Goal: Communication & Community: Ask a question

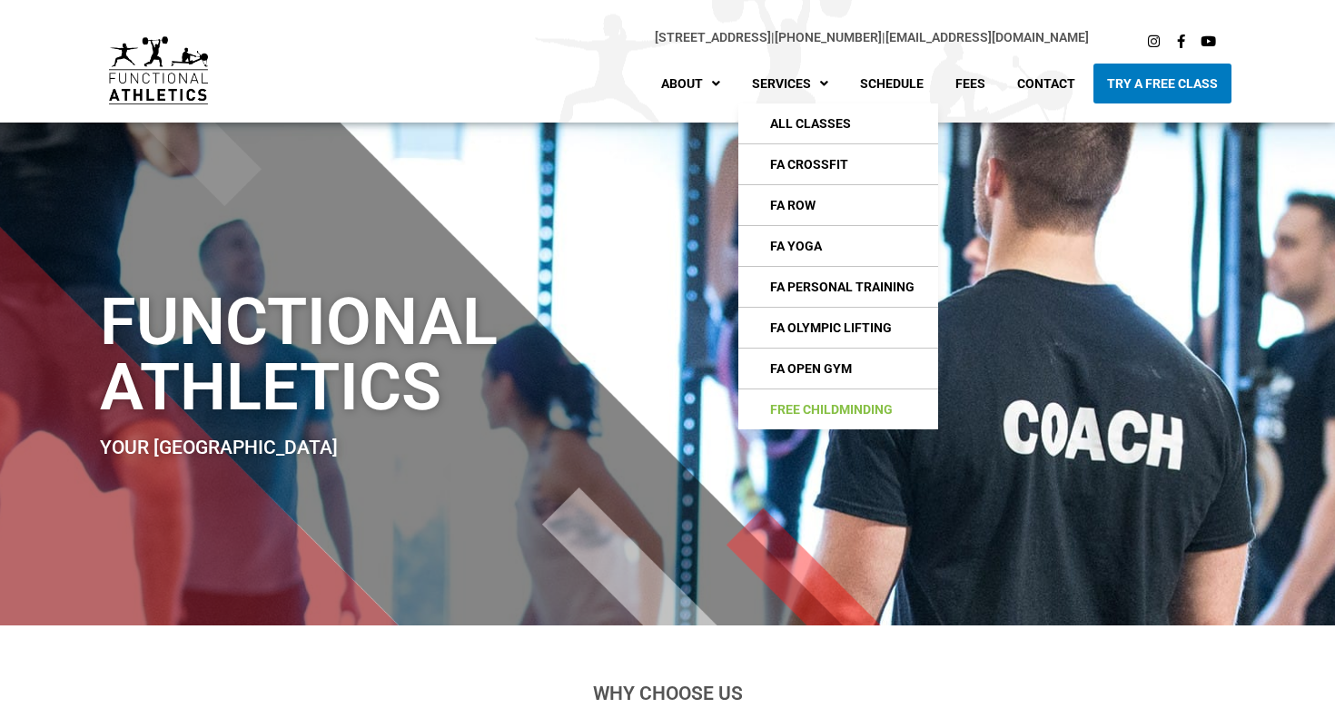
click at [818, 409] on link "Free Childminding" at bounding box center [838, 410] width 200 height 40
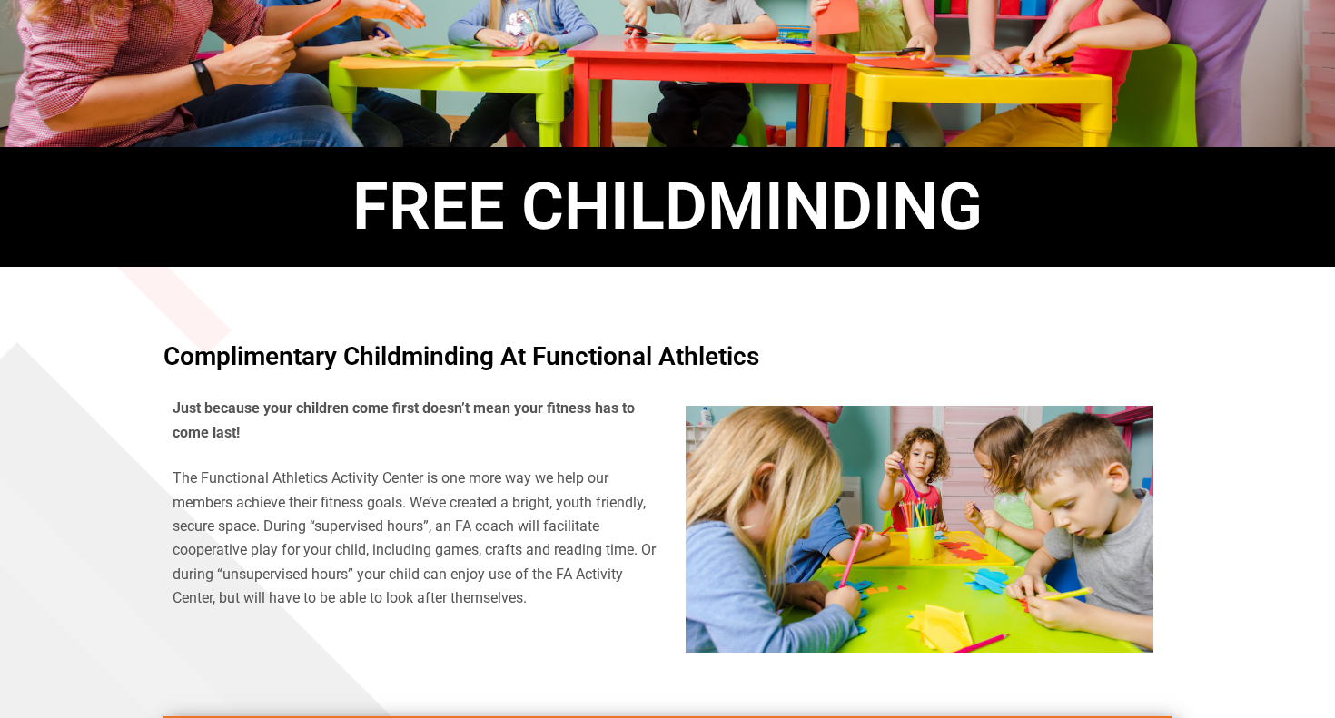
scroll to position [336, 0]
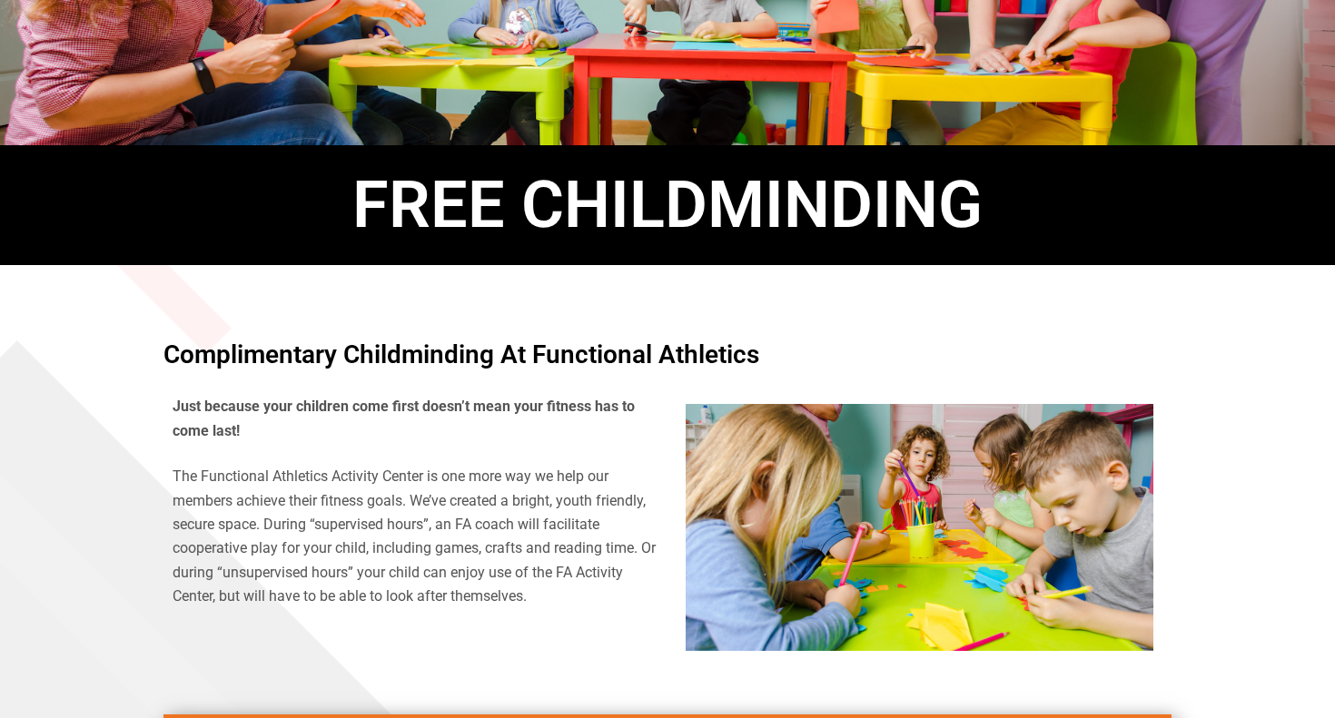
click at [336, 350] on h4 "Complimentary Childminding at Functional Athletics" at bounding box center [667, 354] width 1008 height 25
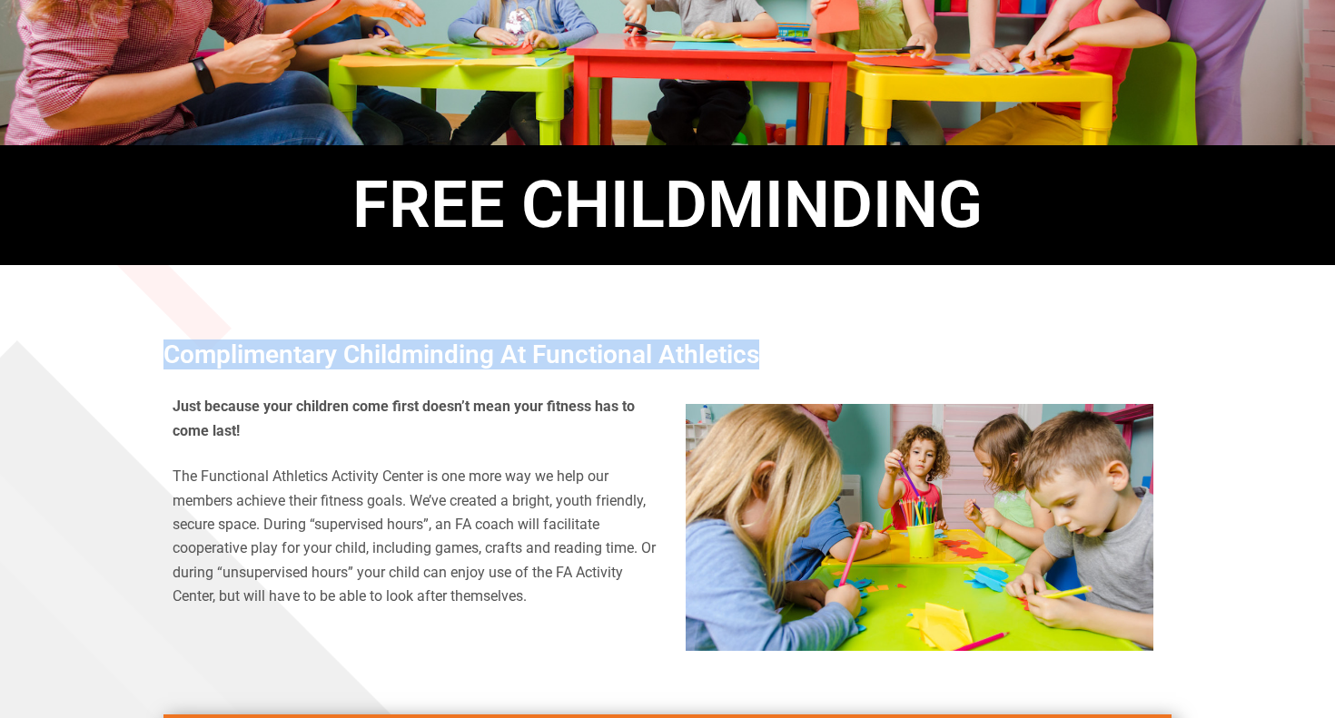
click at [336, 350] on h4 "Complimentary Childminding at Functional Athletics" at bounding box center [667, 354] width 1008 height 25
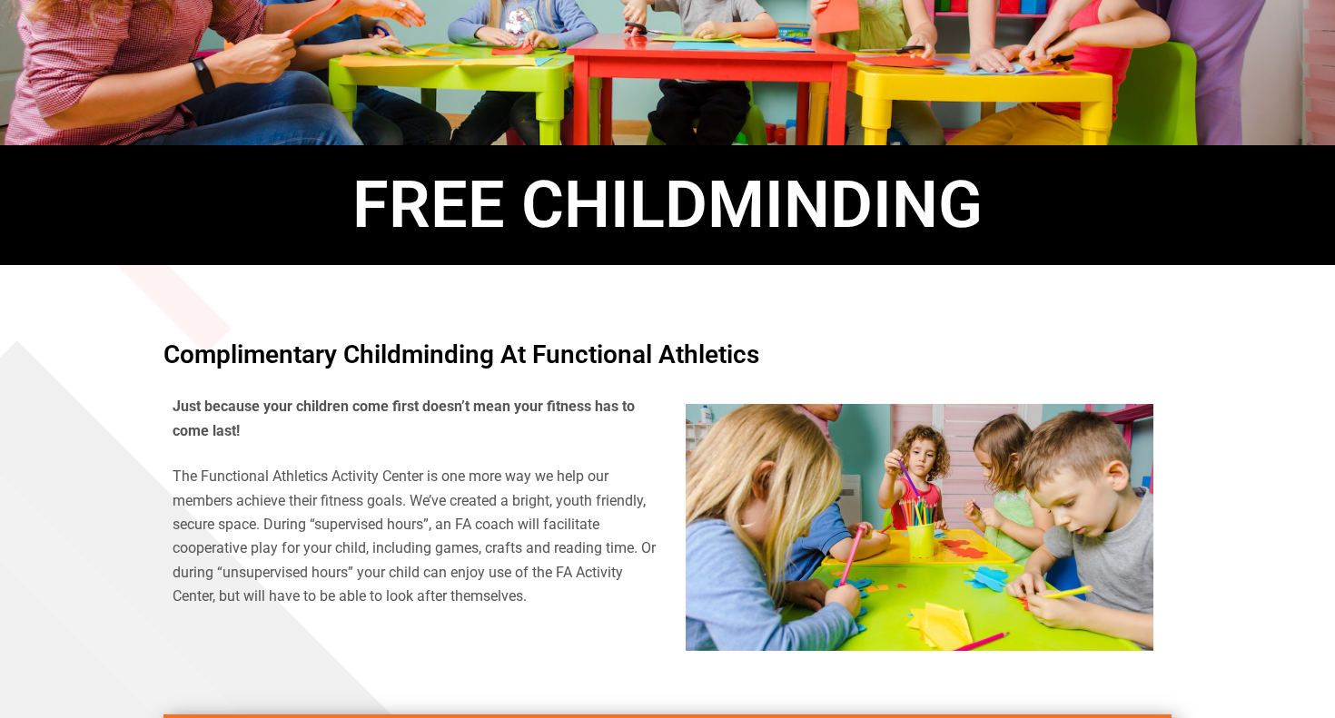
click at [319, 406] on b "Just because your children come first doesn’t mean your fitness has to come las…" at bounding box center [404, 418] width 462 height 41
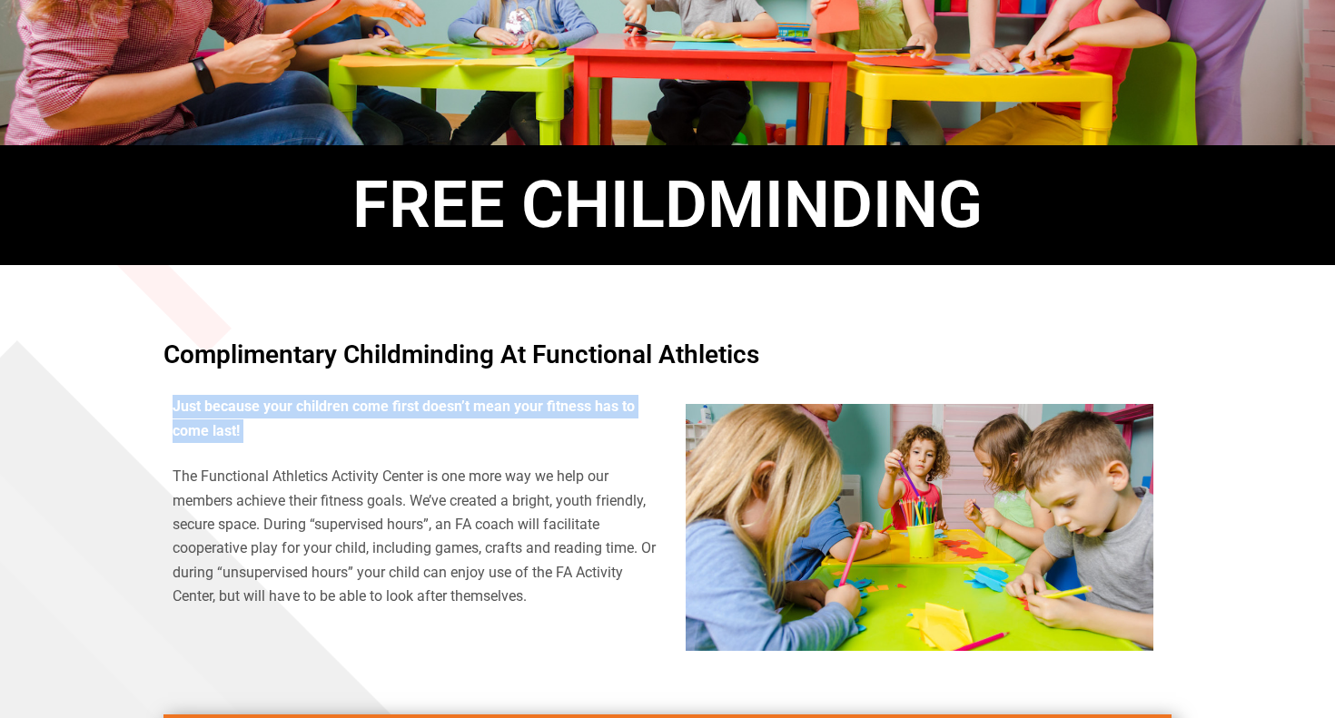
click at [319, 406] on b "Just because your children come first doesn’t mean your fitness has to come las…" at bounding box center [404, 418] width 462 height 41
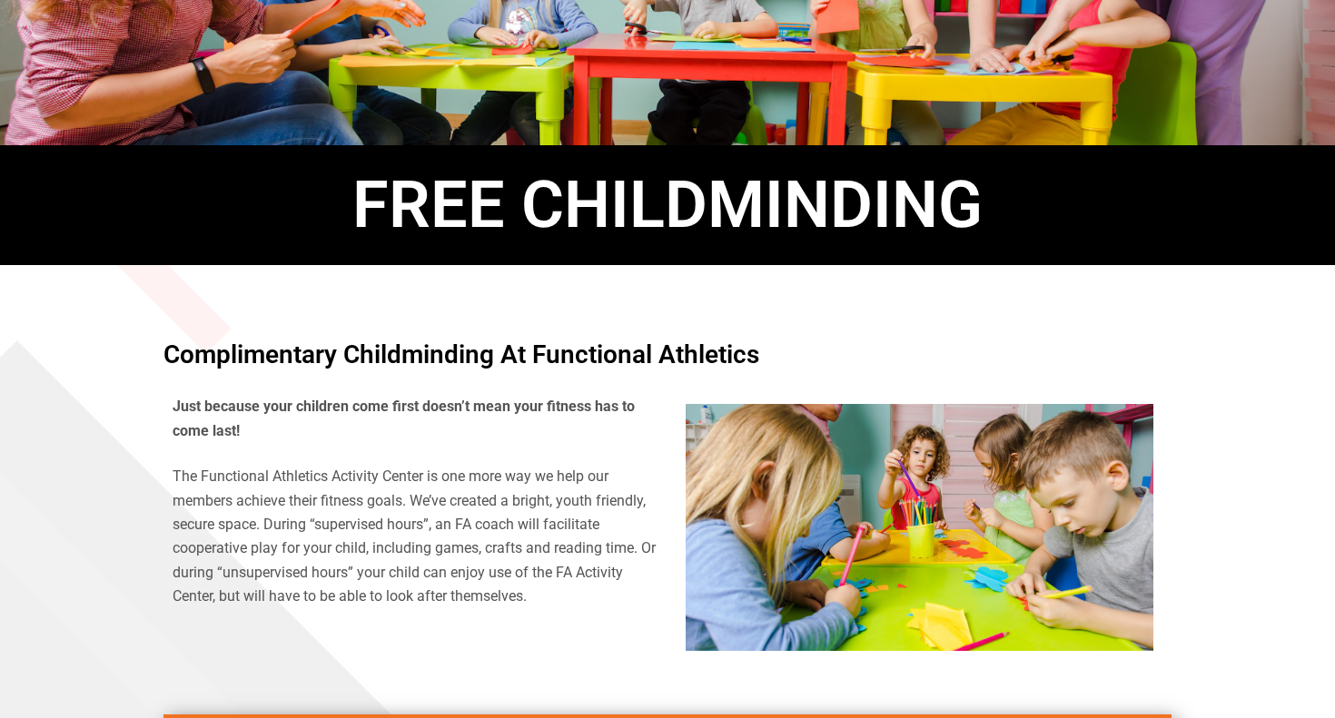
click at [319, 432] on p "Just because your children come first doesn’t mean your fitness has to come las…" at bounding box center [416, 419] width 486 height 48
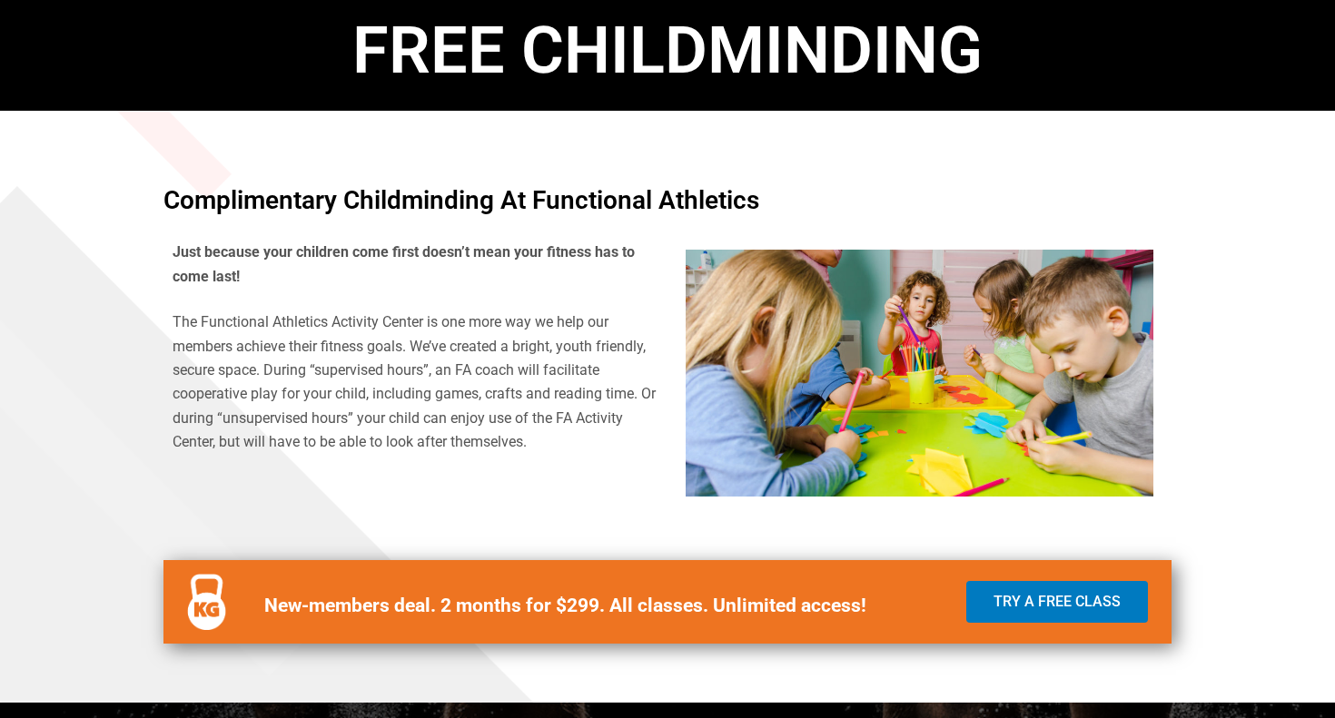
scroll to position [493, 0]
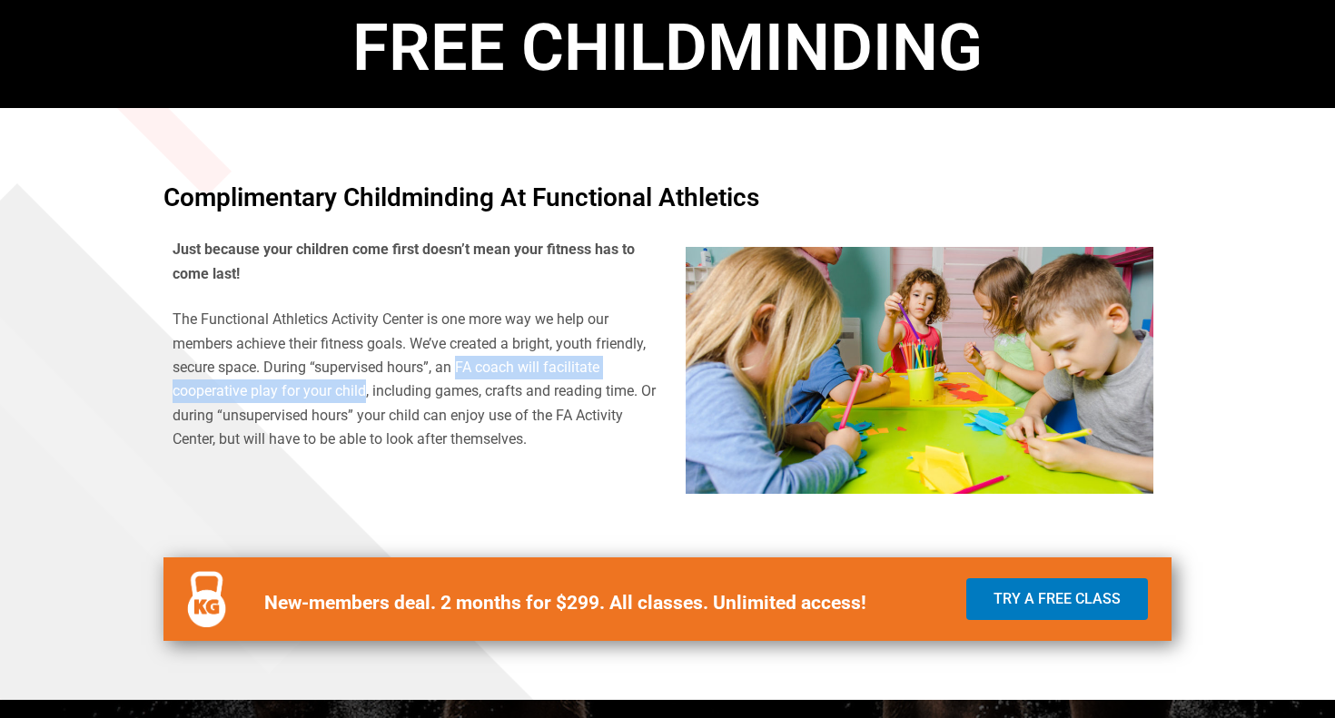
drag, startPoint x: 458, startPoint y: 369, endPoint x: 362, endPoint y: 381, distance: 96.2
click at [362, 381] on p "The Functional Athletics Activity Center is one more way we help our members ac…" at bounding box center [416, 379] width 486 height 143
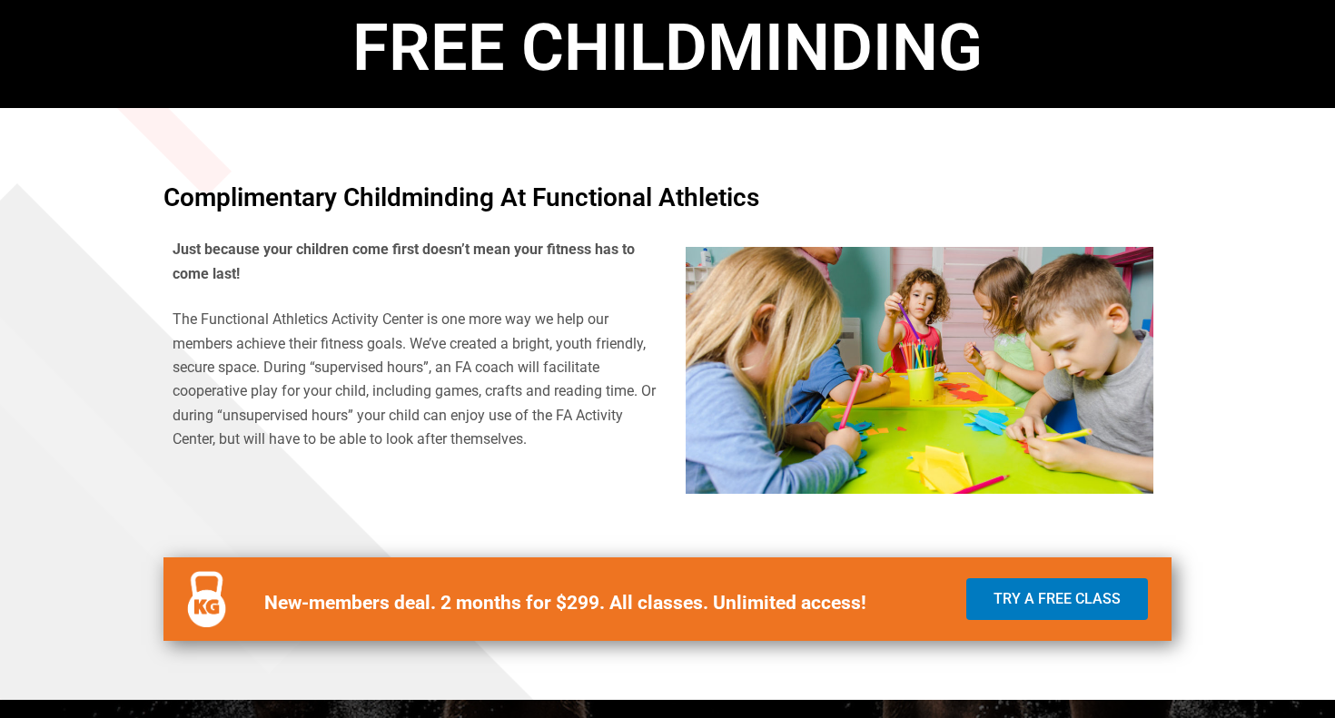
click at [508, 388] on p "The Functional Athletics Activity Center is one more way we help our members ac…" at bounding box center [416, 379] width 486 height 143
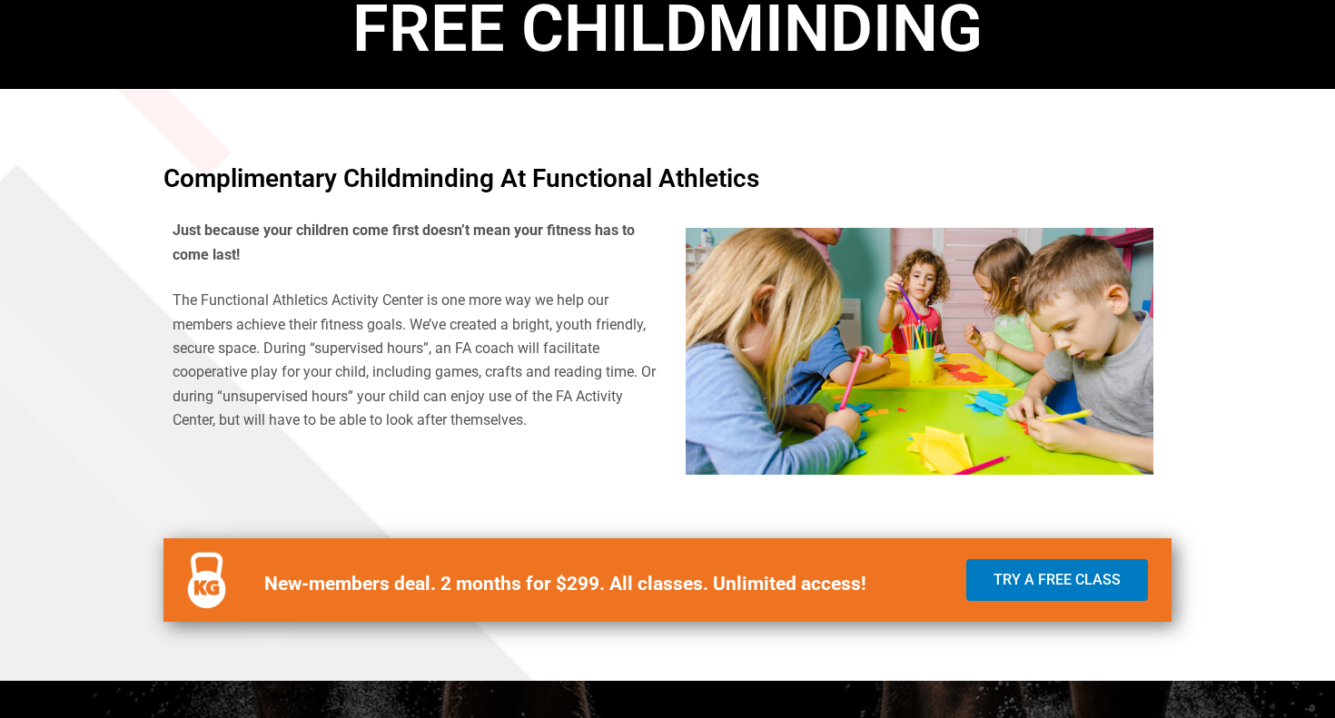
scroll to position [524, 0]
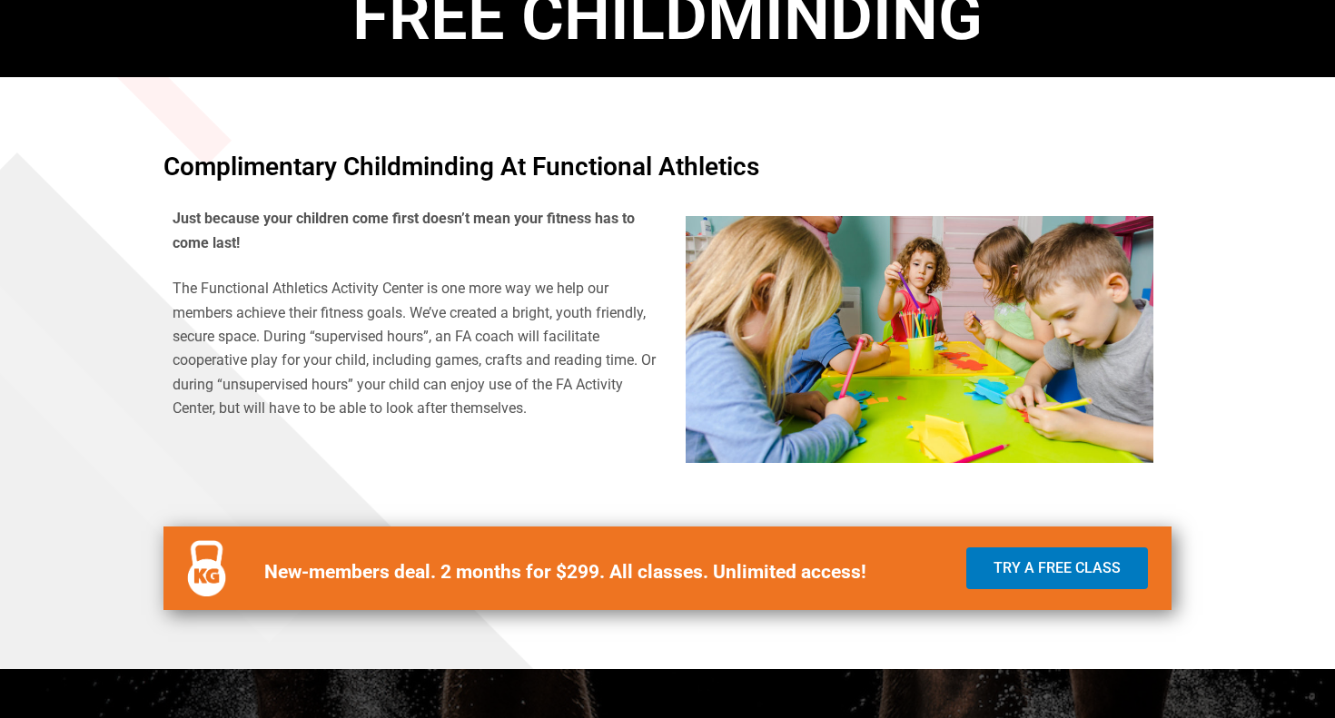
click at [362, 390] on p "The Functional Athletics Activity Center is one more way we help our members ac…" at bounding box center [416, 348] width 486 height 143
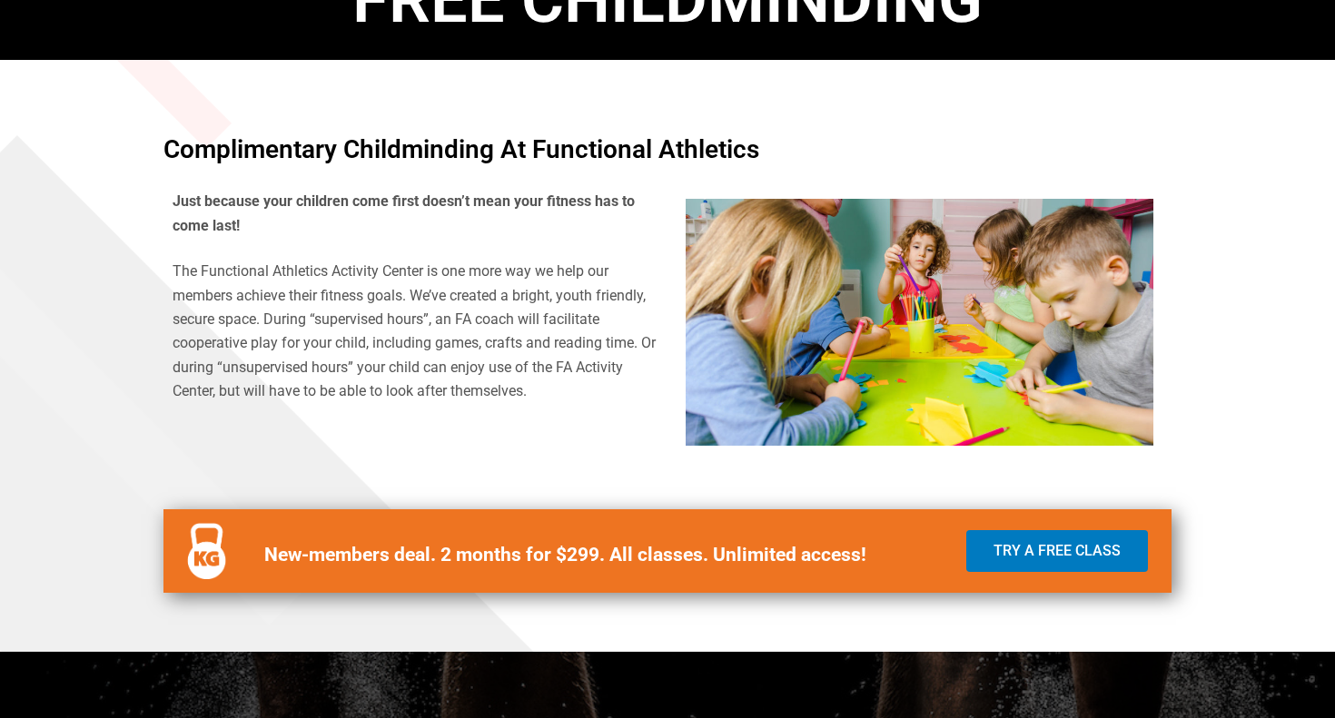
scroll to position [545, 0]
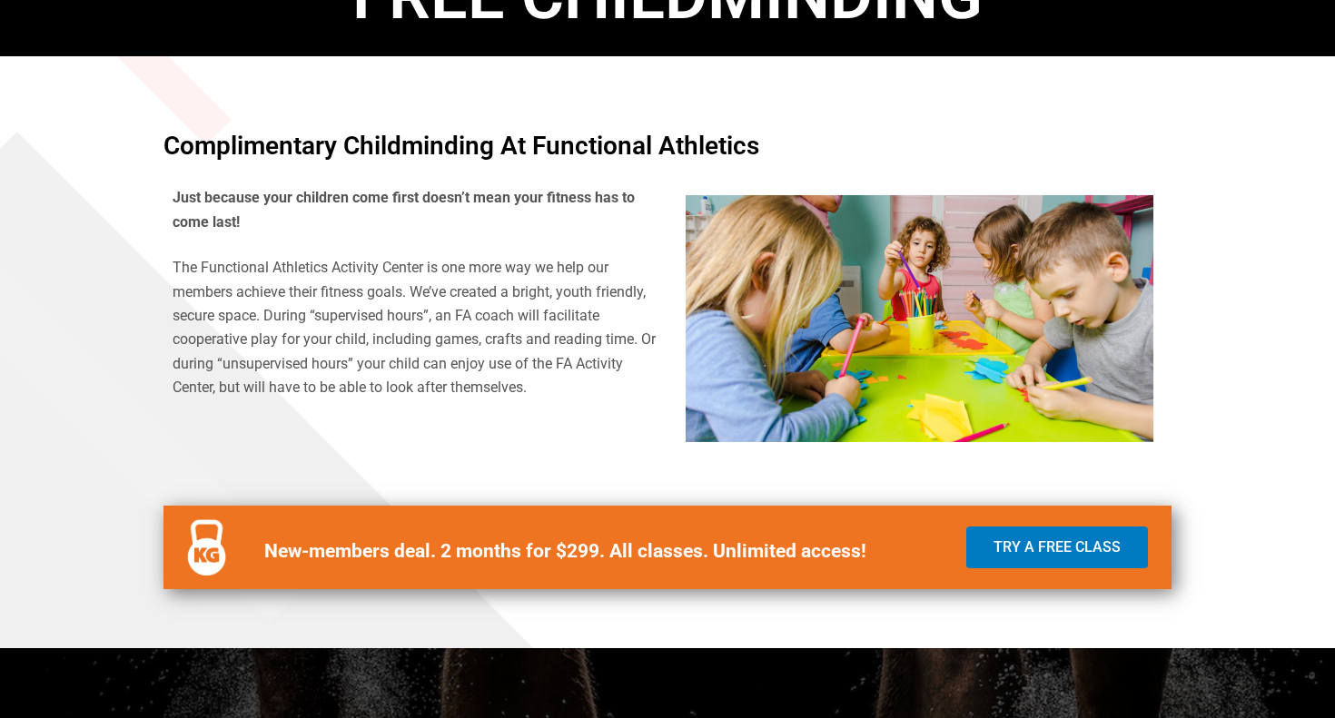
click at [506, 321] on p "The Functional Athletics Activity Center is one more way we help our members ac…" at bounding box center [416, 327] width 486 height 143
click at [479, 346] on p "The Functional Athletics Activity Center is one more way we help our members ac…" at bounding box center [416, 327] width 486 height 143
click at [436, 357] on p "The Functional Athletics Activity Center is one more way we help our members ac…" at bounding box center [416, 327] width 486 height 143
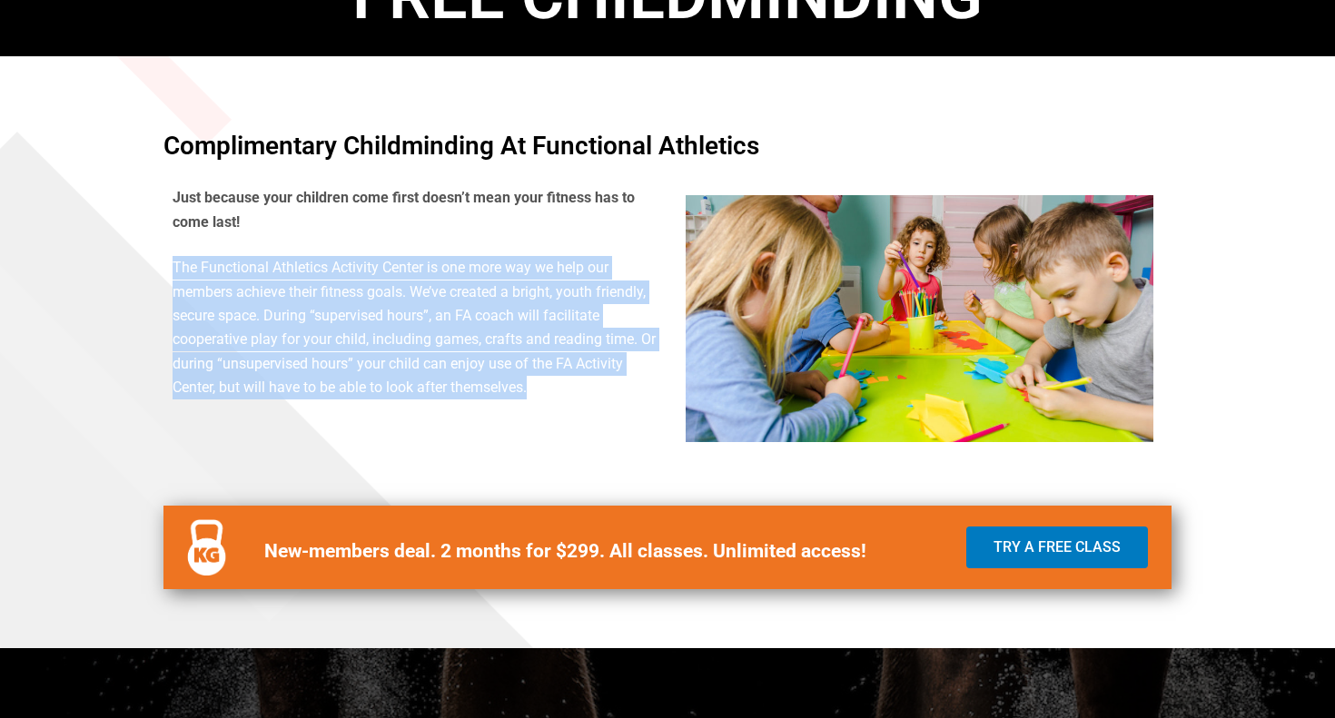
click at [436, 357] on p "The Functional Athletics Activity Center is one more way we help our members ac…" at bounding box center [416, 327] width 486 height 143
click at [565, 390] on p "The Functional Athletics Activity Center is one more way we help our members ac…" at bounding box center [416, 327] width 486 height 143
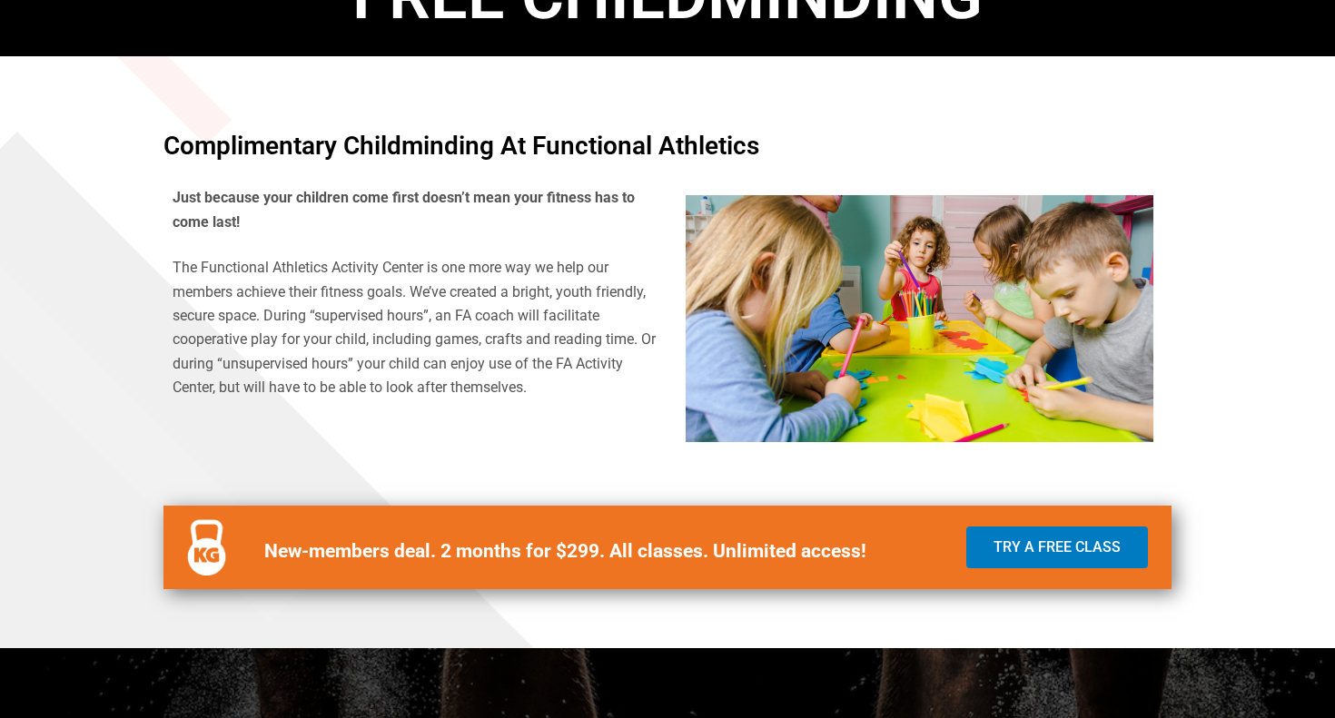
click at [565, 390] on p "The Functional Athletics Activity Center is one more way we help our members ac…" at bounding box center [416, 327] width 486 height 143
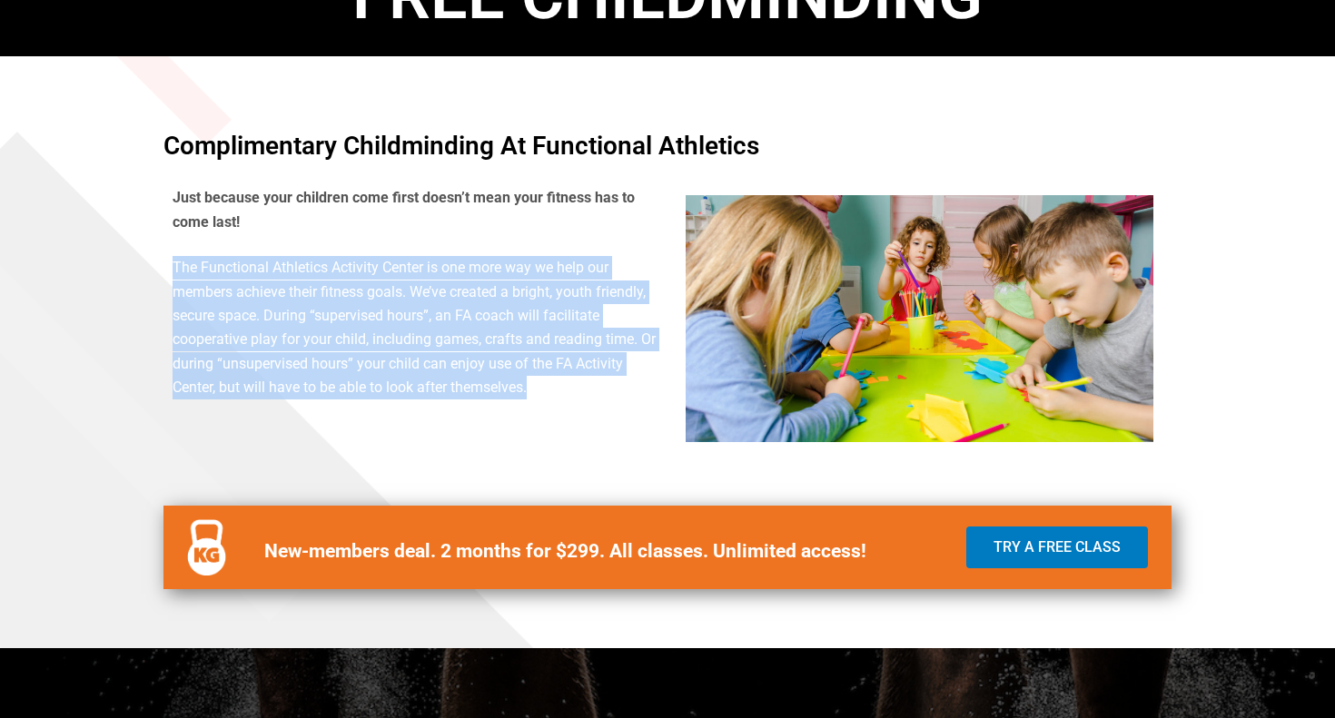
click at [565, 390] on p "The Functional Athletics Activity Center is one more way we help our members ac…" at bounding box center [416, 327] width 486 height 143
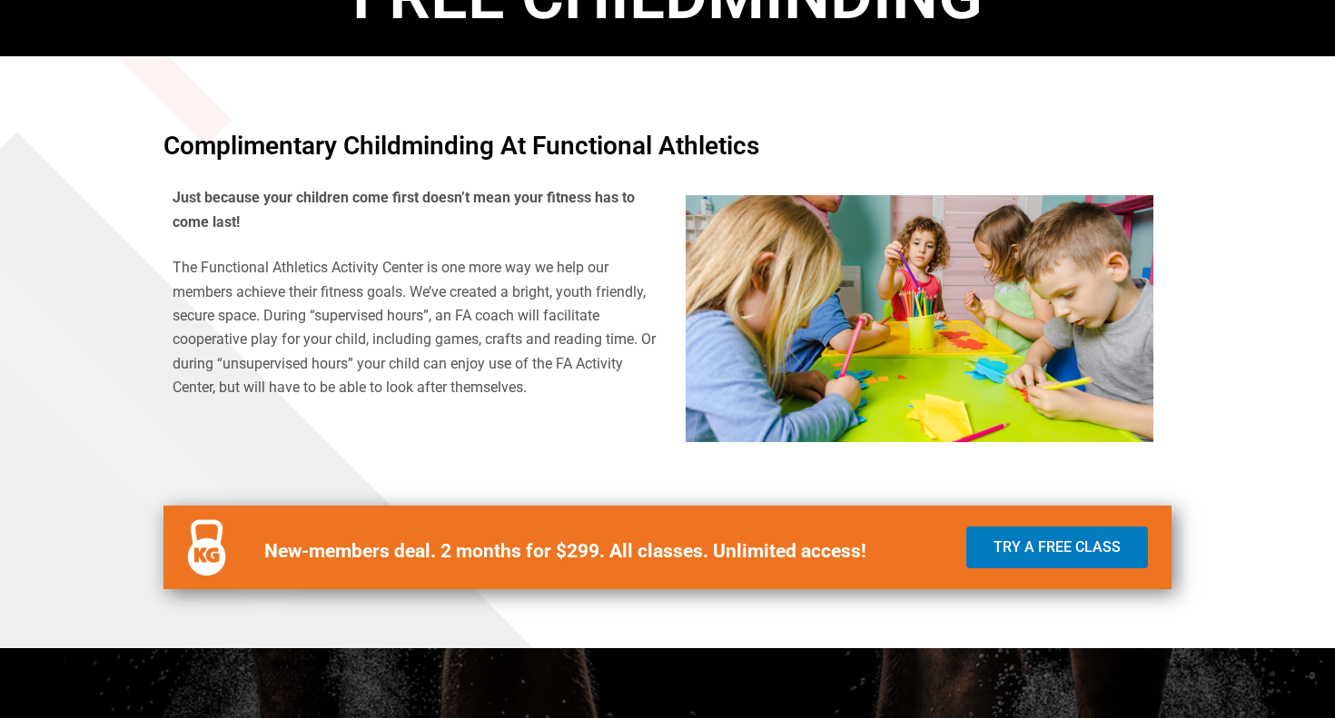
click at [596, 392] on p "The Functional Athletics Activity Center is one more way we help our members ac…" at bounding box center [416, 327] width 486 height 143
click at [597, 153] on h4 "Complimentary Childminding at Functional Athletics" at bounding box center [667, 145] width 1008 height 25
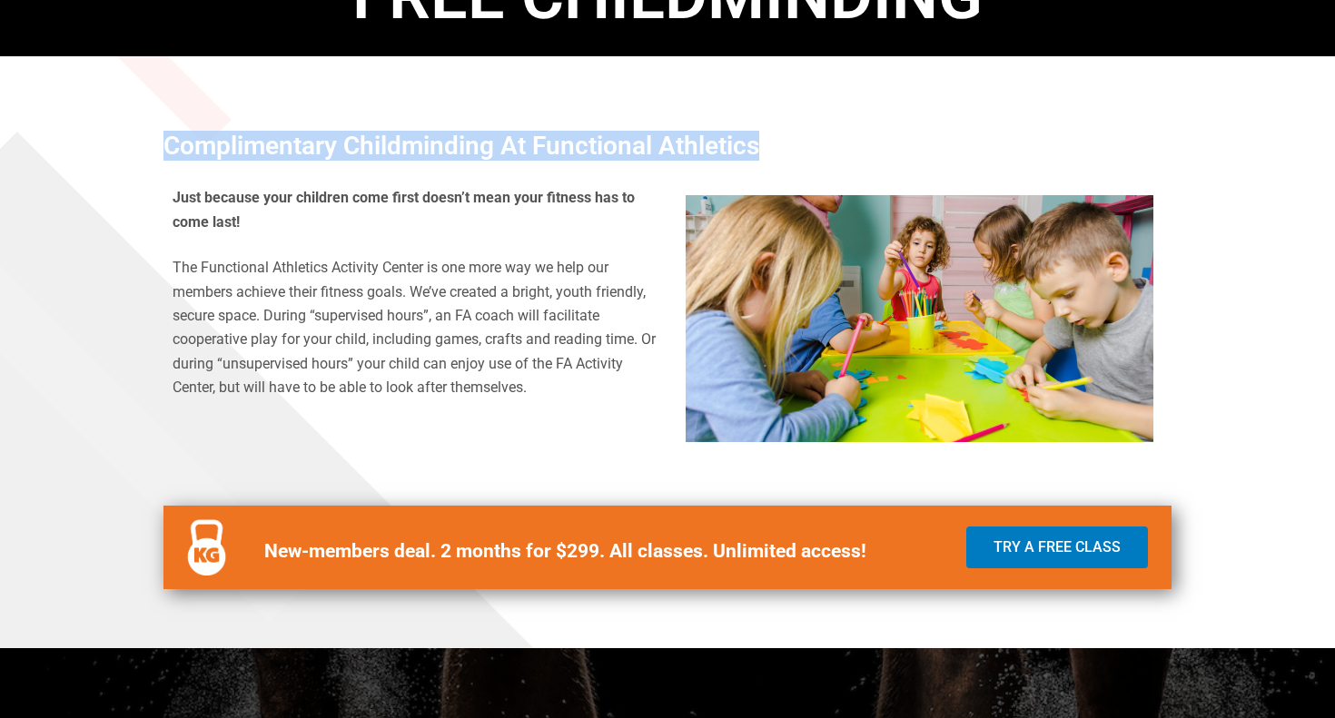
click at [597, 153] on h4 "Complimentary Childminding at Functional Athletics" at bounding box center [667, 145] width 1008 height 25
click at [694, 153] on h4 "Complimentary Childminding at Functional Athletics" at bounding box center [667, 145] width 1008 height 25
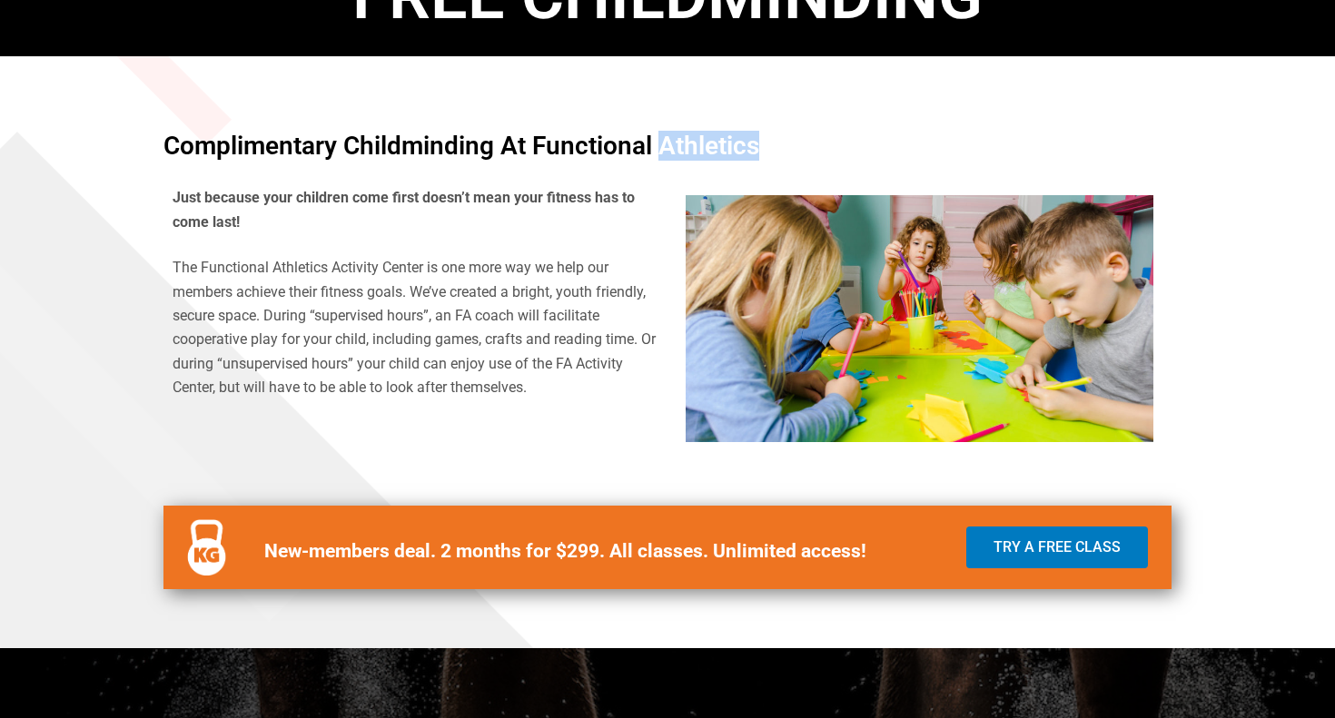
click at [694, 153] on h4 "Complimentary Childminding at Functional Athletics" at bounding box center [667, 145] width 1008 height 25
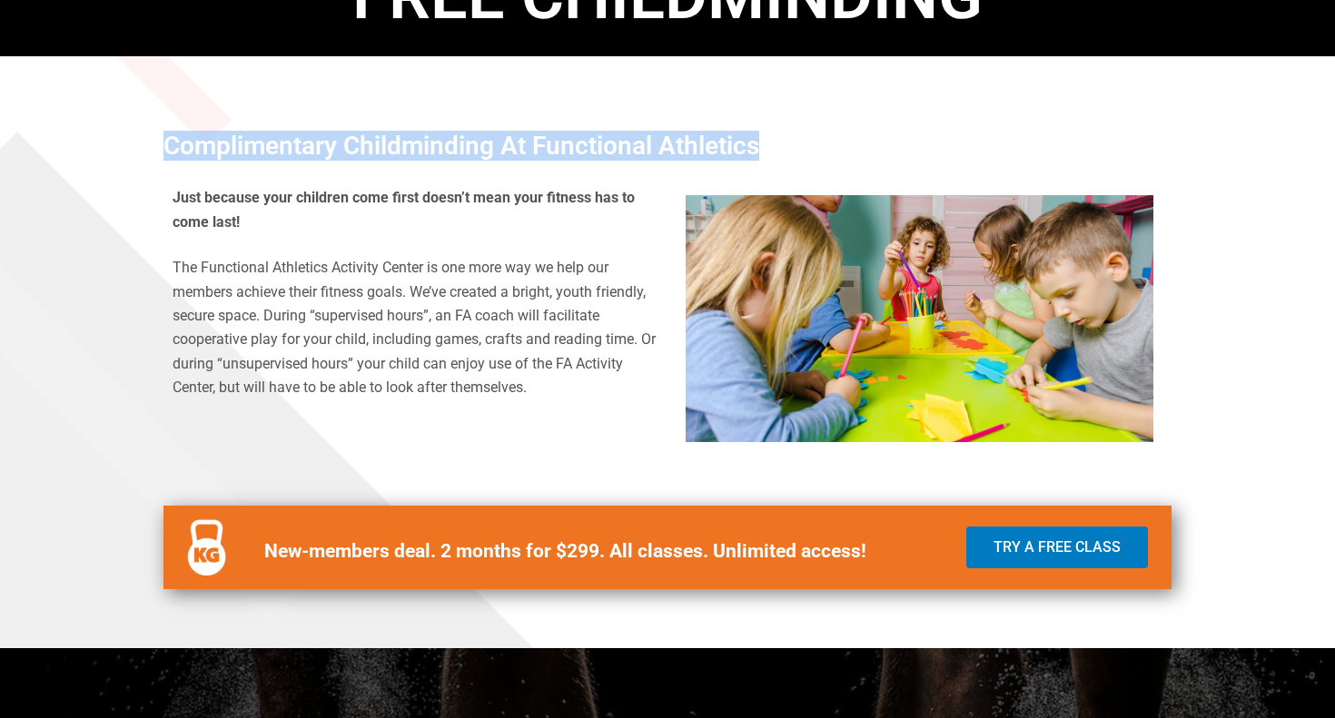
click at [694, 153] on h4 "Complimentary Childminding at Functional Athletics" at bounding box center [667, 145] width 1008 height 25
click at [634, 150] on h4 "Complimentary Childminding at Functional Athletics" at bounding box center [667, 145] width 1008 height 25
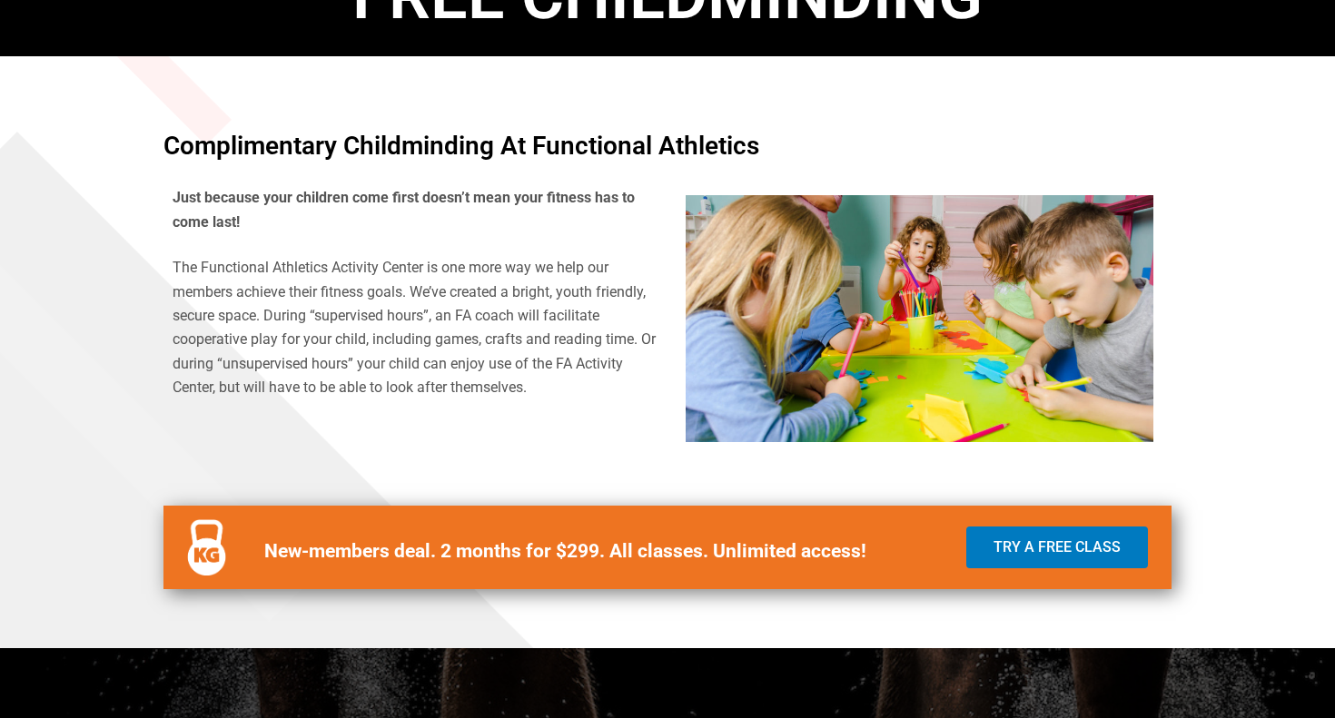
click at [471, 316] on p "The Functional Athletics Activity Center is one more way we help our members ac…" at bounding box center [416, 327] width 486 height 143
click at [495, 316] on p "The Functional Athletics Activity Center is one more way we help our members ac…" at bounding box center [416, 327] width 486 height 143
click at [535, 362] on p "The Functional Athletics Activity Center is one more way we help our members ac…" at bounding box center [416, 327] width 486 height 143
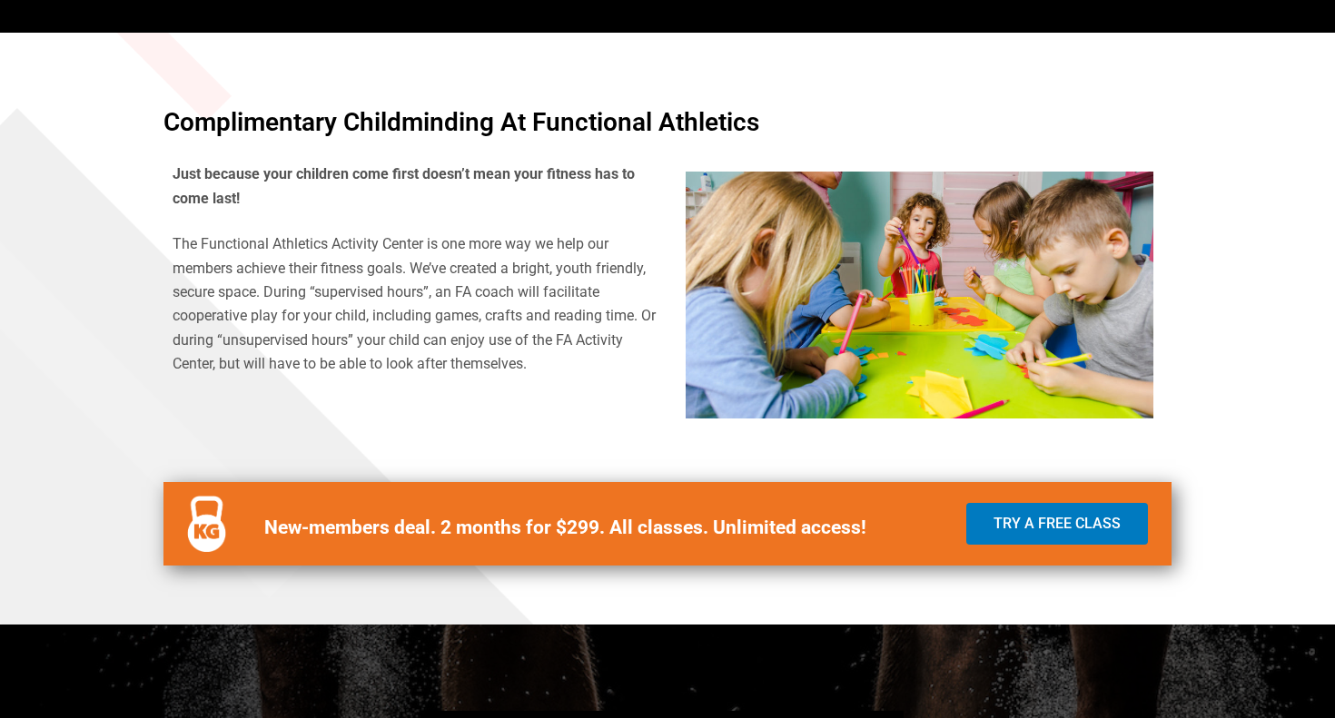
scroll to position [569, 0]
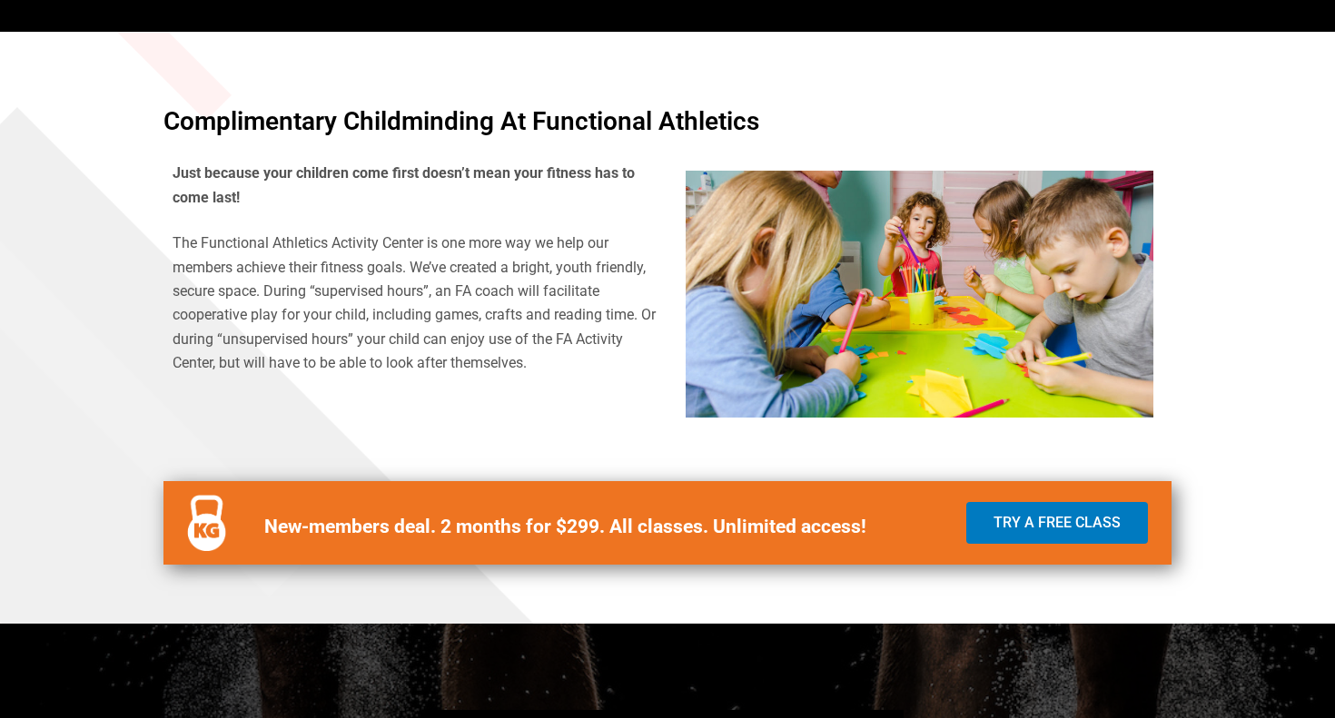
click at [489, 363] on p "The Functional Athletics Activity Center is one more way we help our members ac…" at bounding box center [416, 303] width 486 height 143
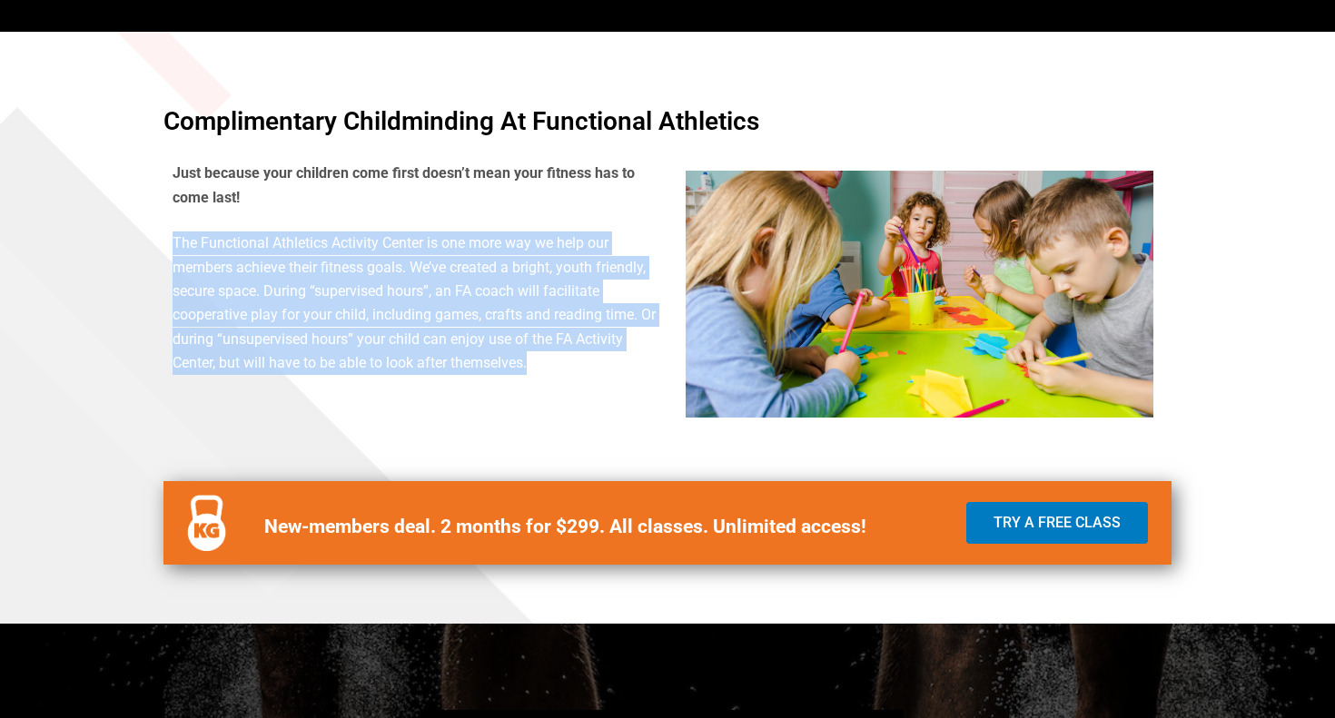
click at [489, 363] on p "The Functional Athletics Activity Center is one more way we help our members ac…" at bounding box center [416, 303] width 486 height 143
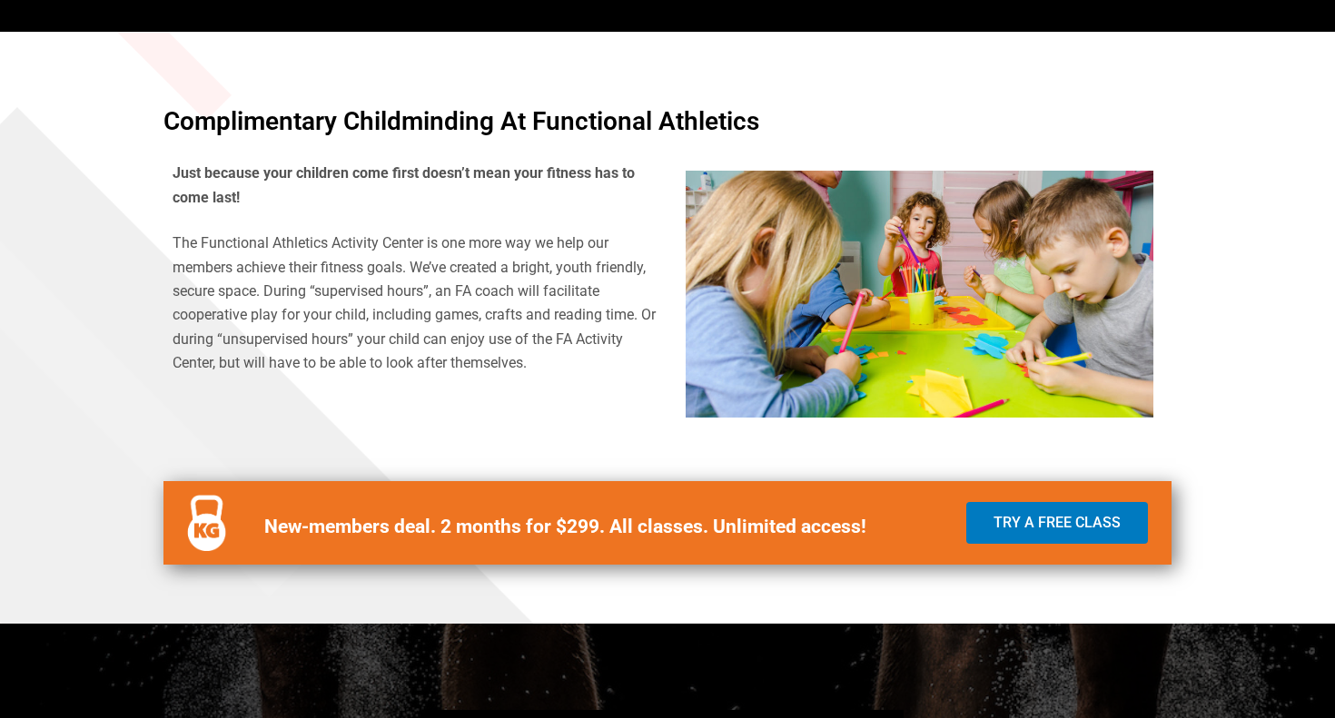
click at [579, 364] on p "The Functional Athletics Activity Center is one more way we help our members ac…" at bounding box center [416, 303] width 486 height 143
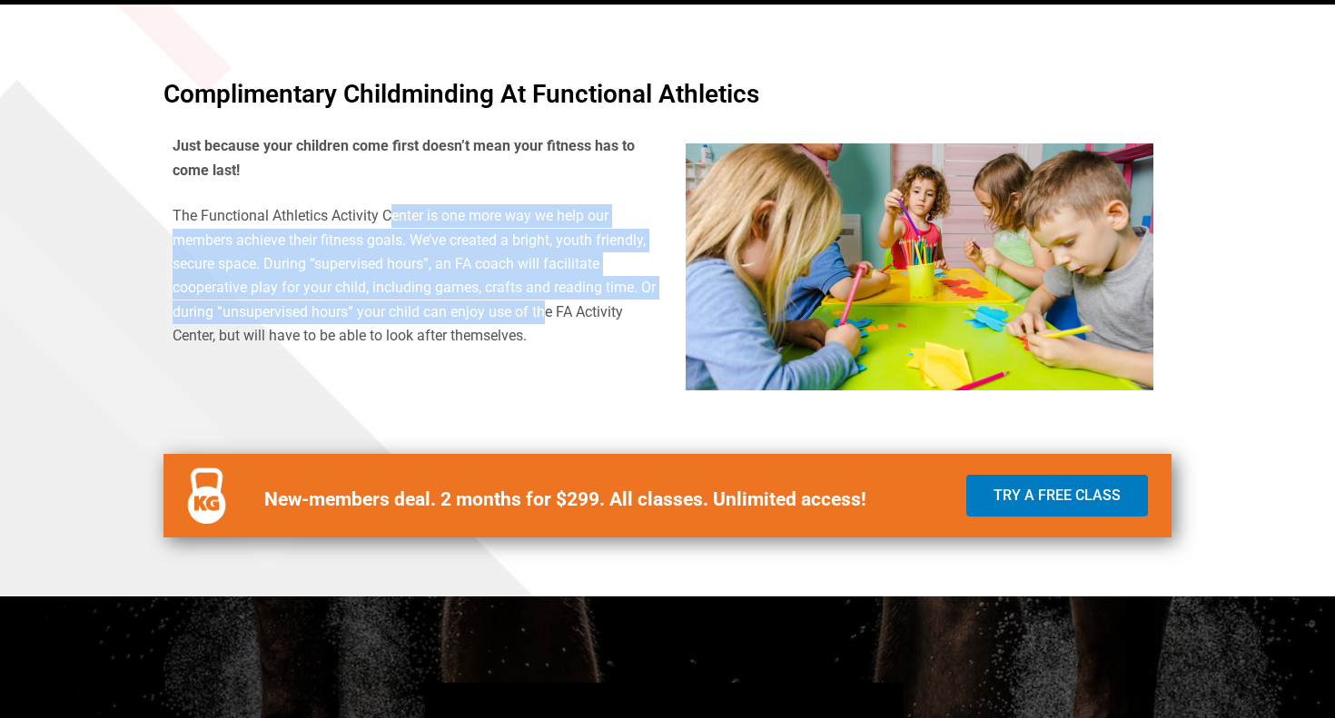
drag, startPoint x: 544, startPoint y: 321, endPoint x: 391, endPoint y: 208, distance: 190.1
click at [391, 208] on p "The Functional Athletics Activity Center is one more way we help our members ac…" at bounding box center [416, 275] width 486 height 143
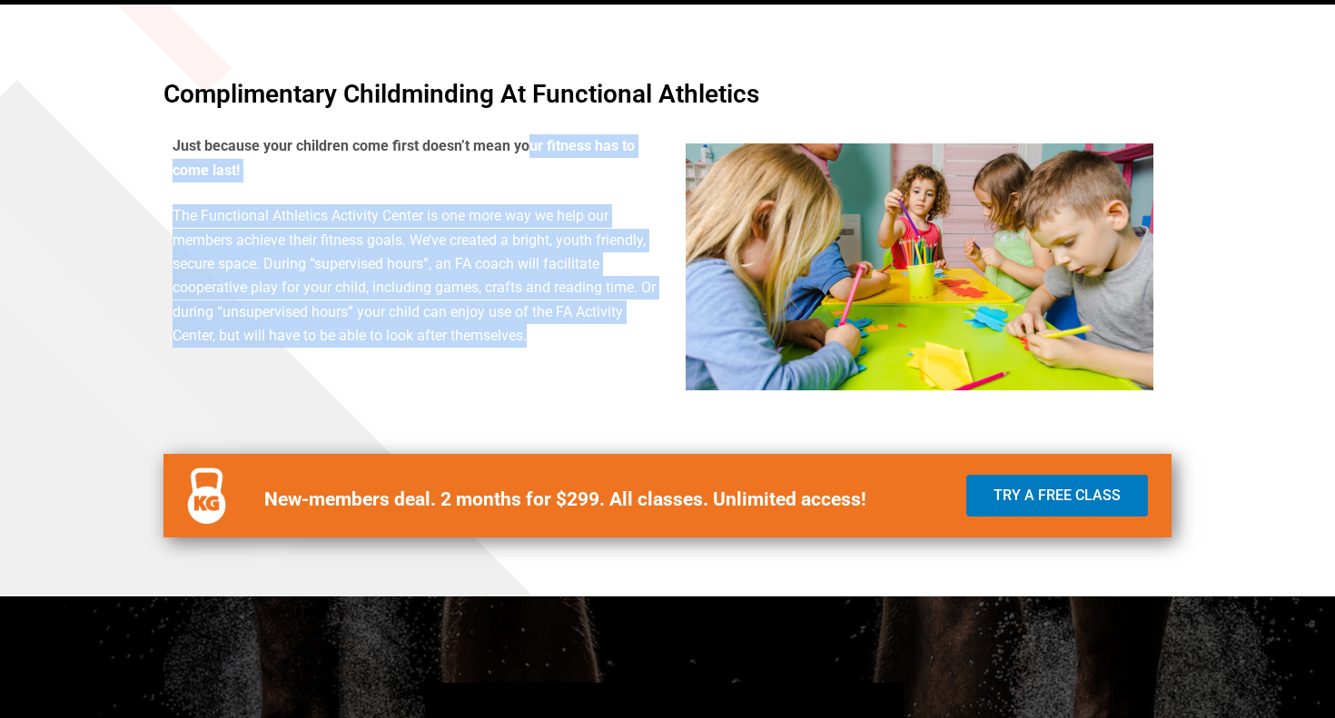
drag, startPoint x: 545, startPoint y: 338, endPoint x: 530, endPoint y: 147, distance: 191.2
click at [530, 147] on div "Just because your children come first doesn’t mean your fitness has to come las…" at bounding box center [416, 240] width 486 height 213
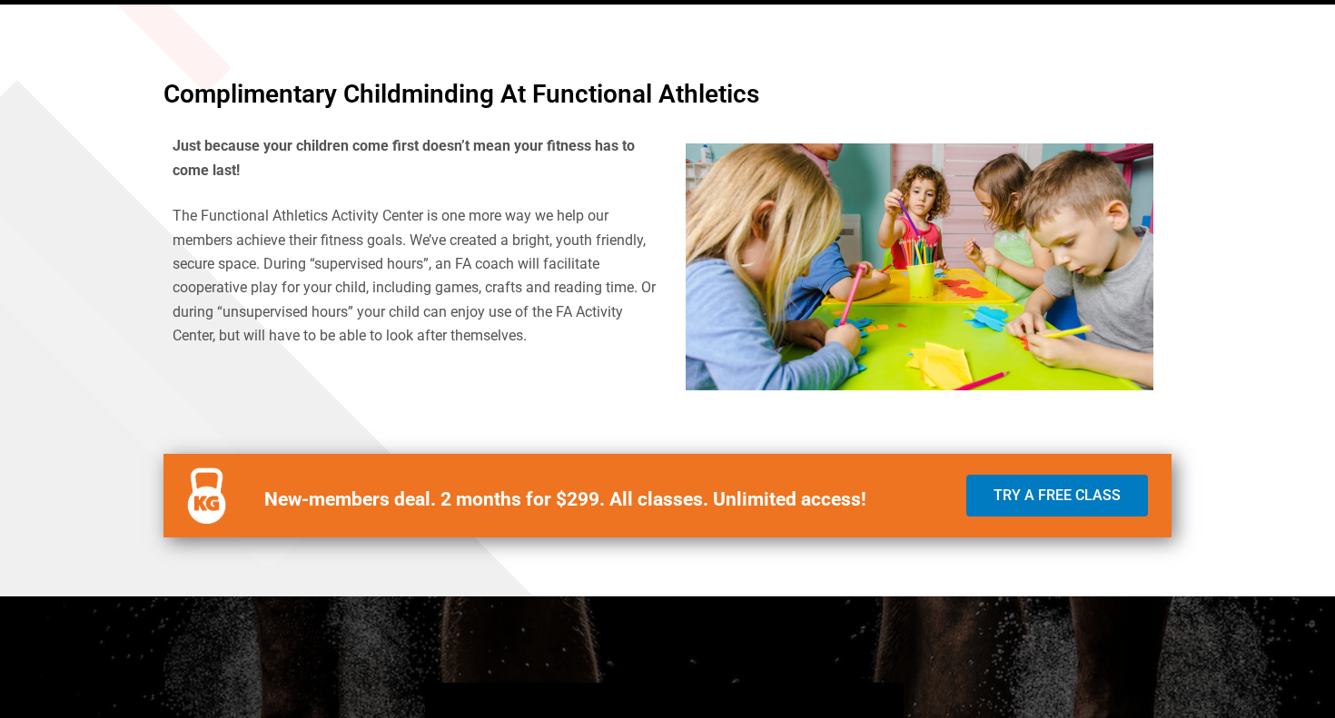
click at [531, 225] on p "The Functional Athletics Activity Center is one more way we help our members ac…" at bounding box center [416, 275] width 486 height 143
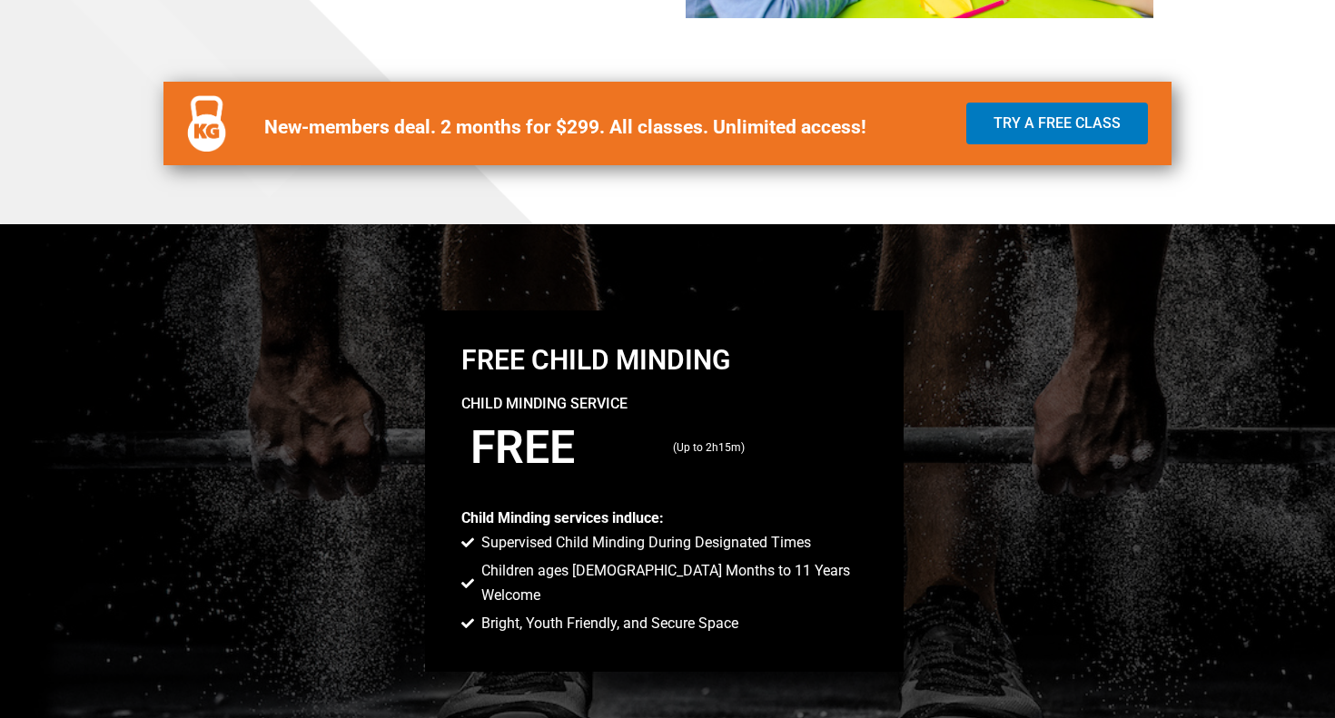
scroll to position [1038, 0]
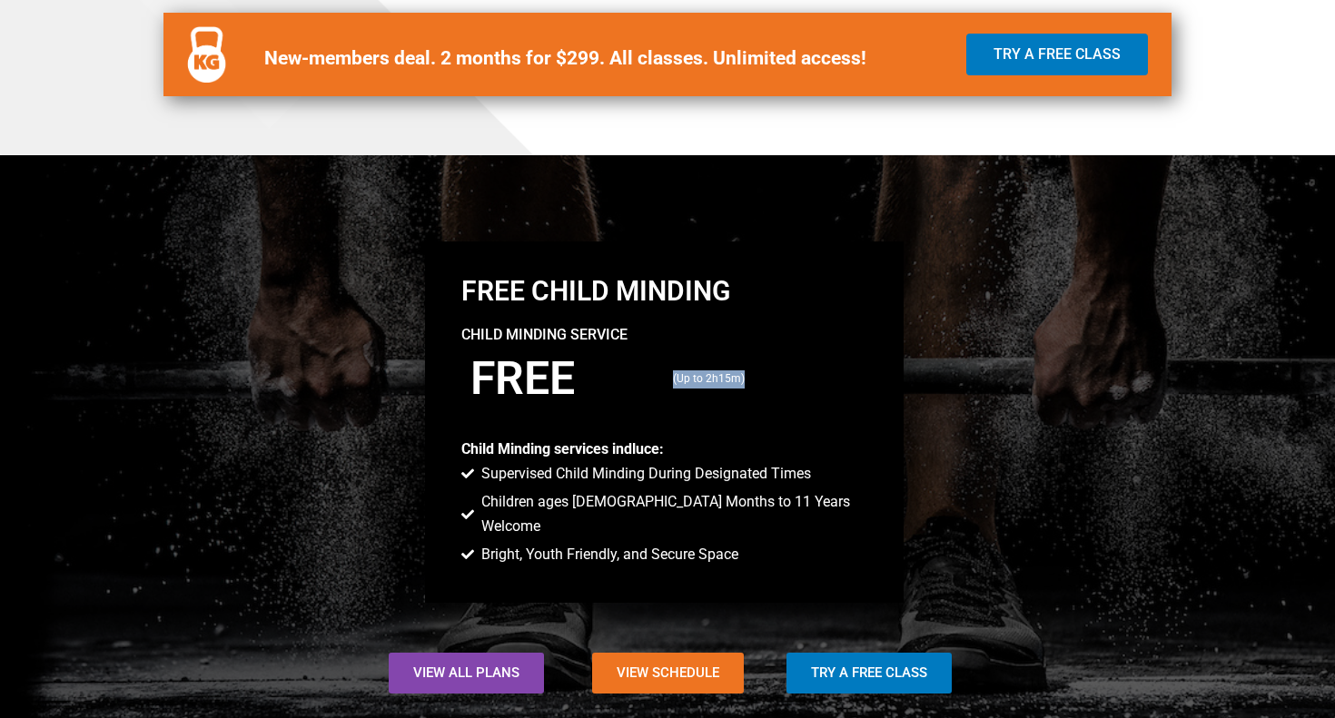
drag, startPoint x: 757, startPoint y: 384, endPoint x: 567, endPoint y: 362, distance: 191.0
click at [567, 362] on div "FREE (Up to 2h15m)" at bounding box center [664, 379] width 407 height 64
click at [653, 543] on span "Bright, Youth Friendly, and Secure Space" at bounding box center [607, 555] width 261 height 24
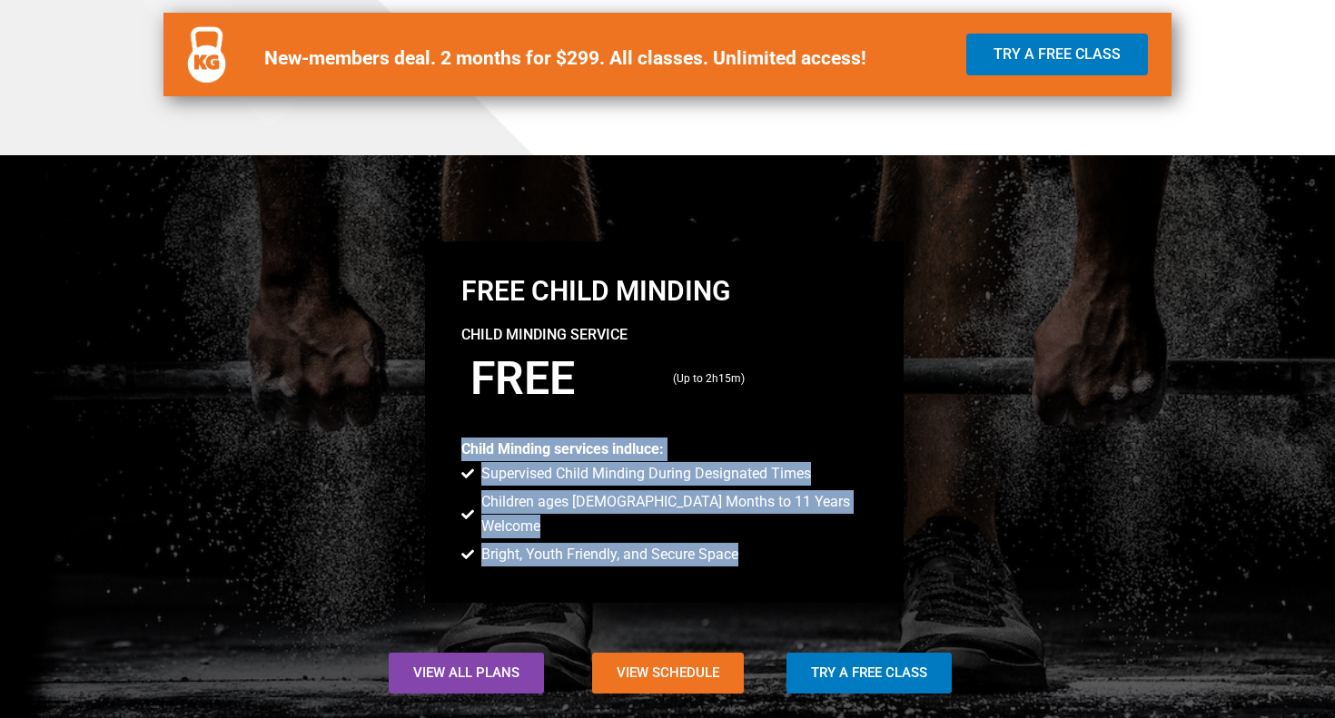
drag, startPoint x: 783, startPoint y: 536, endPoint x: 736, endPoint y: 390, distance: 153.3
click at [736, 390] on div "Free Child Minding Child Minding Service FREE (Up to 2h15m) Child Minding servi…" at bounding box center [664, 422] width 479 height 361
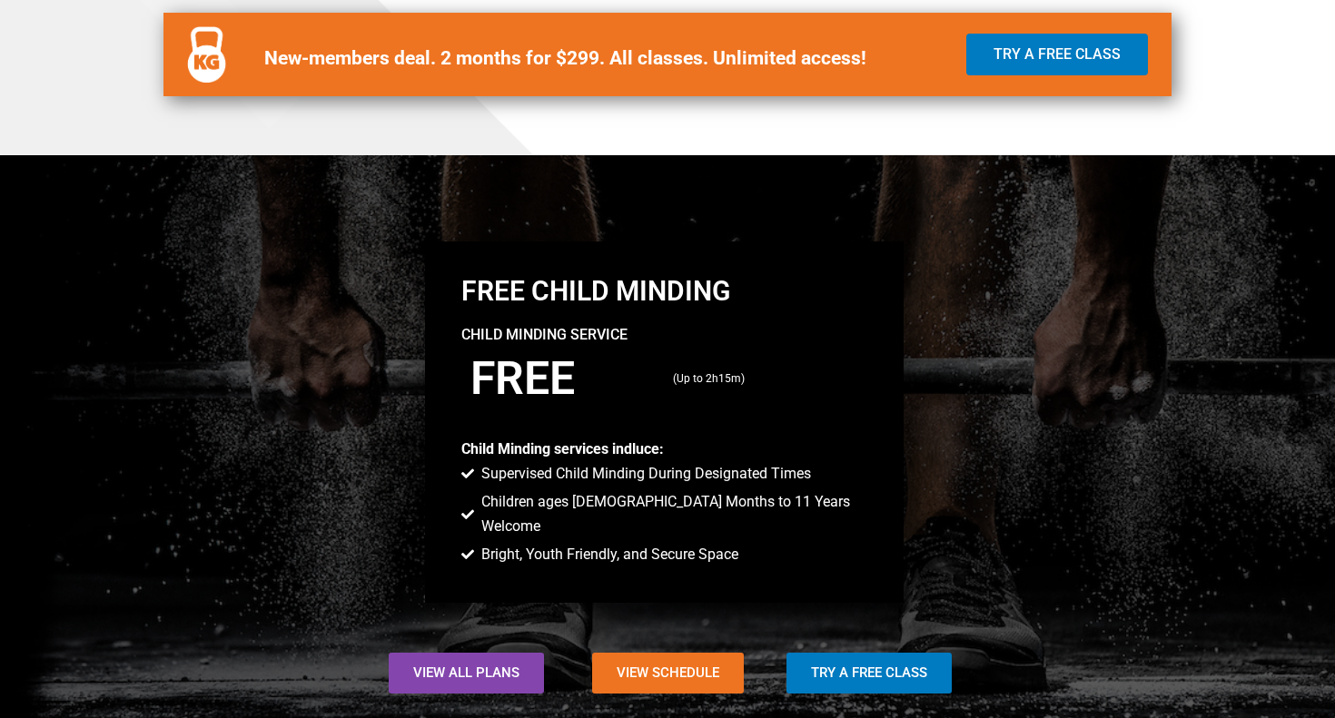
click at [747, 420] on div at bounding box center [664, 422] width 479 height 361
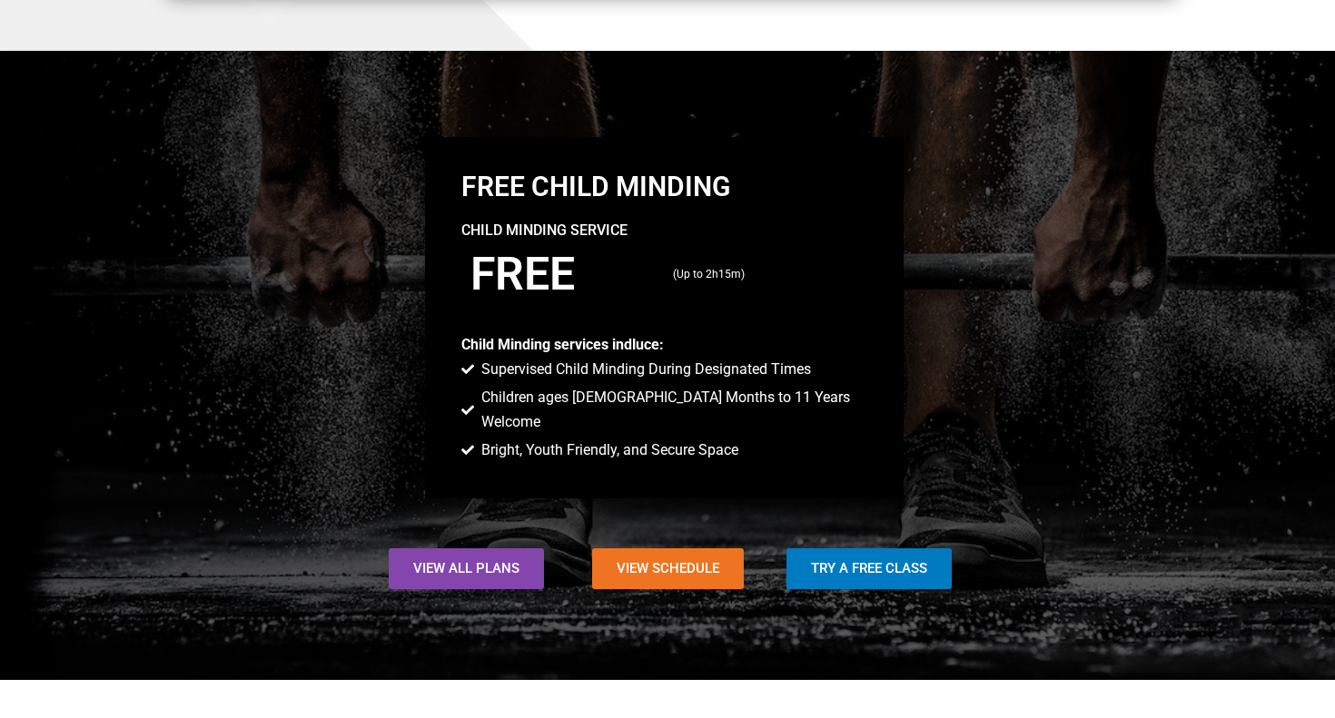
scroll to position [1143, 0]
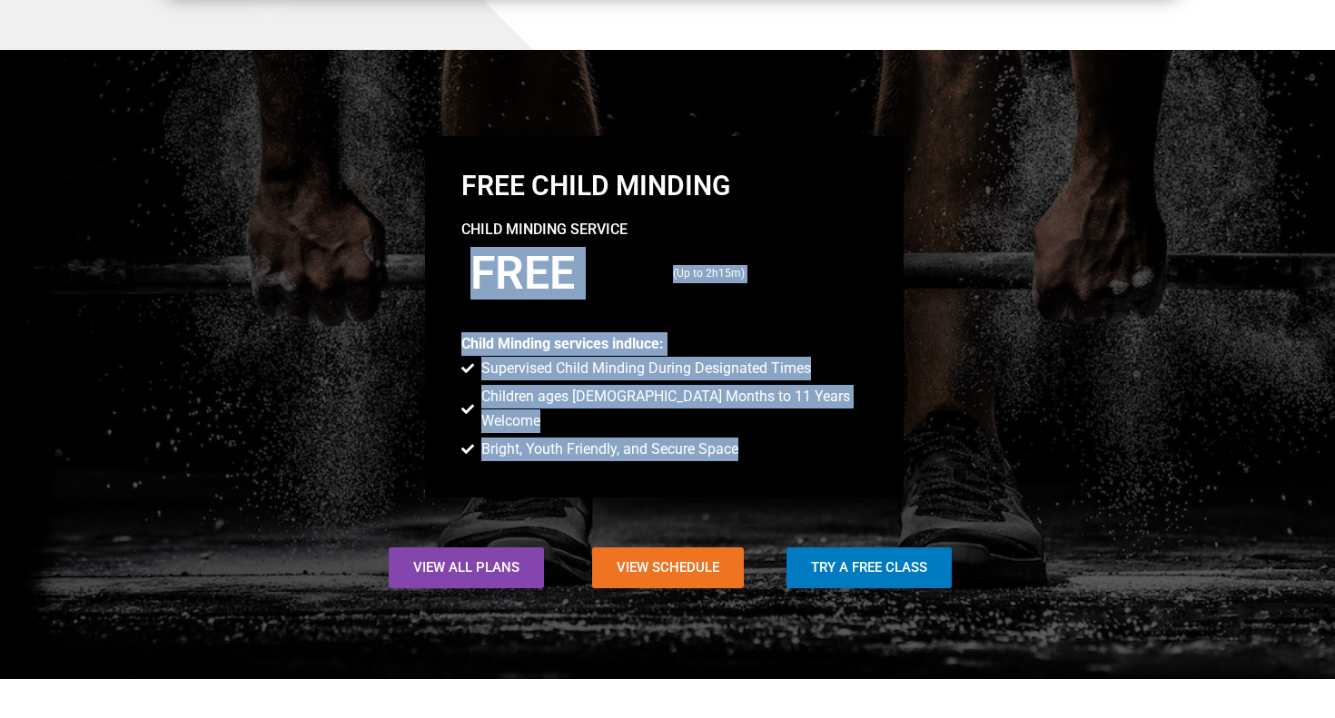
drag, startPoint x: 765, startPoint y: 429, endPoint x: 764, endPoint y: 227, distance: 201.6
click at [764, 227] on div "Free Child Minding Child Minding Service FREE (Up to 2h15m) Child Minding servi…" at bounding box center [664, 316] width 479 height 361
click at [631, 382] on li "Supervised Child Minding During Designated Times" at bounding box center [664, 370] width 407 height 26
drag, startPoint x: 763, startPoint y: 420, endPoint x: 773, endPoint y: 183, distance: 238.1
click at [773, 183] on div "Free Child Minding Child Minding Service FREE (Up to 2h15m) Child Minding servi…" at bounding box center [664, 316] width 479 height 361
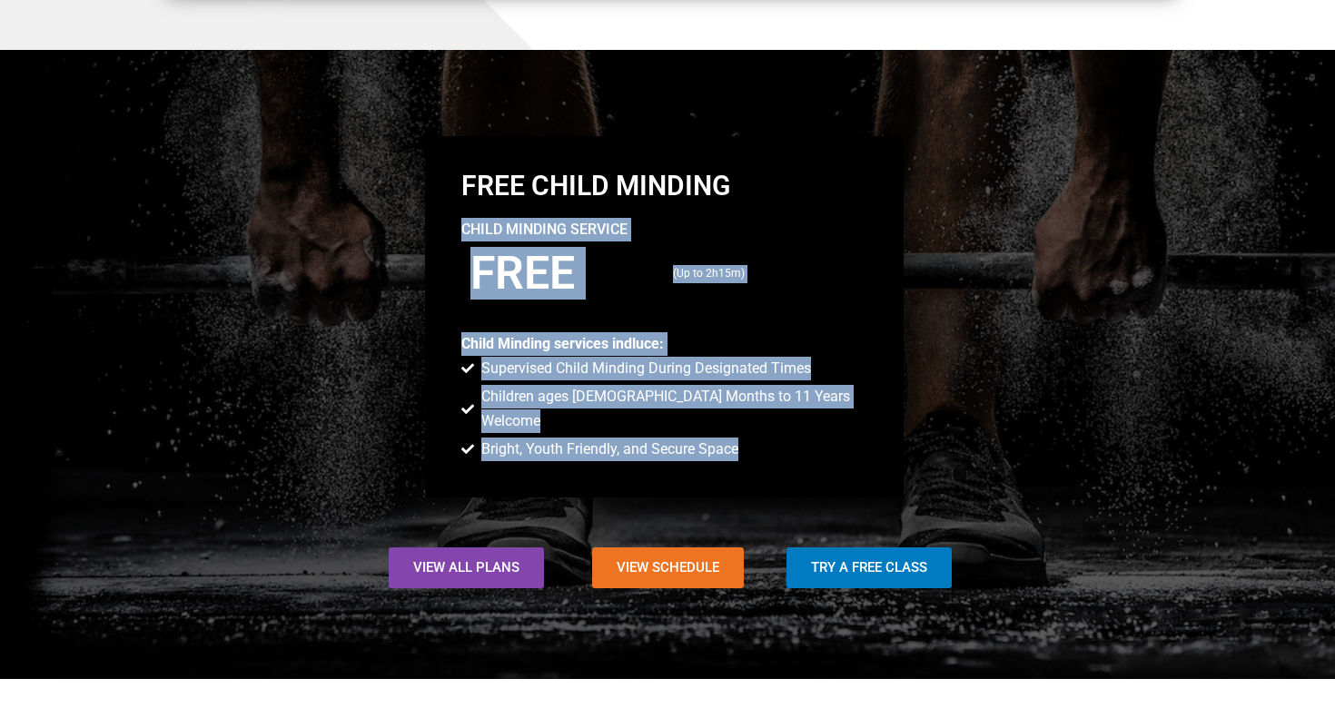
click at [773, 235] on p "Child Minding Service" at bounding box center [664, 230] width 407 height 24
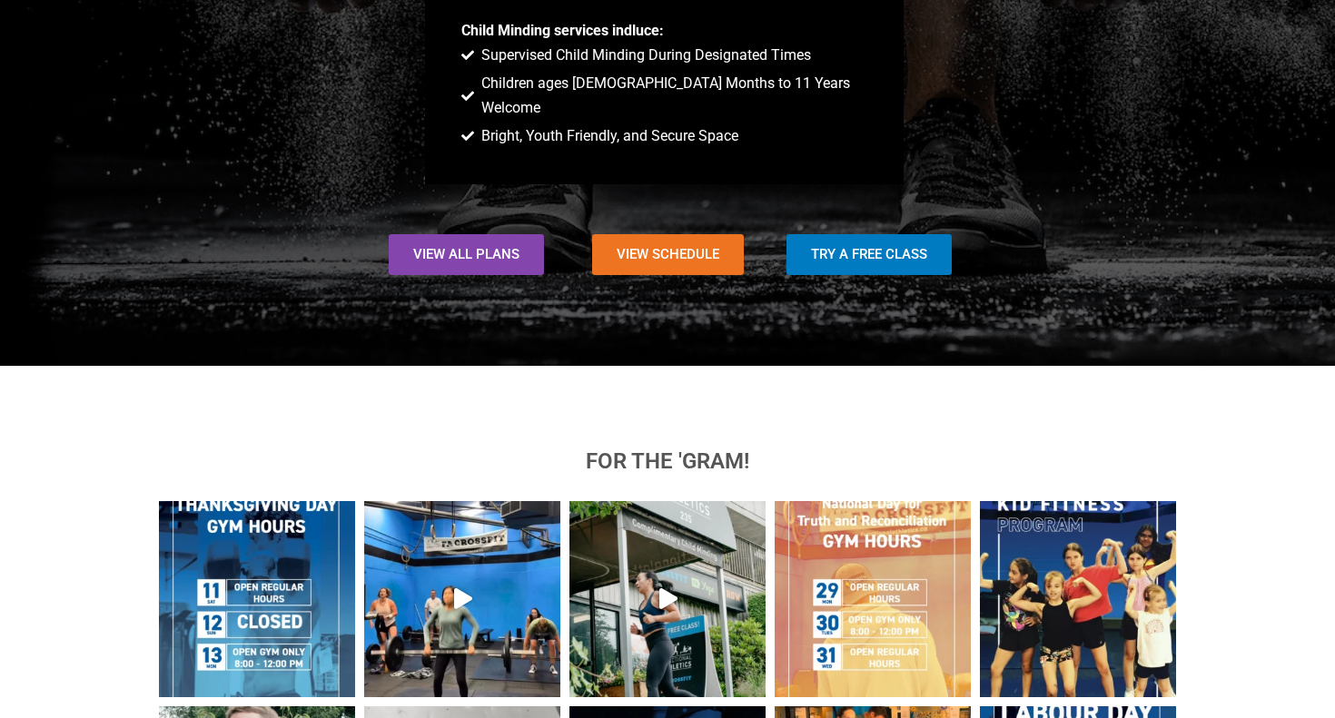
scroll to position [1523, 0]
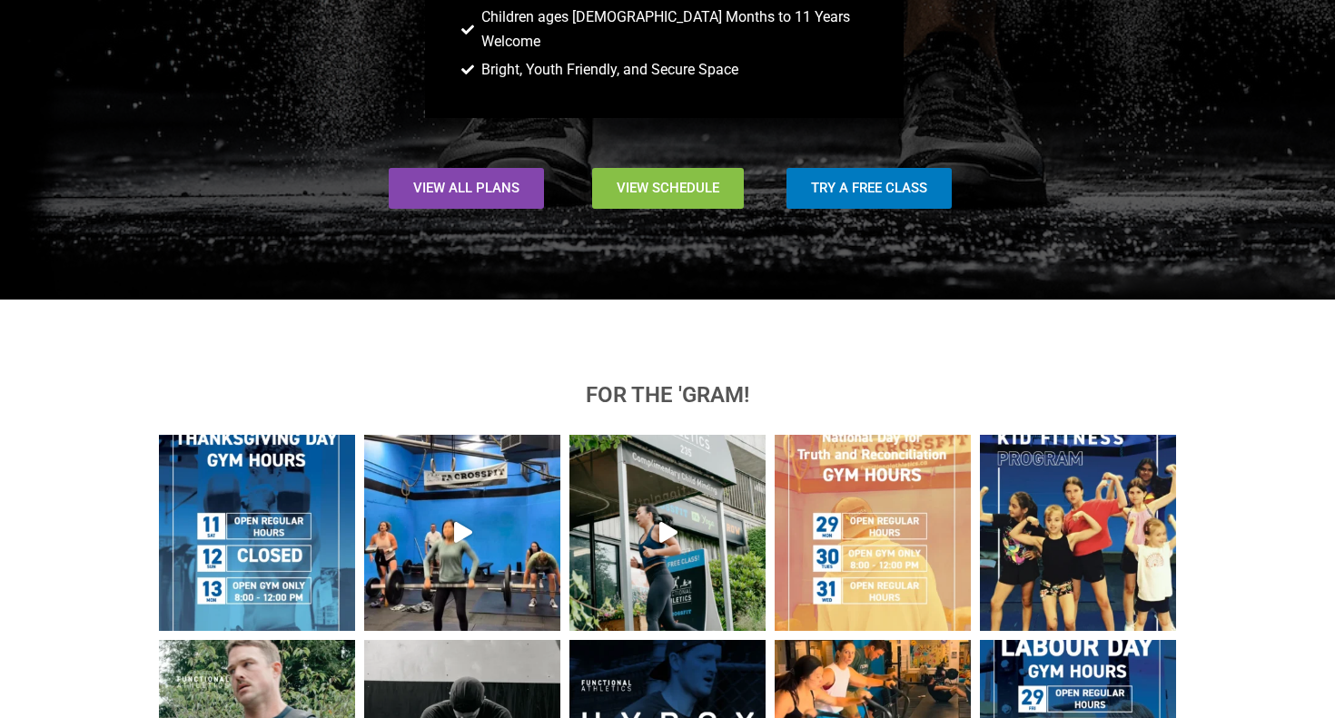
click at [655, 182] on span "View Schedule" at bounding box center [668, 189] width 103 height 14
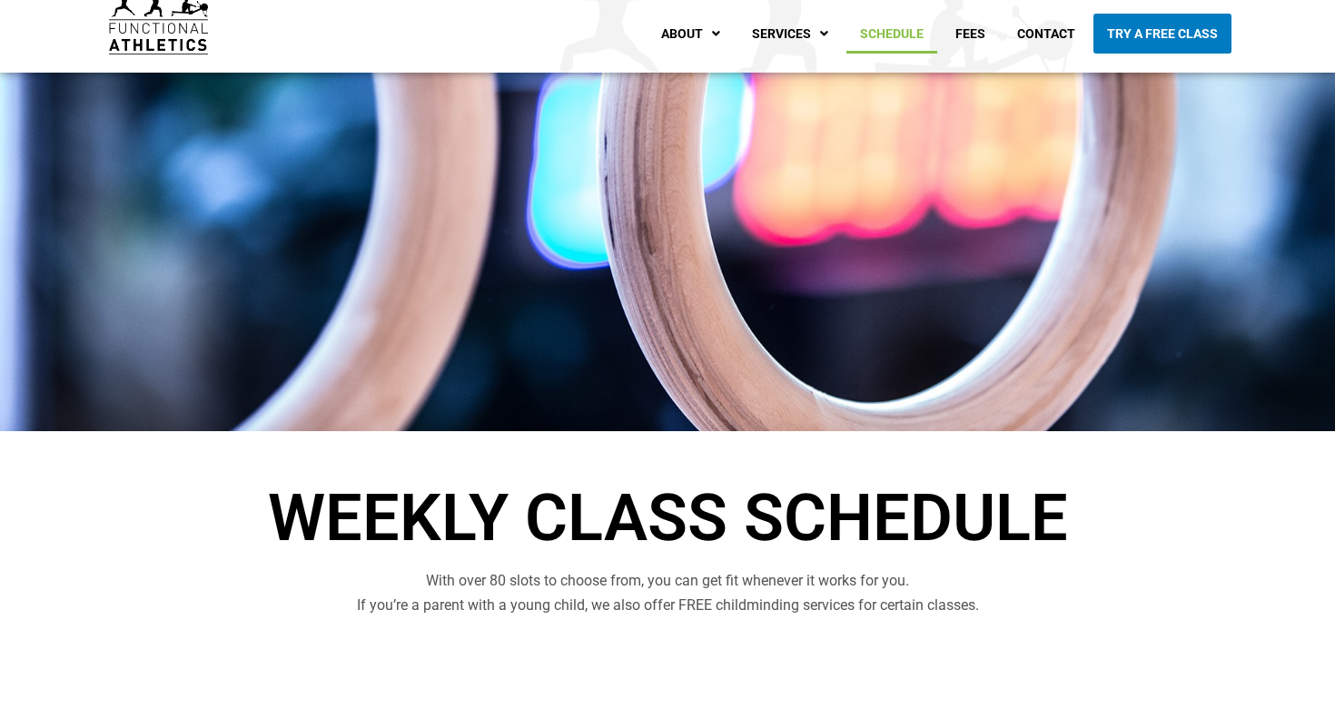
scroll to position [15, 0]
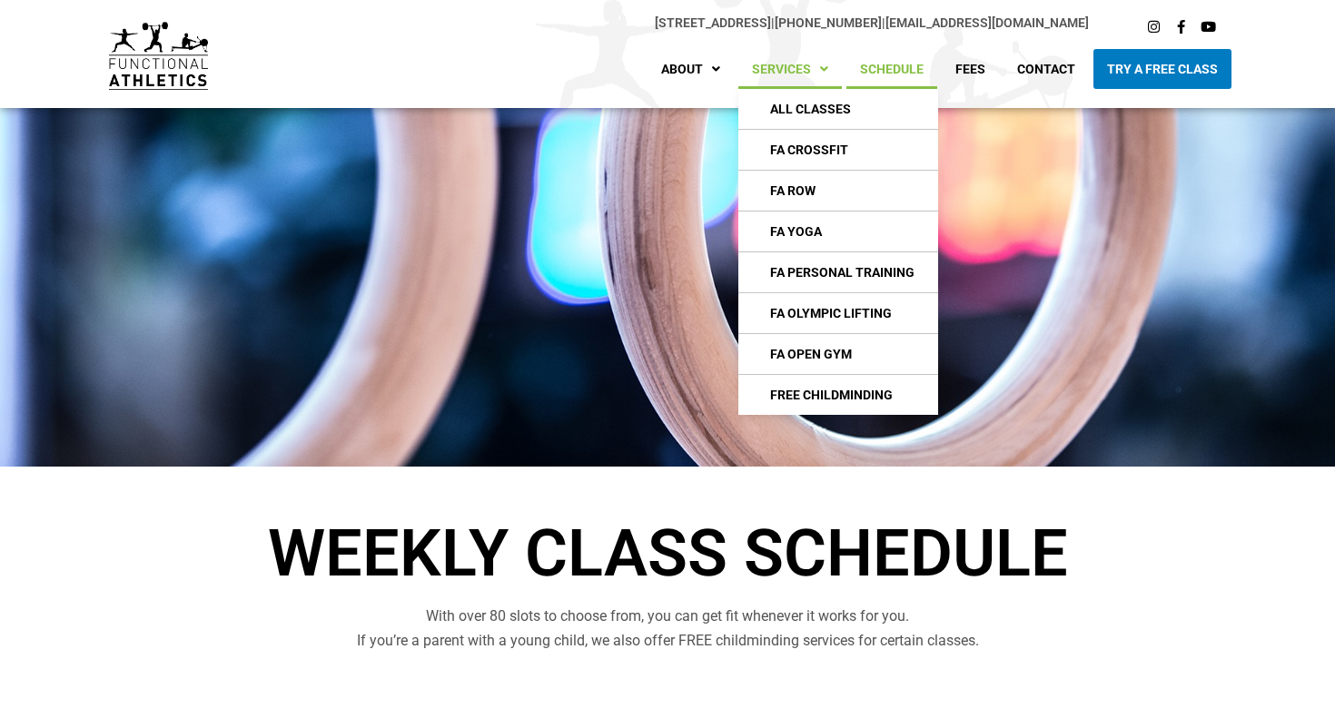
click at [818, 79] on link "Services" at bounding box center [790, 69] width 104 height 40
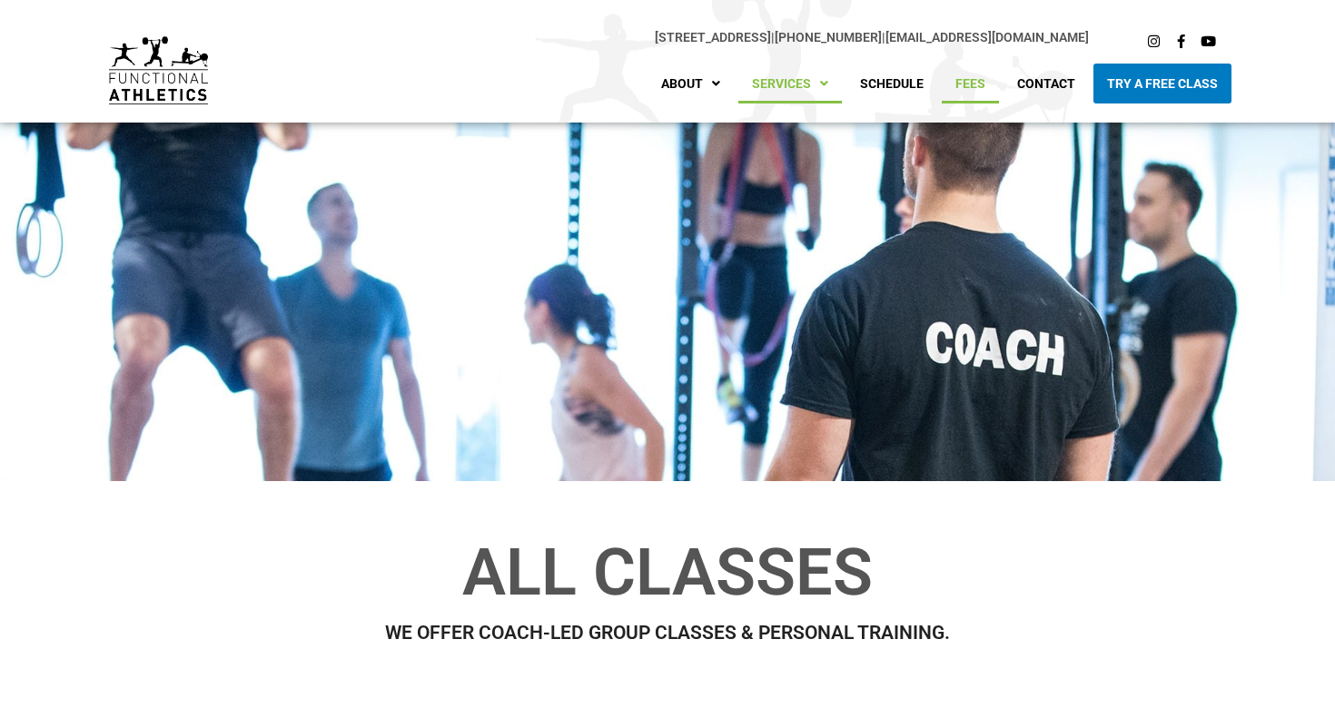
click at [974, 101] on link "Fees" at bounding box center [970, 84] width 57 height 40
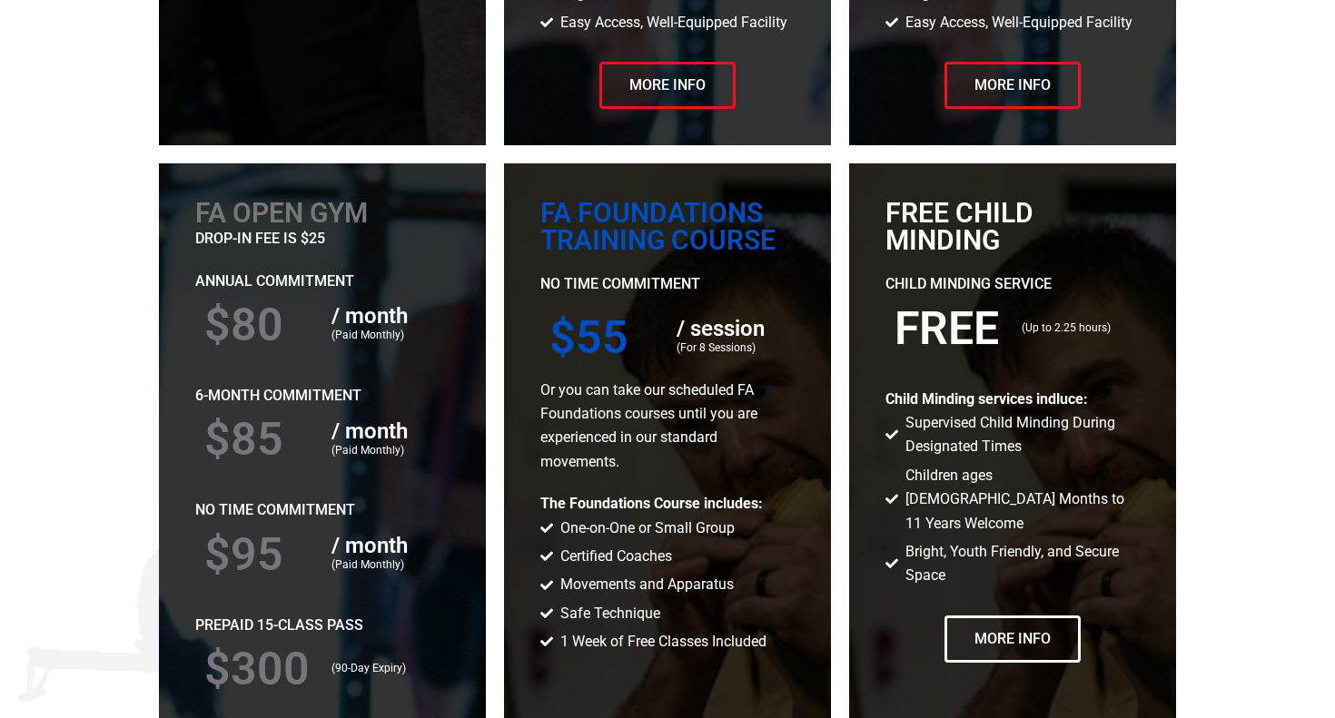
scroll to position [2928, 0]
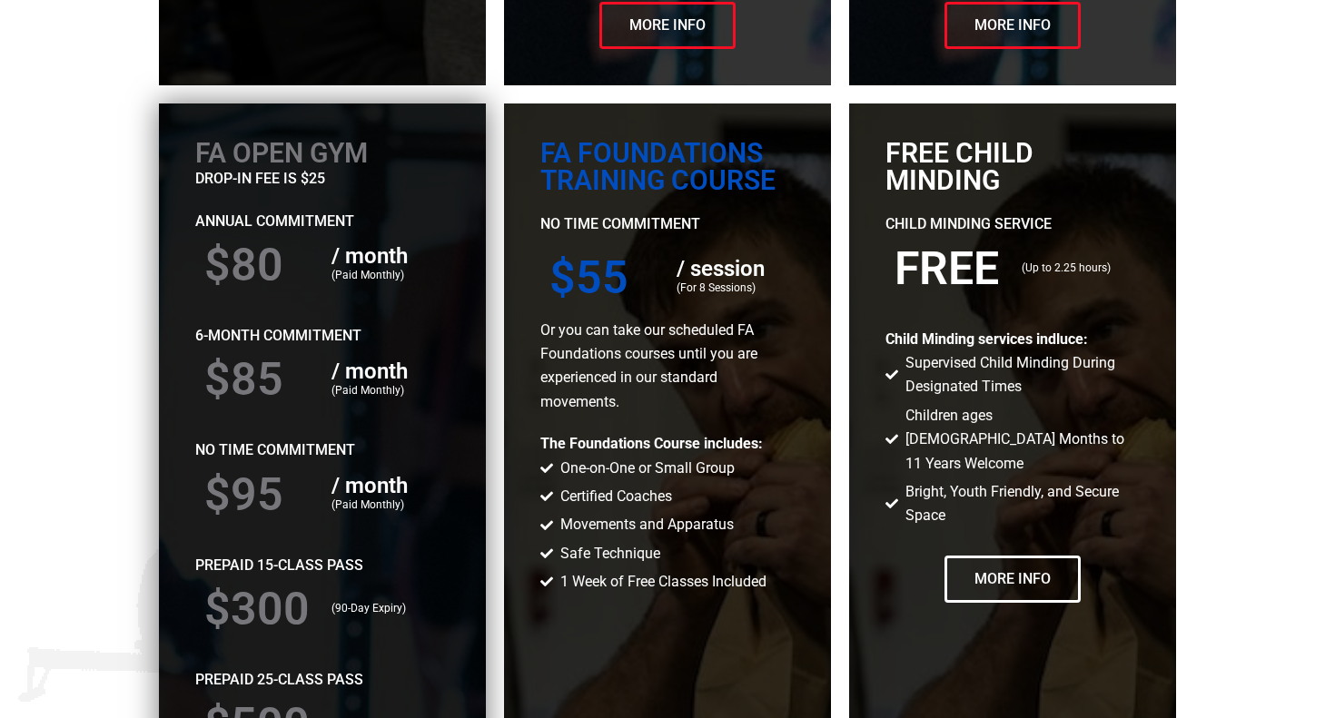
click at [252, 171] on p "drop-in fee is $25" at bounding box center [322, 179] width 254 height 24
click at [252, 216] on p "Annual Commitment" at bounding box center [322, 222] width 254 height 24
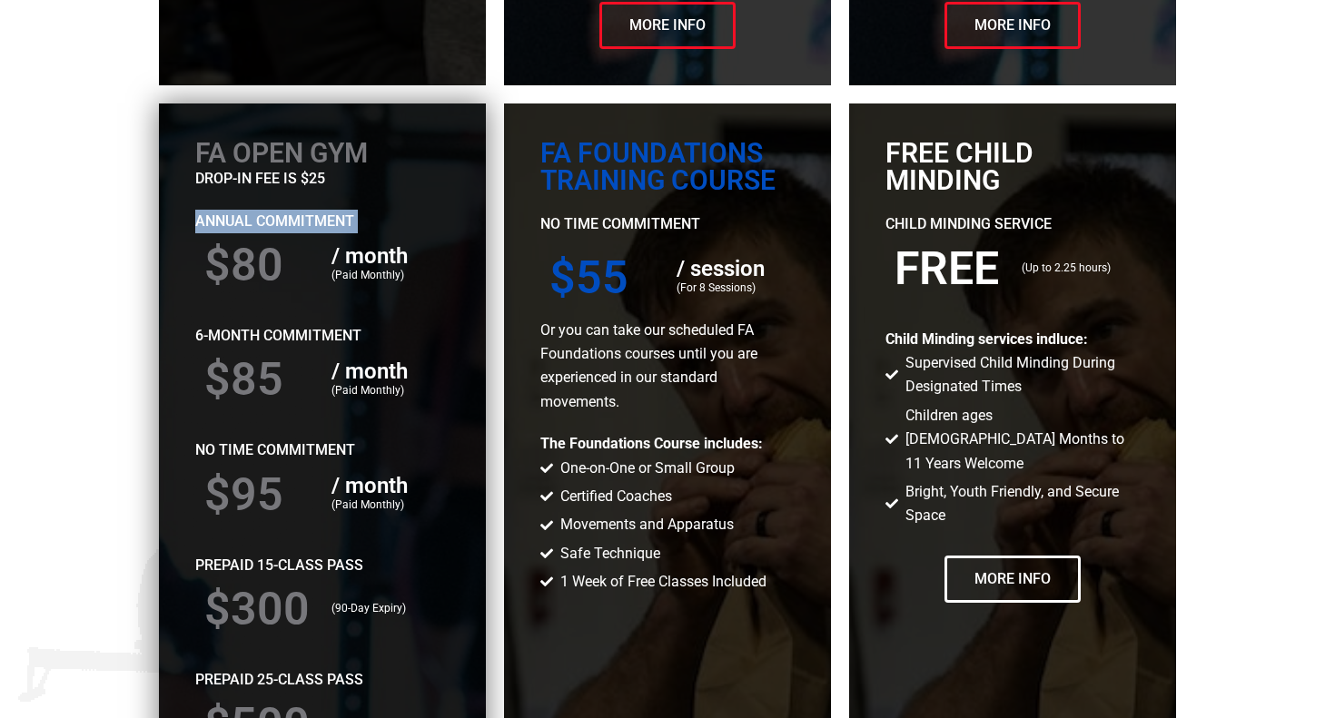
click at [252, 216] on p "Annual Commitment" at bounding box center [322, 222] width 254 height 24
click at [304, 216] on p "Annual Commitment" at bounding box center [322, 222] width 254 height 24
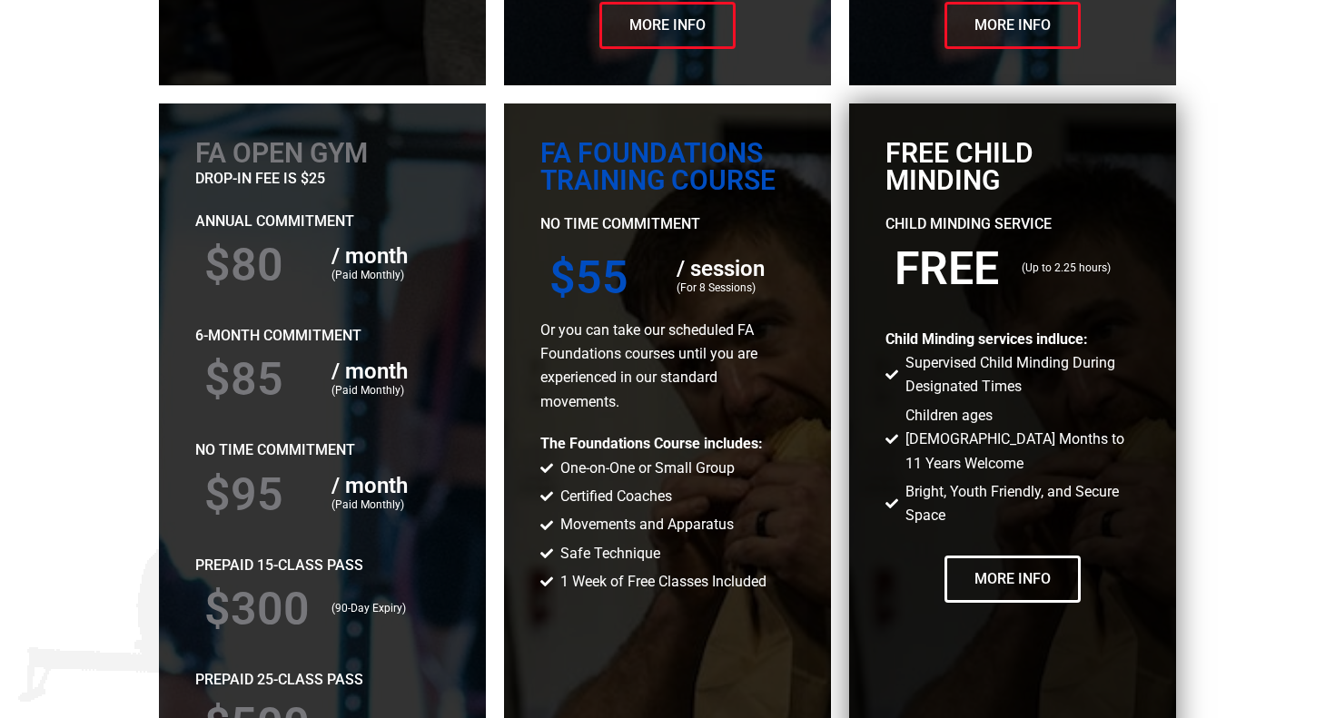
click at [939, 225] on p "Child Minding Service" at bounding box center [1012, 224] width 254 height 24
click at [949, 389] on span "Supervised Child Minding During Designated Times" at bounding box center [1020, 375] width 238 height 48
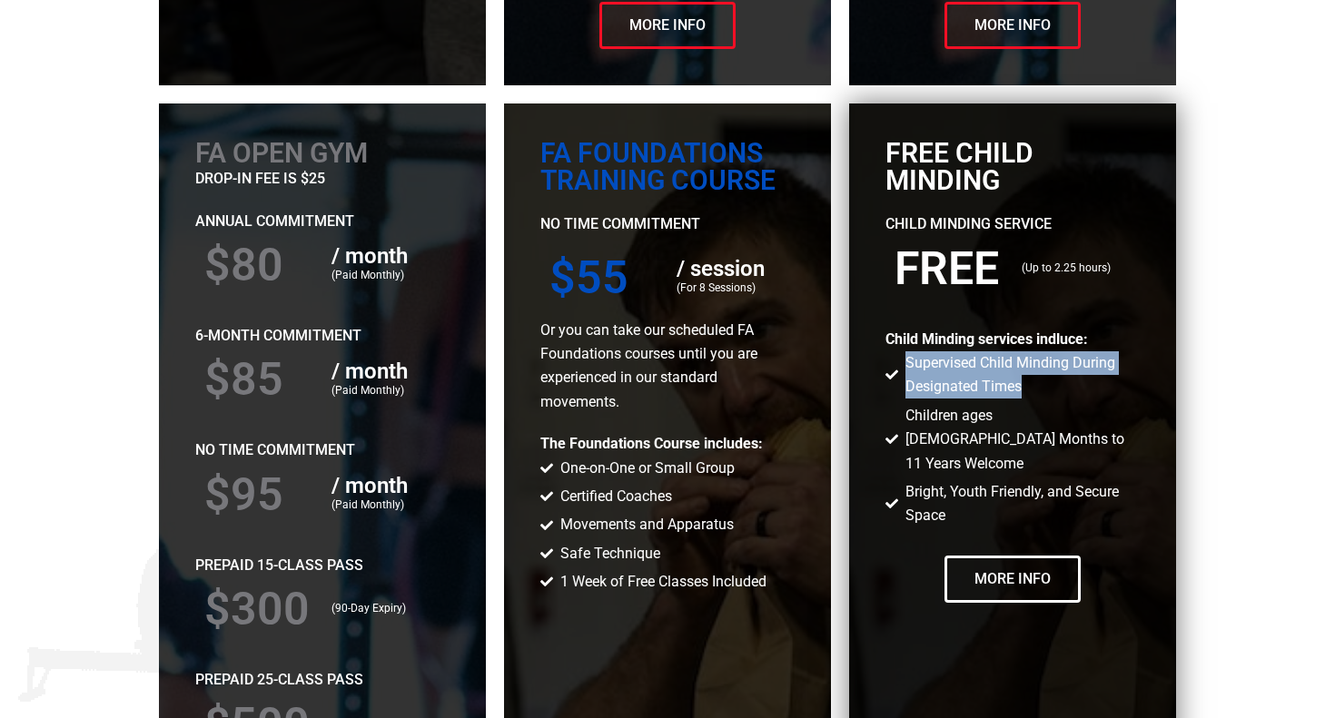
click at [949, 389] on span "Supervised Child Minding During Designated Times" at bounding box center [1020, 375] width 238 height 48
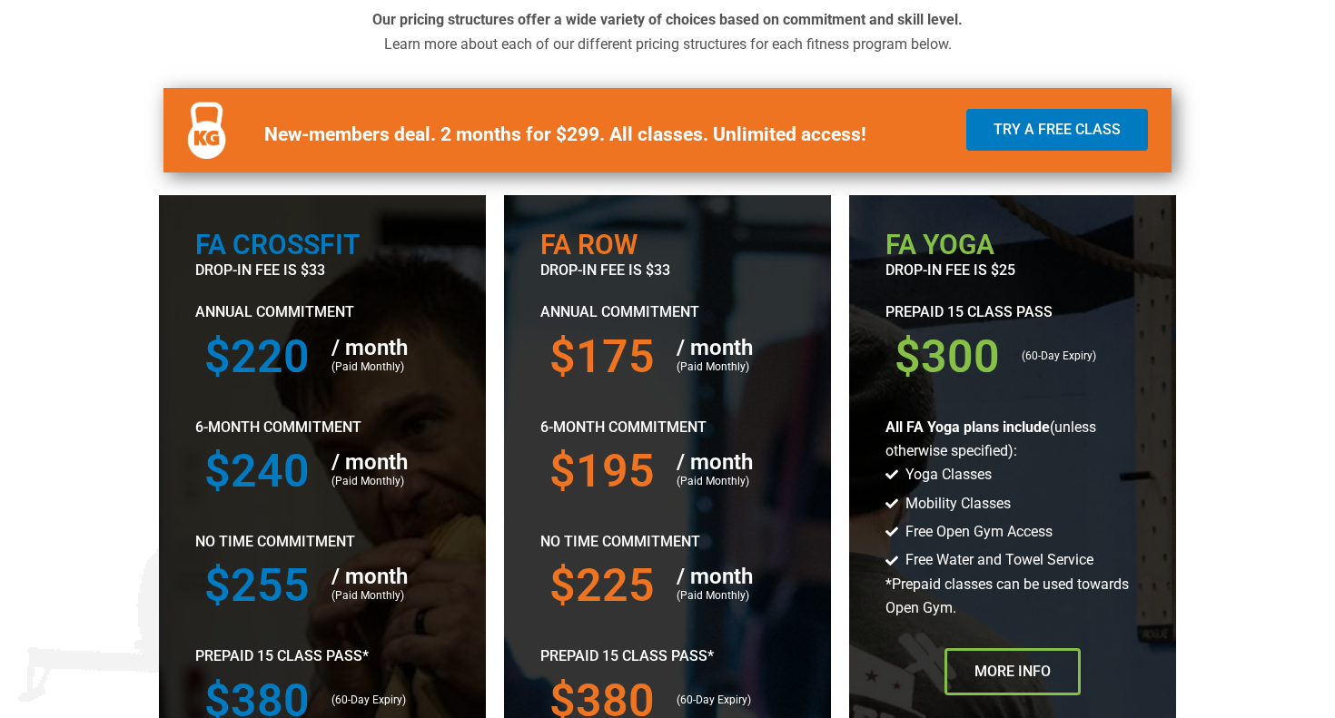
scroll to position [0, 0]
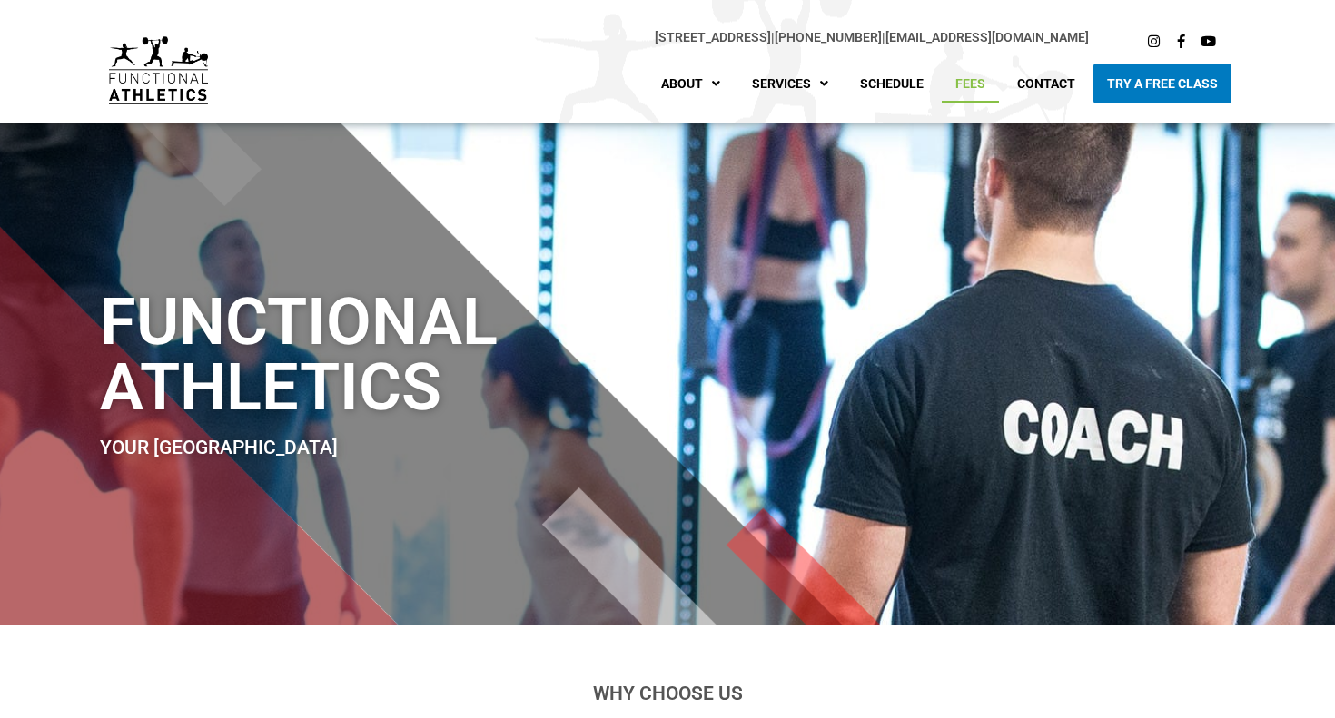
click at [975, 94] on link "Fees" at bounding box center [970, 84] width 57 height 40
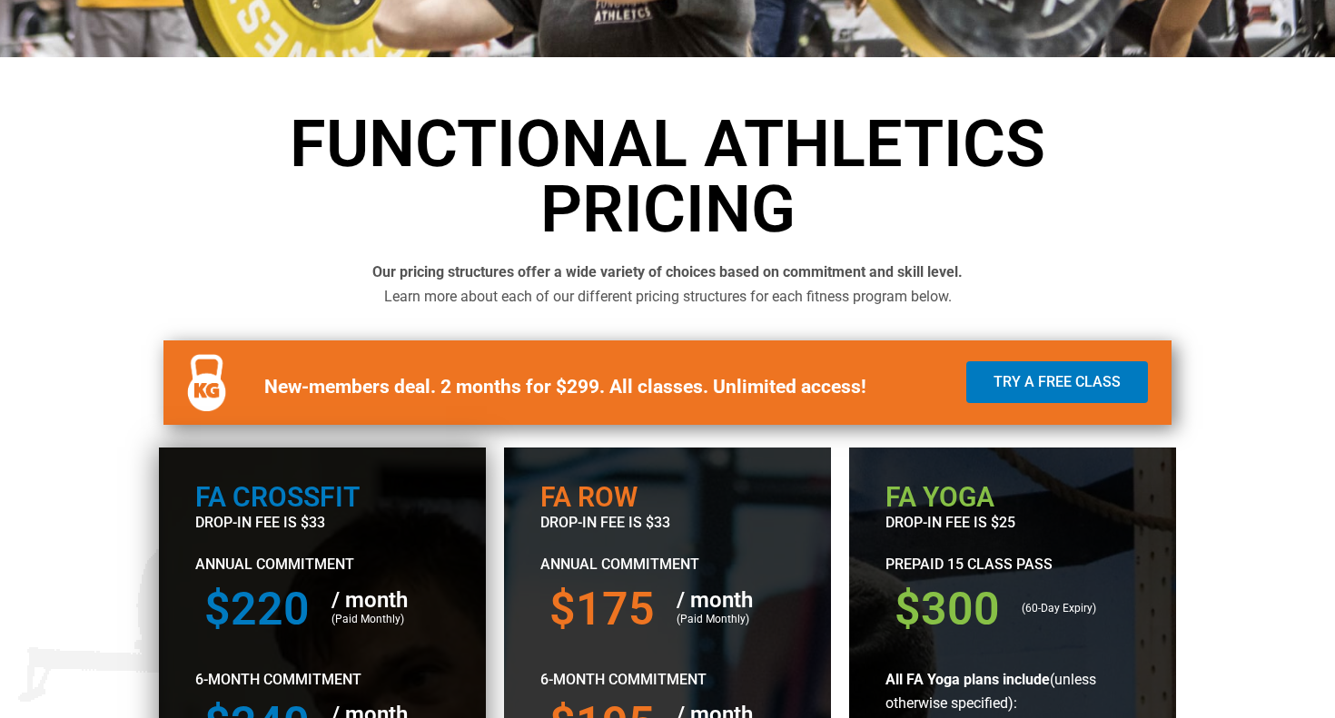
scroll to position [422, 0]
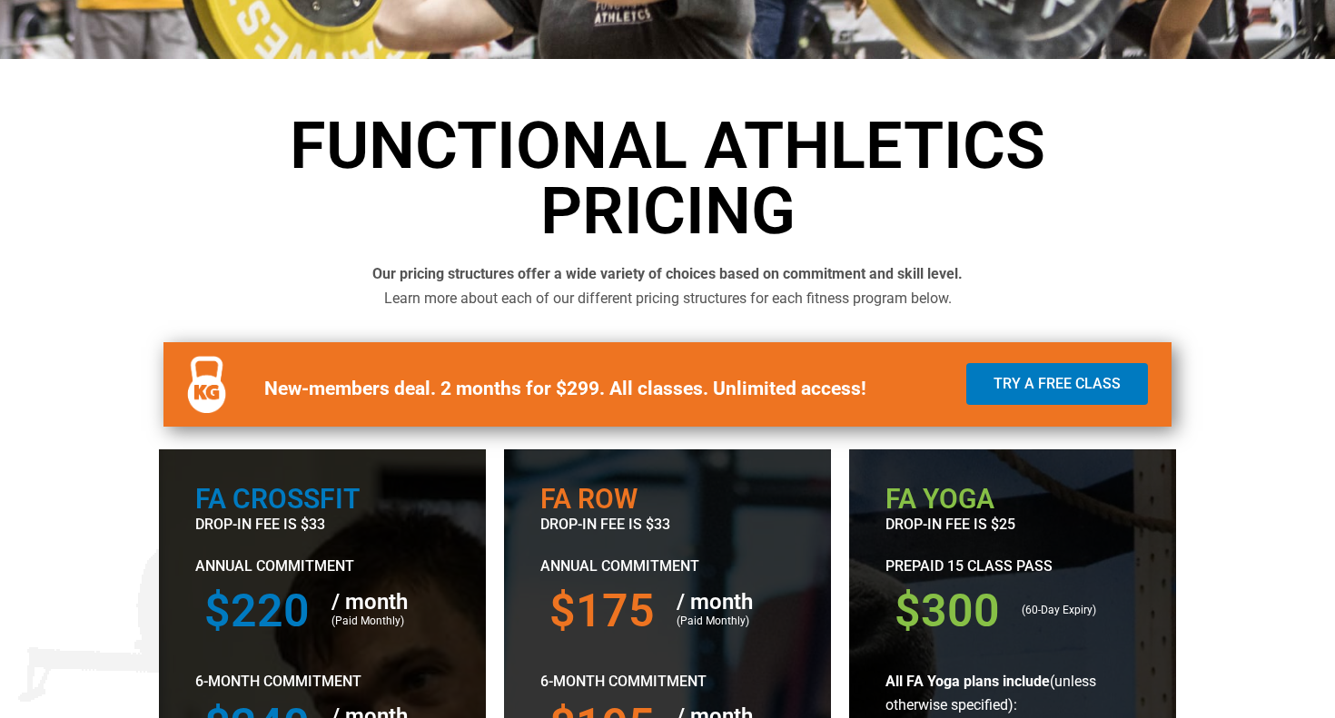
click at [497, 299] on span "Learn more about each of our different pricing structures for each fitness prog…" at bounding box center [667, 298] width 567 height 17
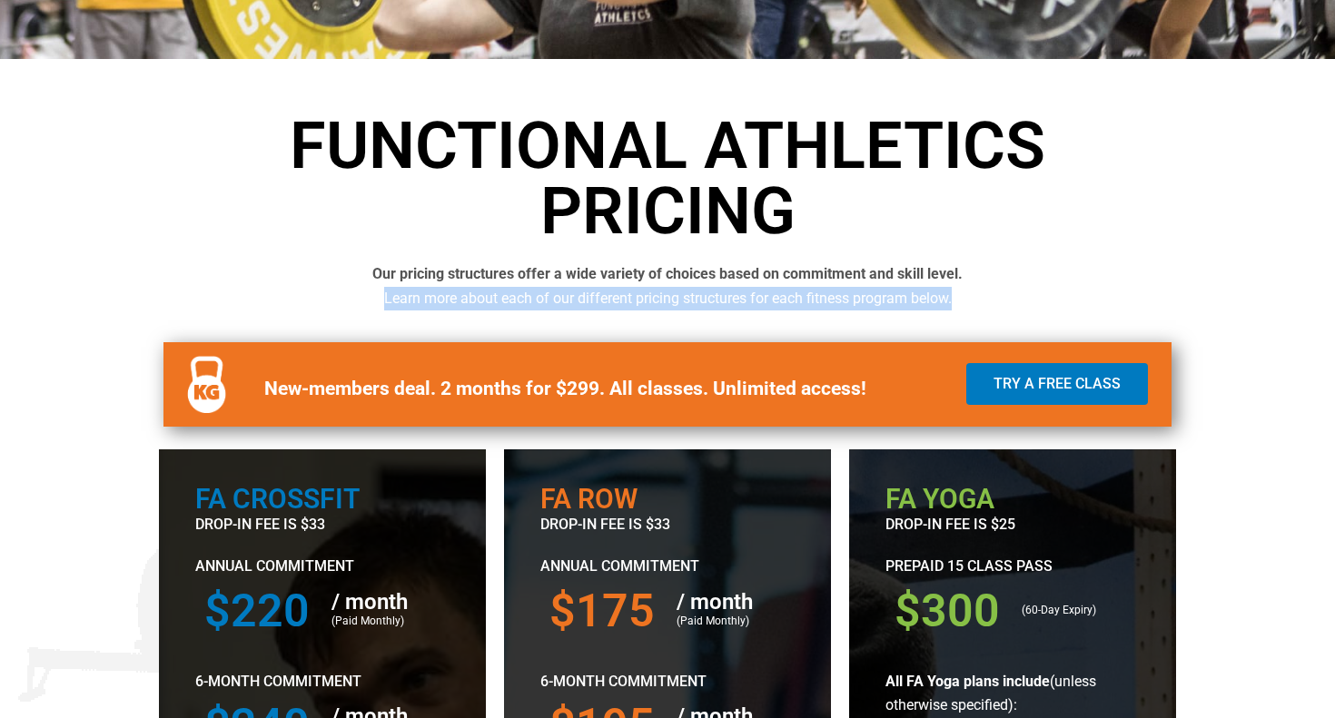
click at [497, 299] on span "Learn more about each of our different pricing structures for each fitness prog…" at bounding box center [667, 298] width 567 height 17
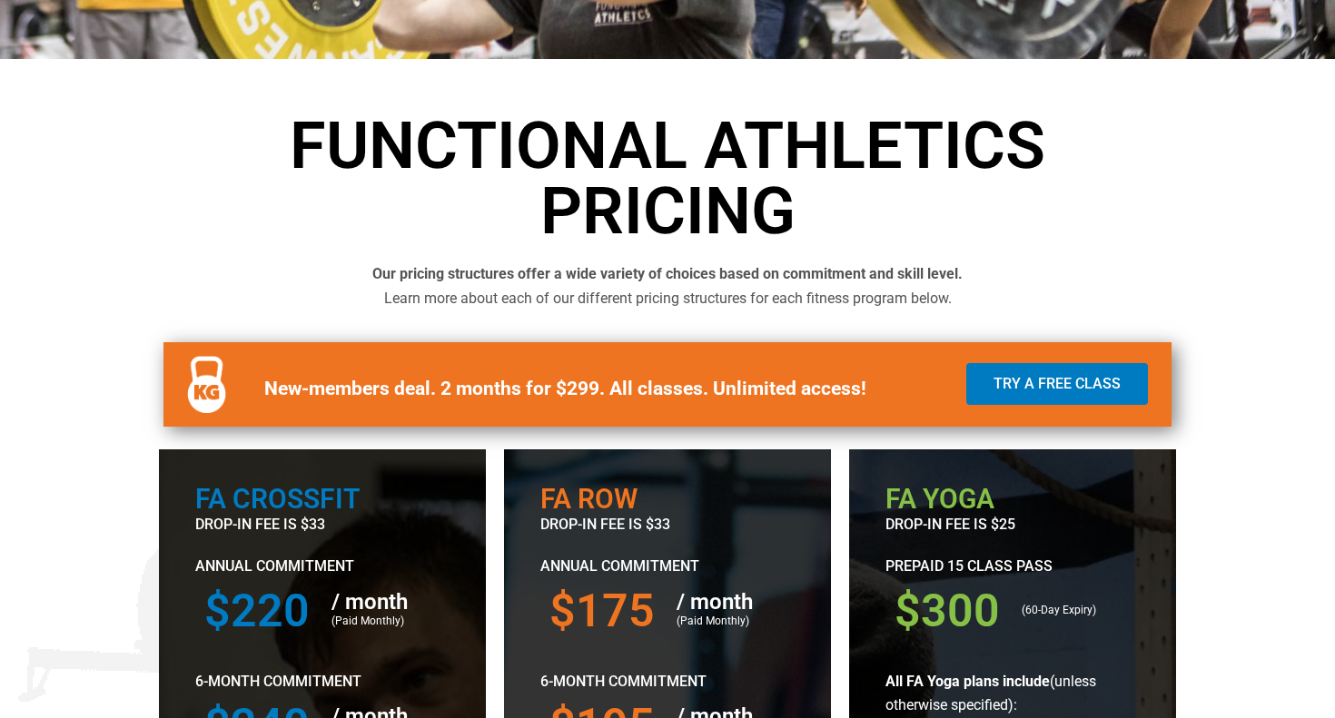
click at [527, 281] on b "Our pricing structures offer a wide variety of choices based on commitment and …" at bounding box center [667, 273] width 590 height 17
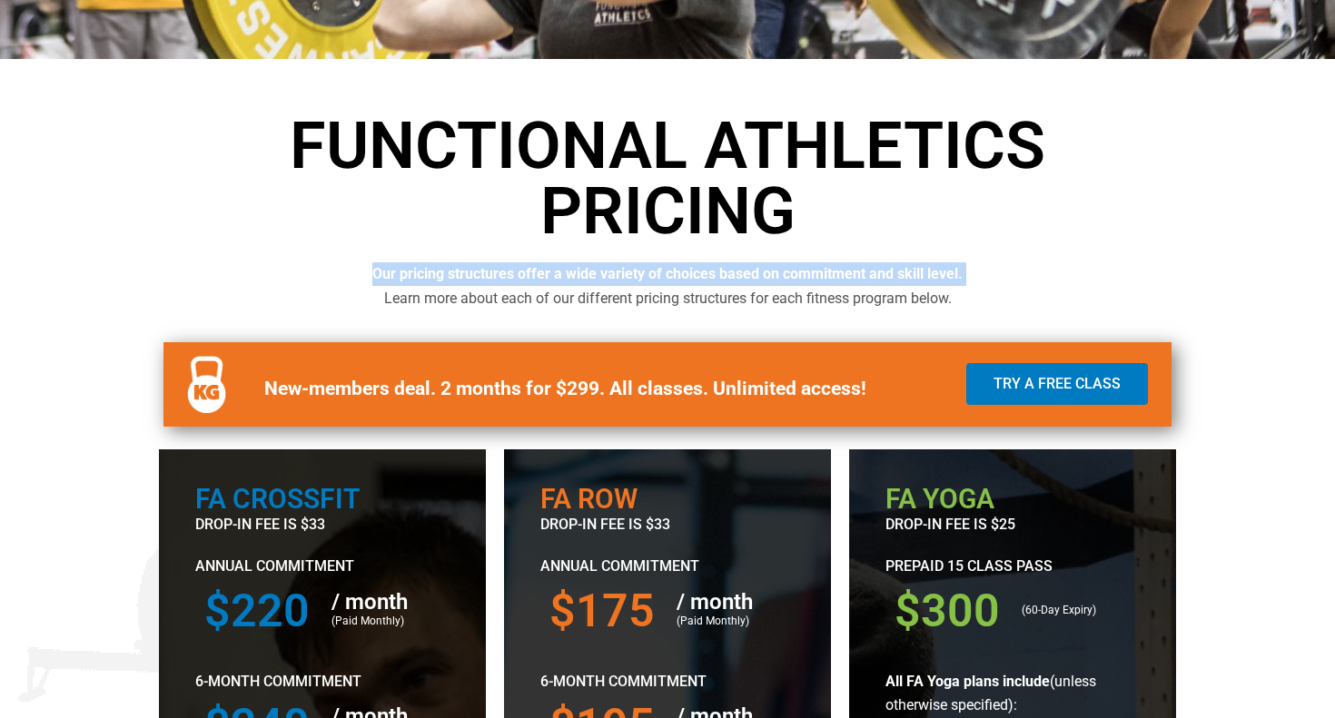
click at [527, 281] on b "Our pricing structures offer a wide variety of choices based on commitment and …" at bounding box center [667, 273] width 590 height 17
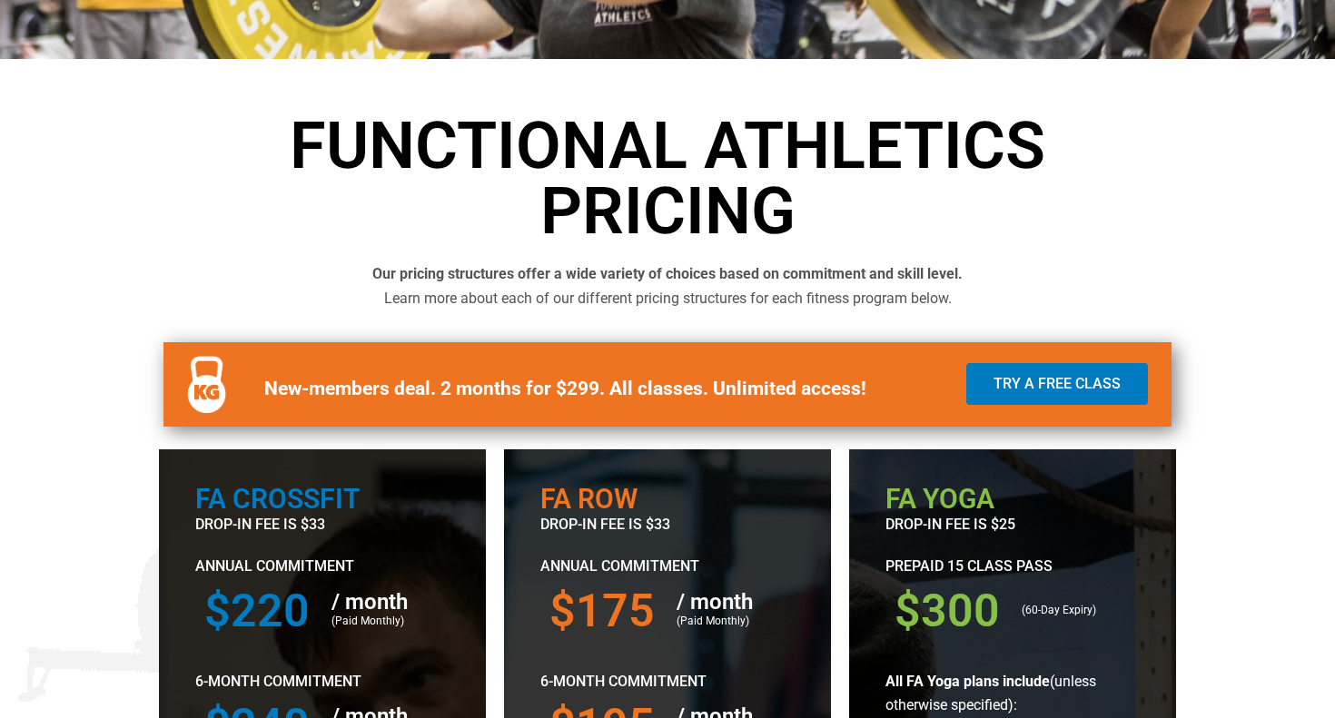
click at [510, 302] on span "Learn more about each of our different pricing structures for each fitness prog…" at bounding box center [667, 298] width 567 height 17
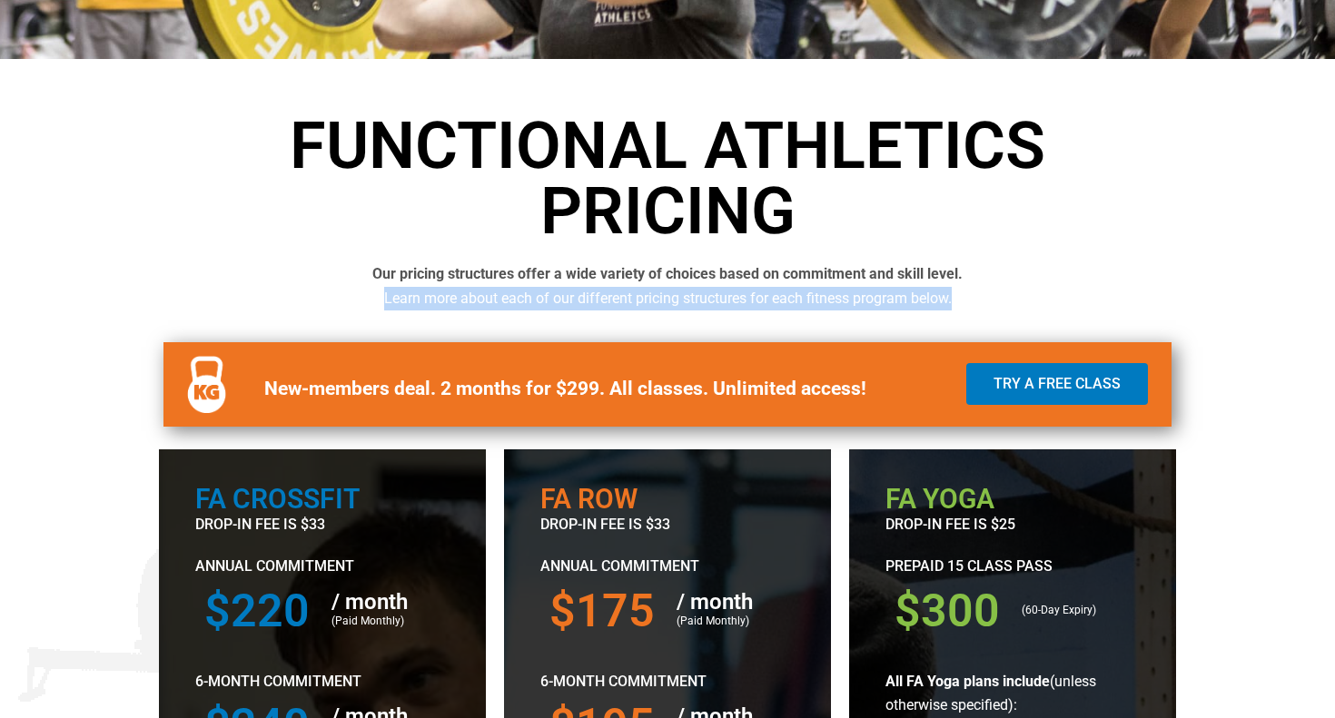
click at [510, 302] on span "Learn more about each of our different pricing structures for each fitness prog…" at bounding box center [667, 298] width 567 height 17
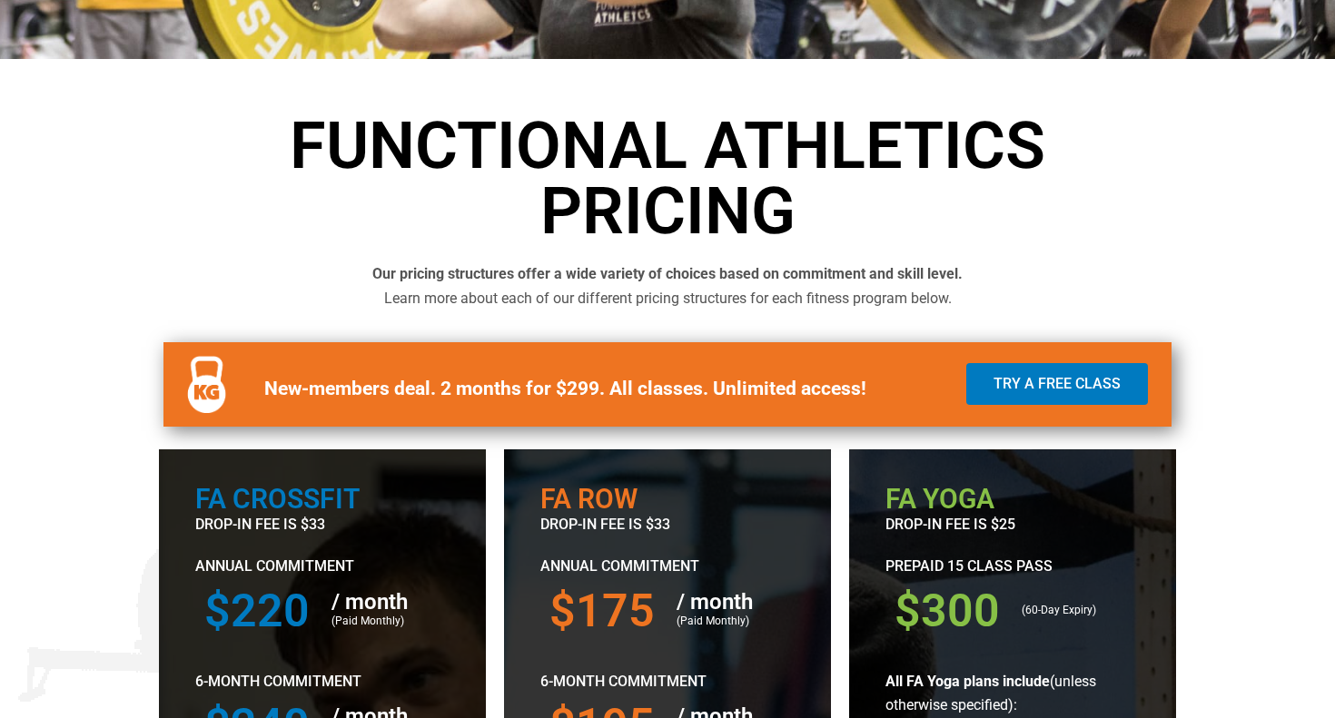
click at [510, 275] on b "Our pricing structures offer a wide variety of choices based on commitment and …" at bounding box center [667, 273] width 590 height 17
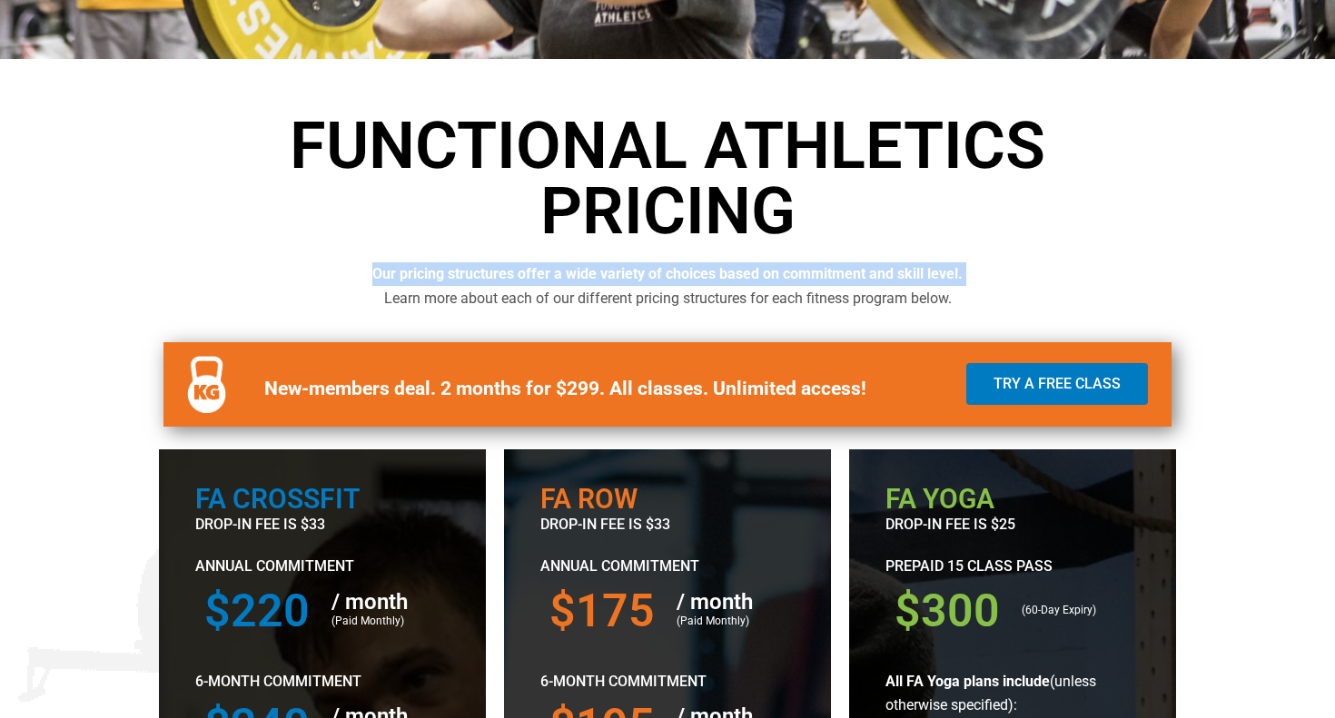
click at [510, 275] on b "Our pricing structures offer a wide variety of choices based on commitment and …" at bounding box center [667, 273] width 590 height 17
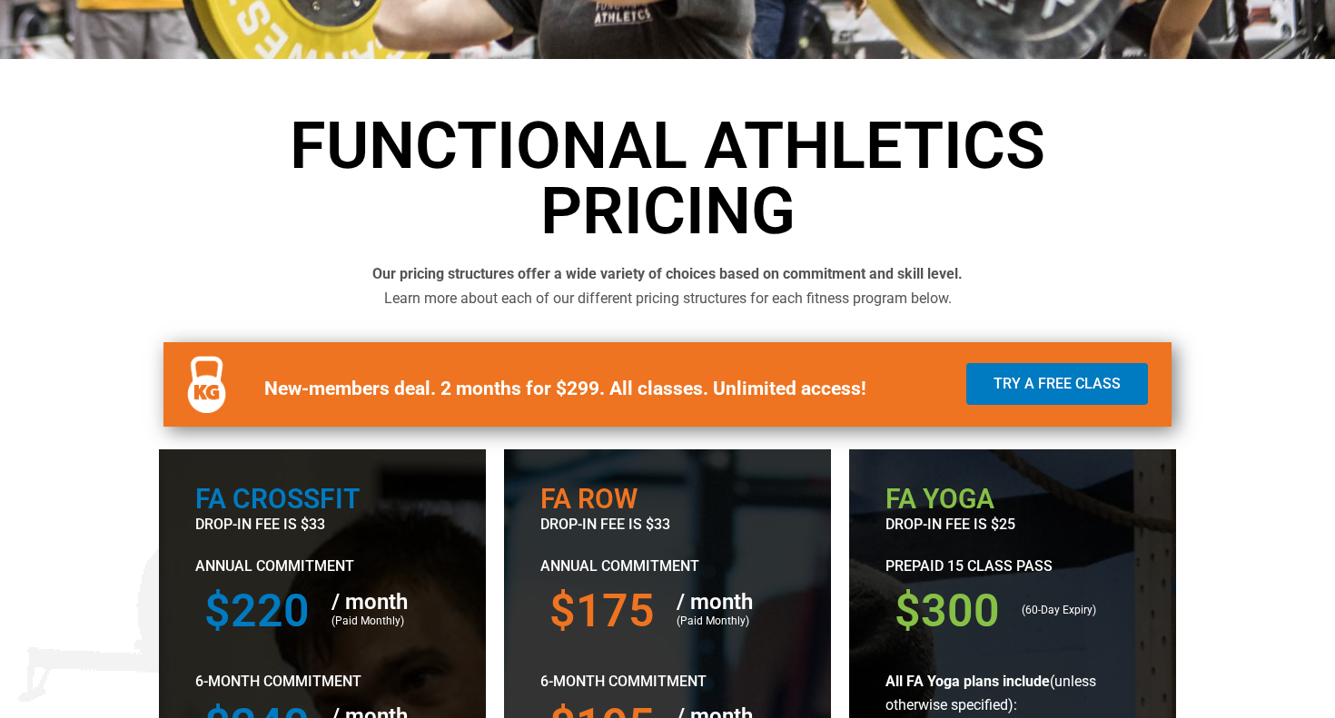
click at [538, 275] on b "Our pricing structures offer a wide variety of choices based on commitment and …" at bounding box center [667, 273] width 590 height 17
click at [488, 307] on span "Learn more about each of our different pricing structures for each fitness prog…" at bounding box center [667, 298] width 567 height 17
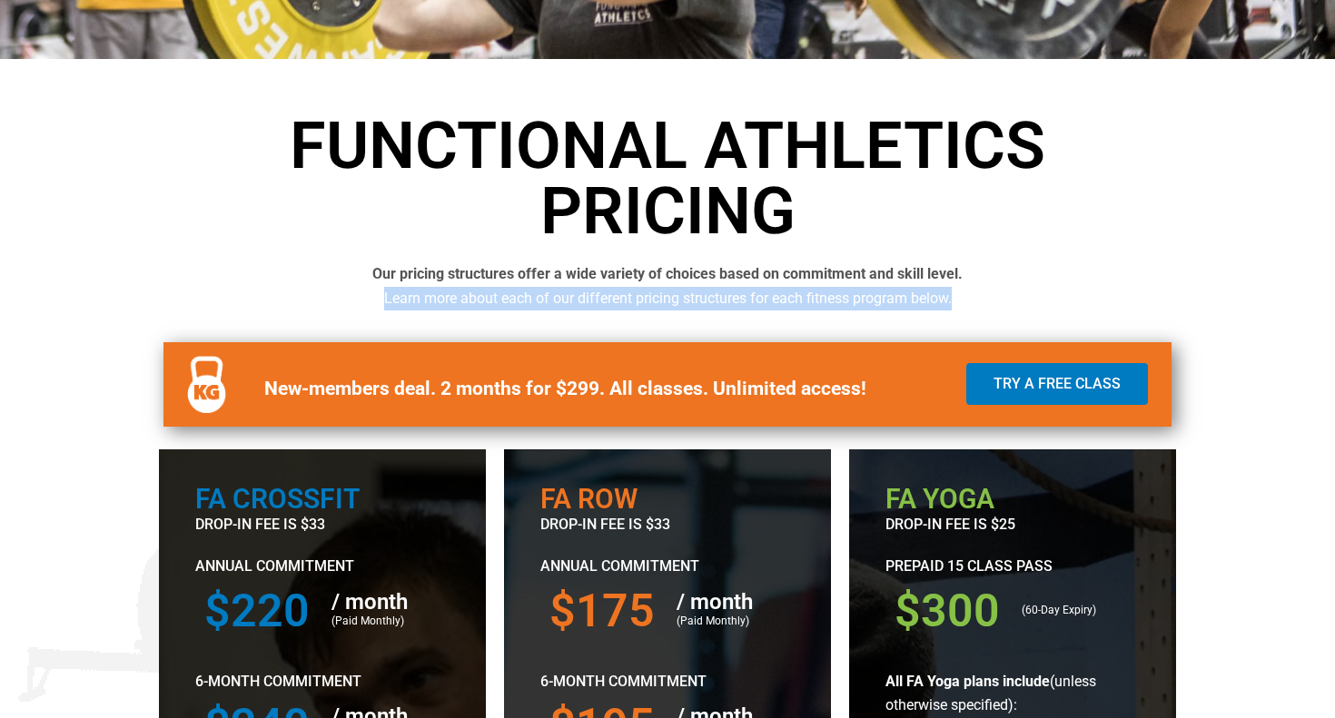
click at [488, 307] on span "Learn more about each of our different pricing structures for each fitness prog…" at bounding box center [667, 298] width 567 height 17
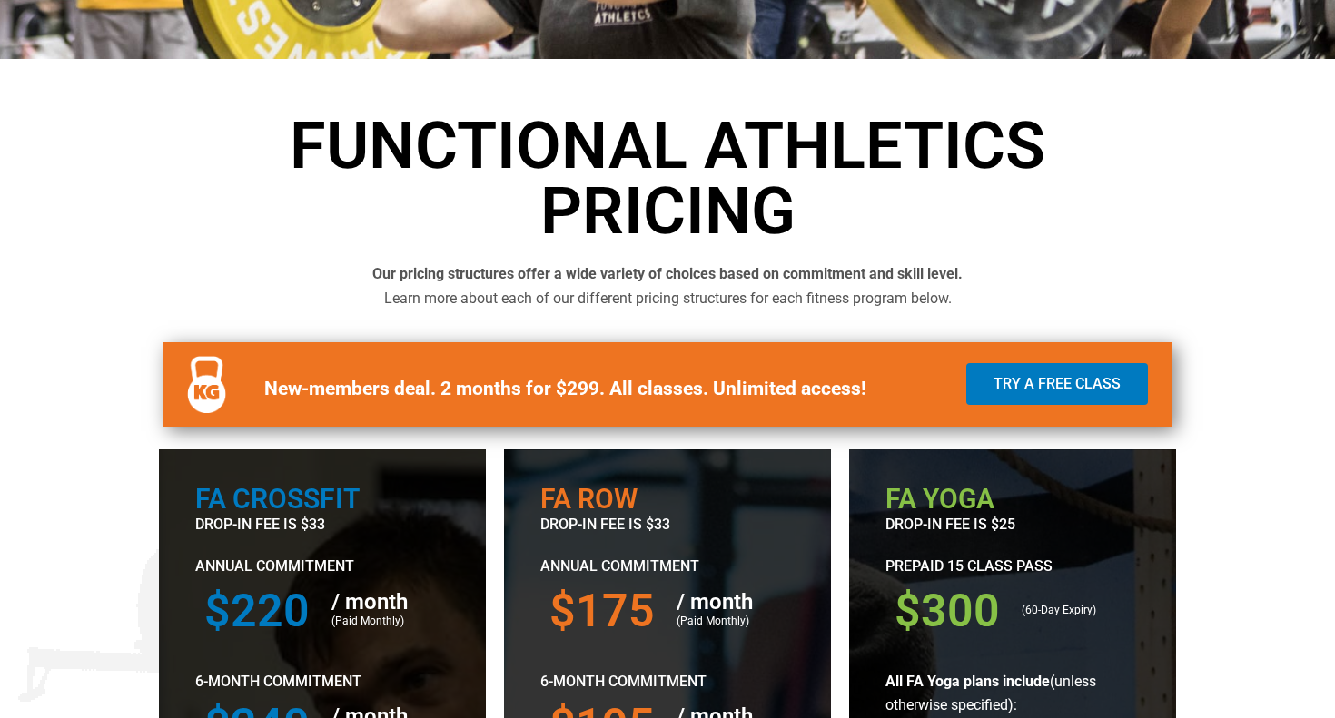
click at [498, 274] on b "Our pricing structures offer a wide variety of choices based on commitment and …" at bounding box center [667, 273] width 590 height 17
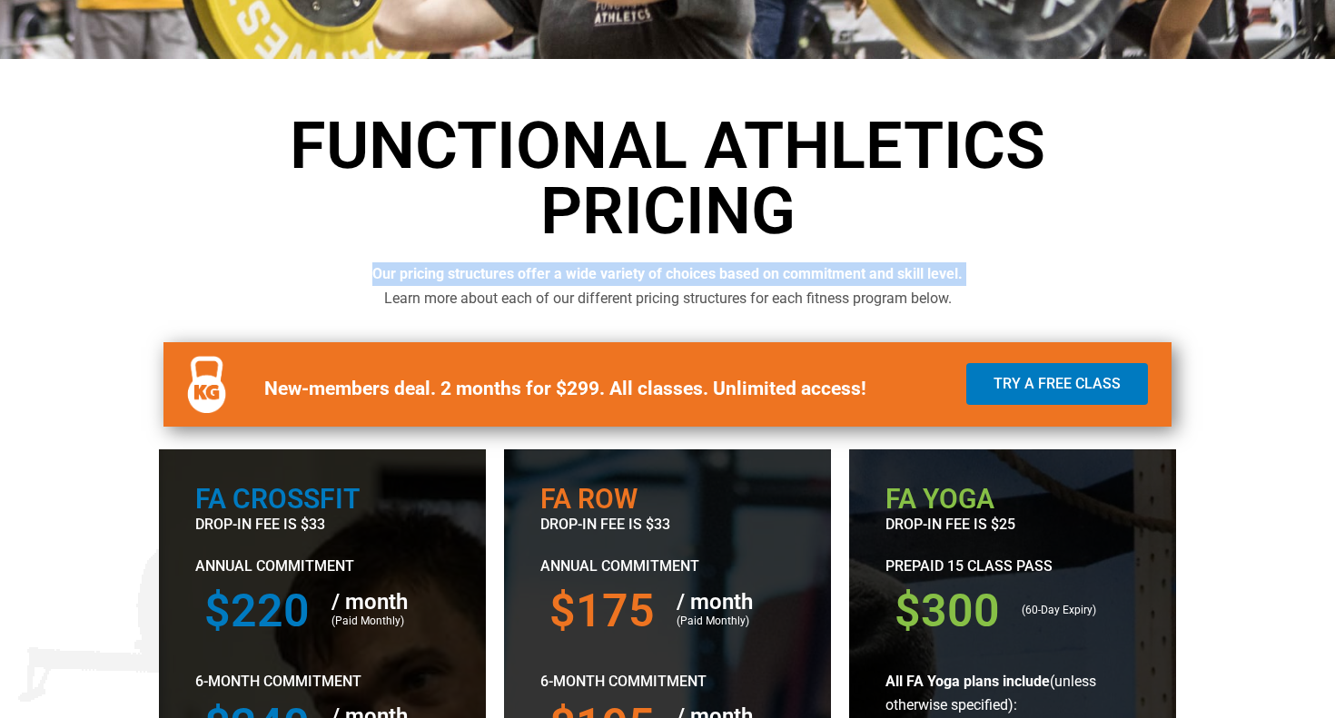
click at [498, 274] on b "Our pricing structures offer a wide variety of choices based on commitment and …" at bounding box center [667, 273] width 590 height 17
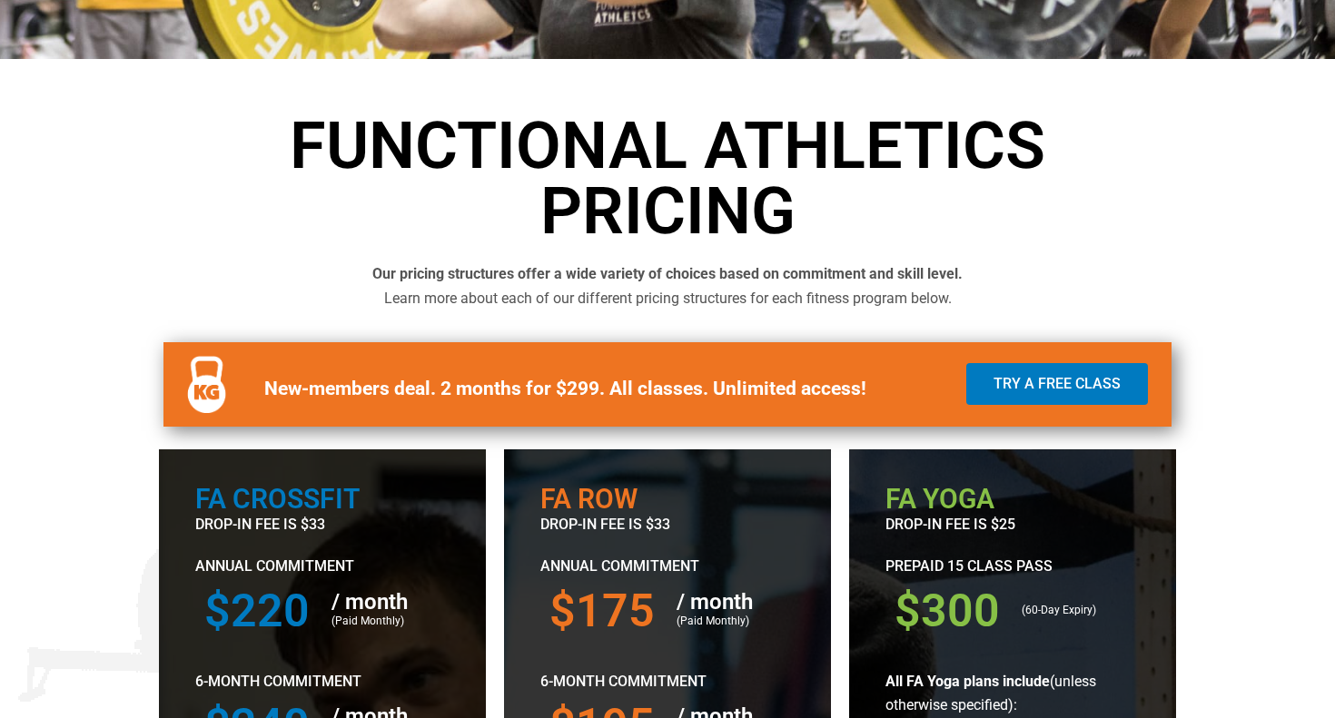
click at [492, 304] on span "Learn more about each of our different pricing structures for each fitness prog…" at bounding box center [667, 298] width 567 height 17
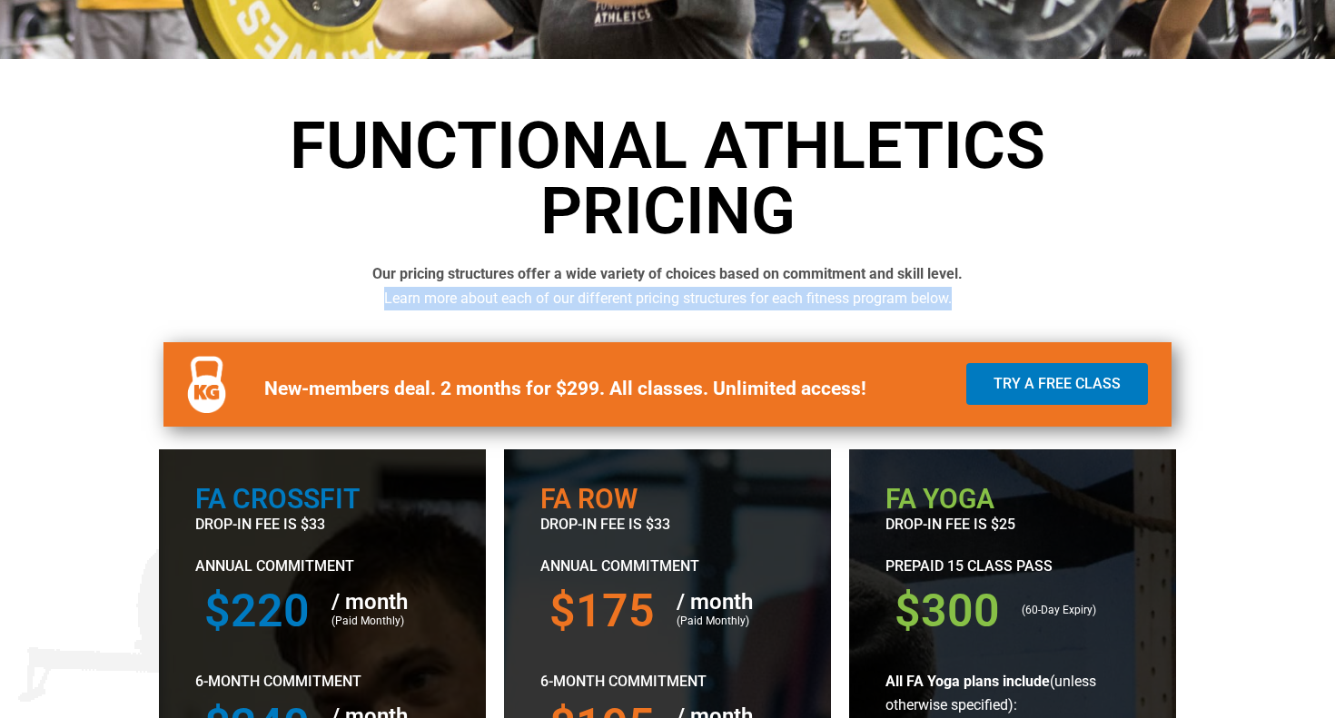
click at [492, 304] on span "Learn more about each of our different pricing structures for each fitness prog…" at bounding box center [667, 298] width 567 height 17
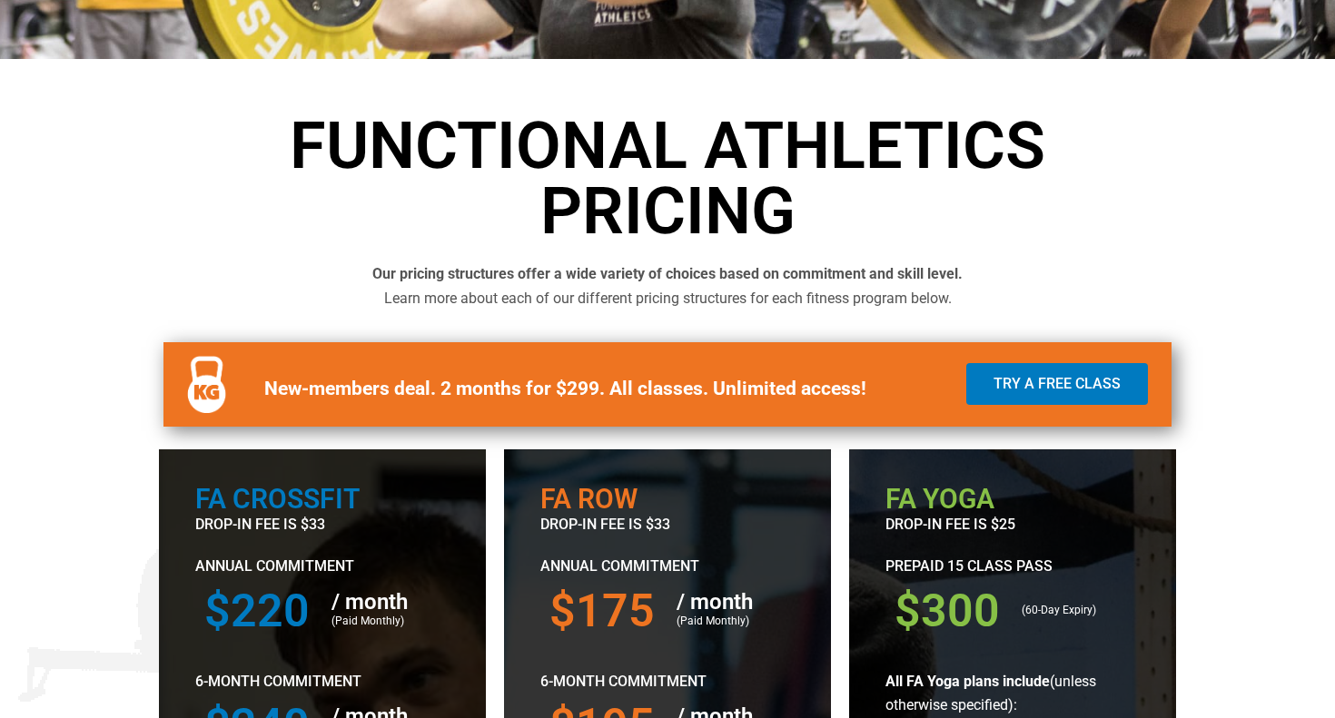
click at [492, 278] on b "Our pricing structures offer a wide variety of choices based on commitment and …" at bounding box center [667, 273] width 590 height 17
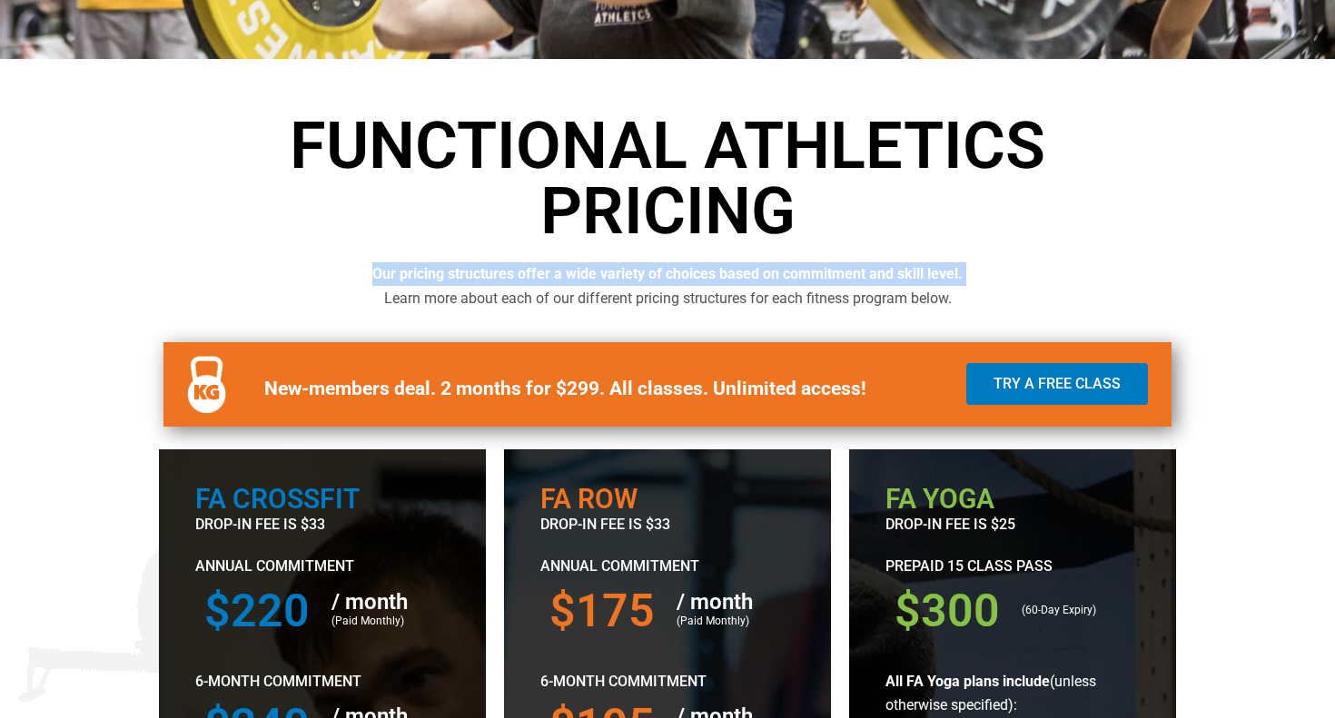
click at [492, 278] on b "Our pricing structures offer a wide variety of choices based on commitment and …" at bounding box center [667, 273] width 590 height 17
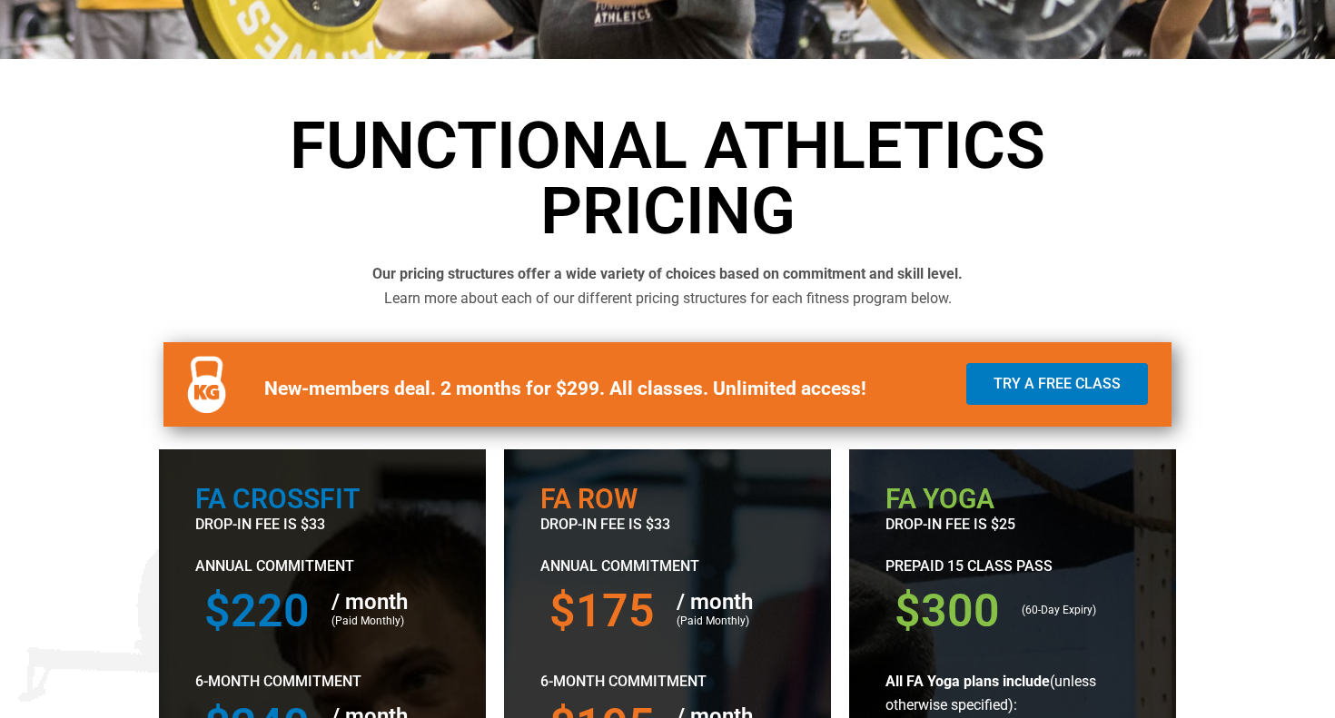
click at [489, 286] on p "Our pricing structures offer a wide variety of choices based on commitment and …" at bounding box center [667, 286] width 1017 height 48
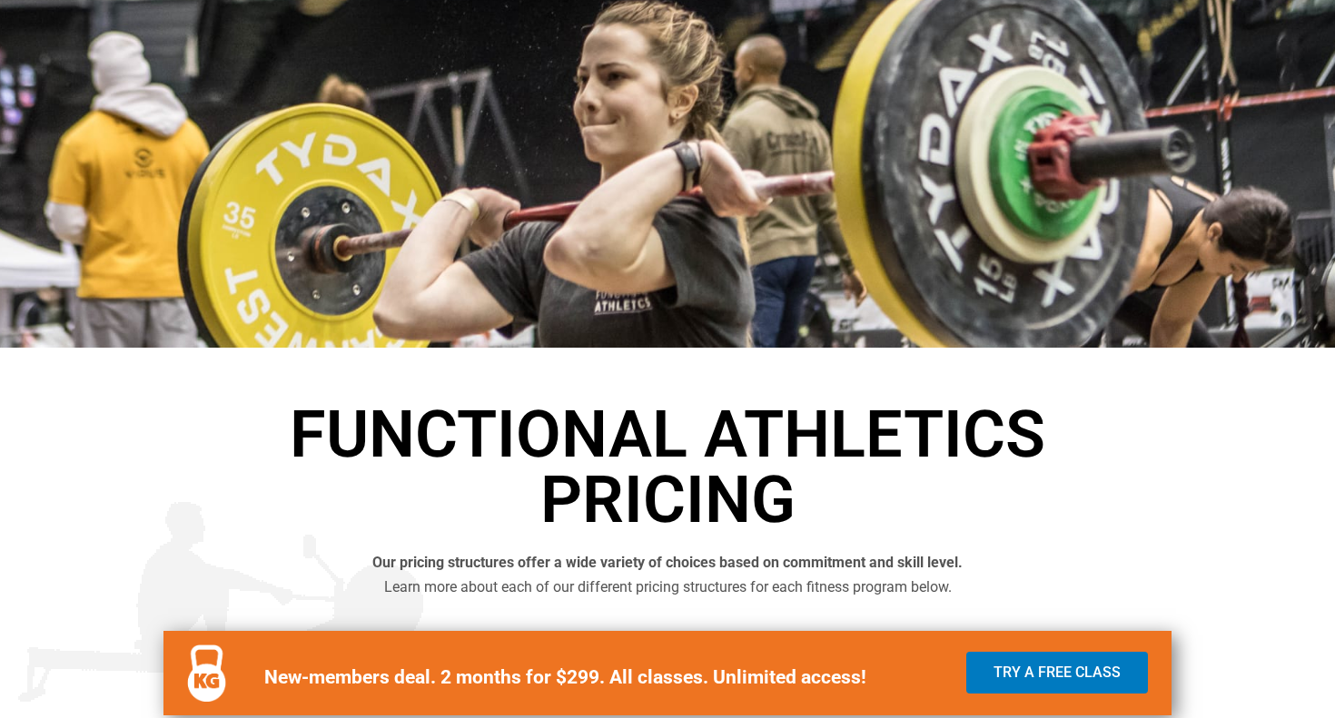
scroll to position [151, 0]
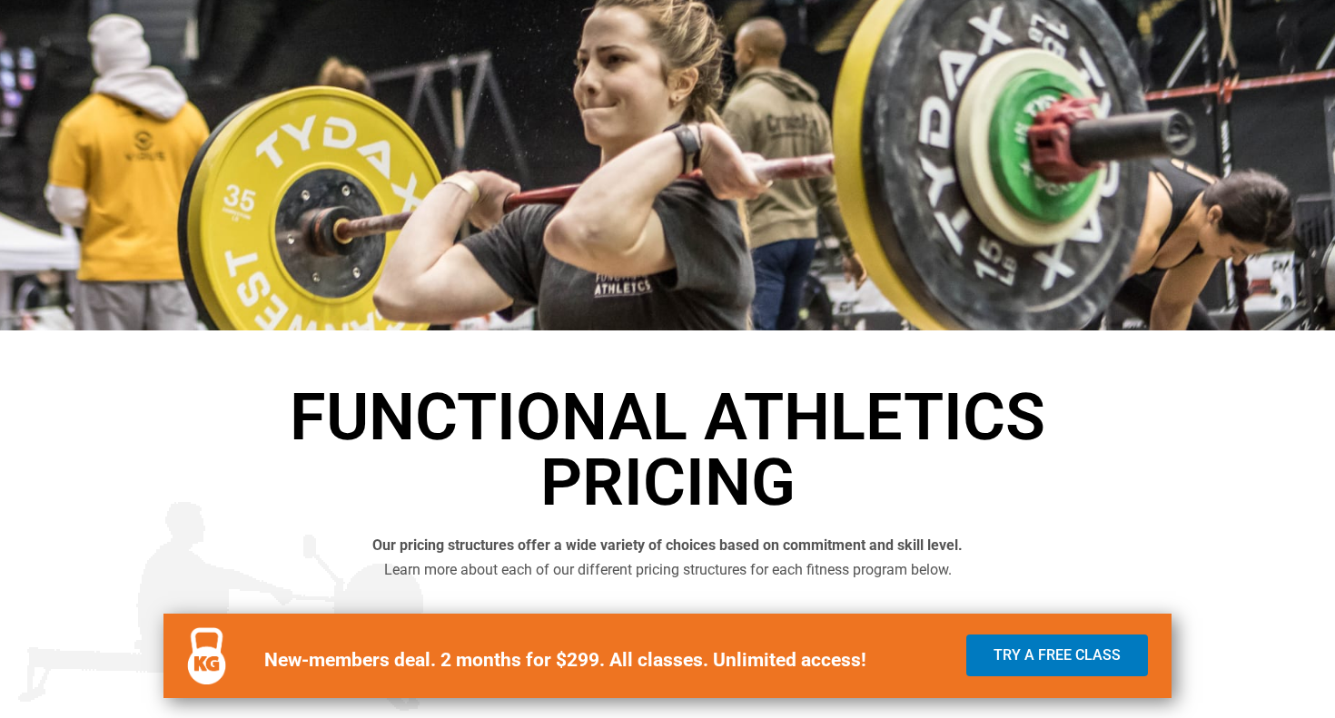
click at [521, 538] on b "Our pricing structures offer a wide variety of choices based on commitment and …" at bounding box center [667, 545] width 590 height 17
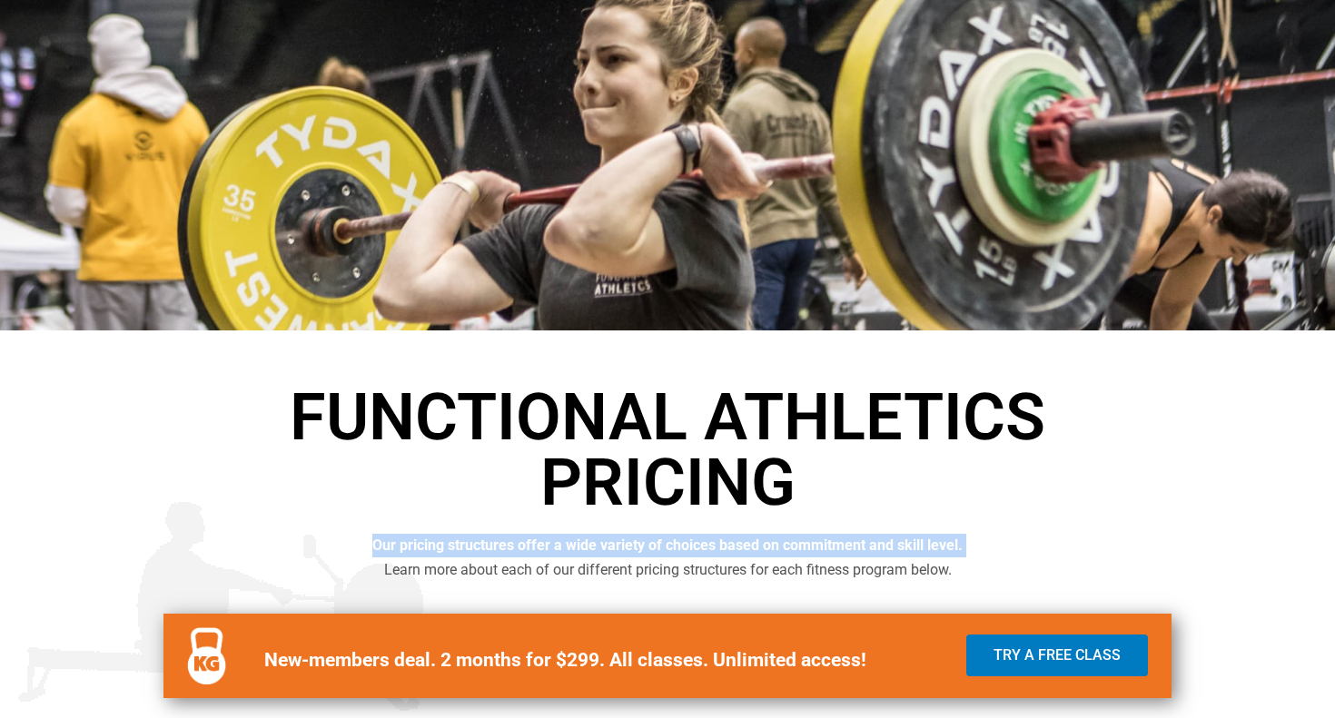
click at [521, 538] on b "Our pricing structures offer a wide variety of choices based on commitment and …" at bounding box center [667, 545] width 590 height 17
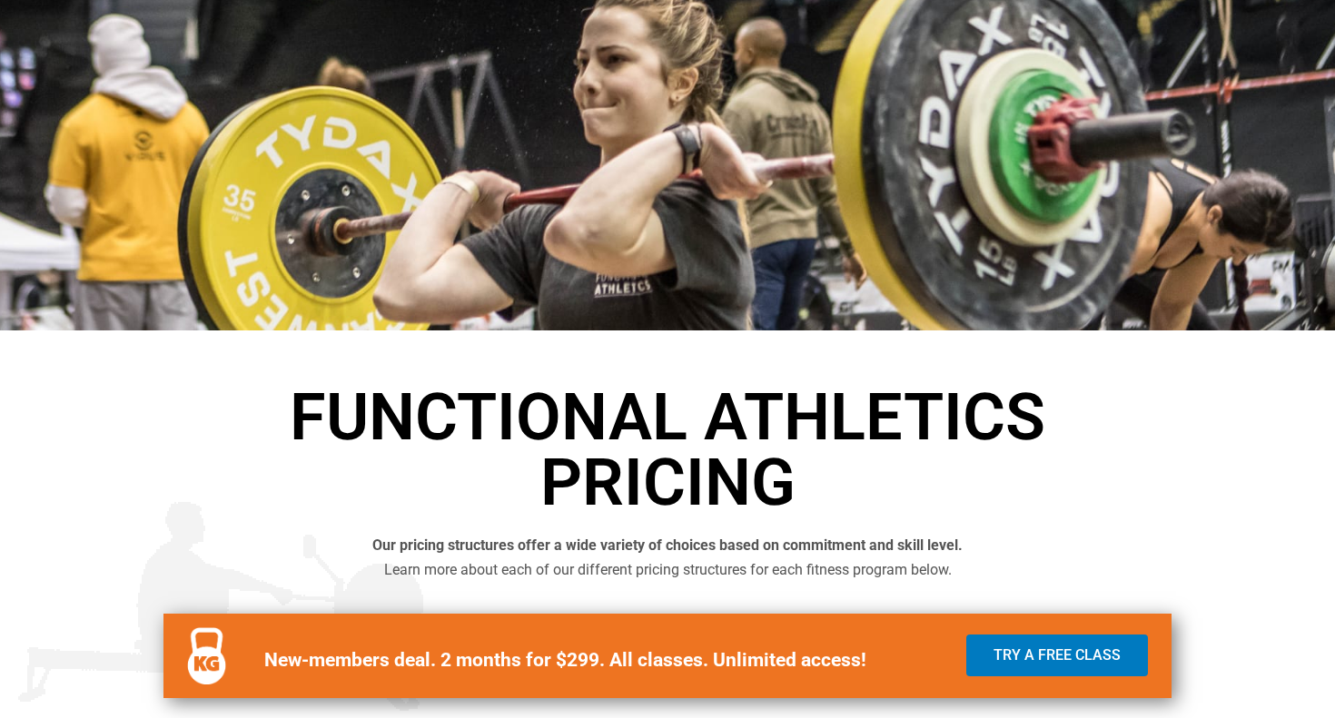
click at [609, 437] on h1 "Functional Athletics Pricing" at bounding box center [667, 450] width 1017 height 131
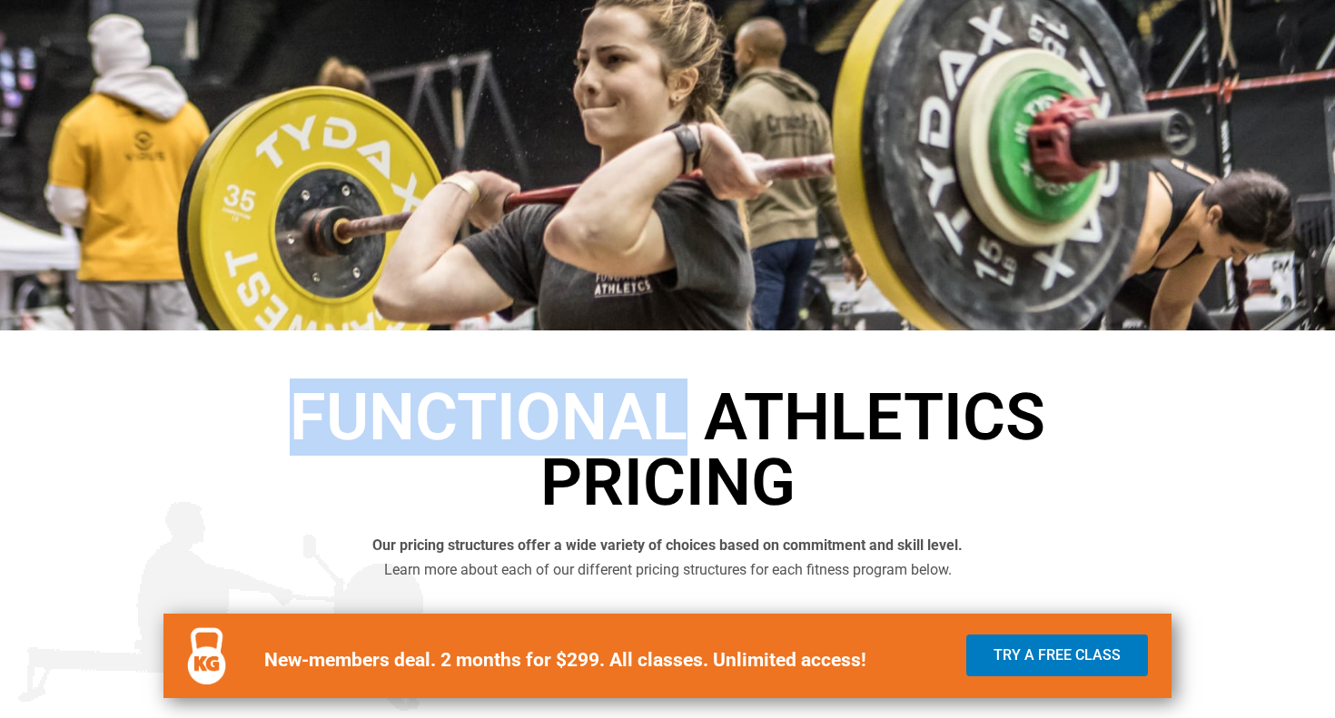
click at [609, 437] on h1 "Functional Athletics Pricing" at bounding box center [667, 450] width 1017 height 131
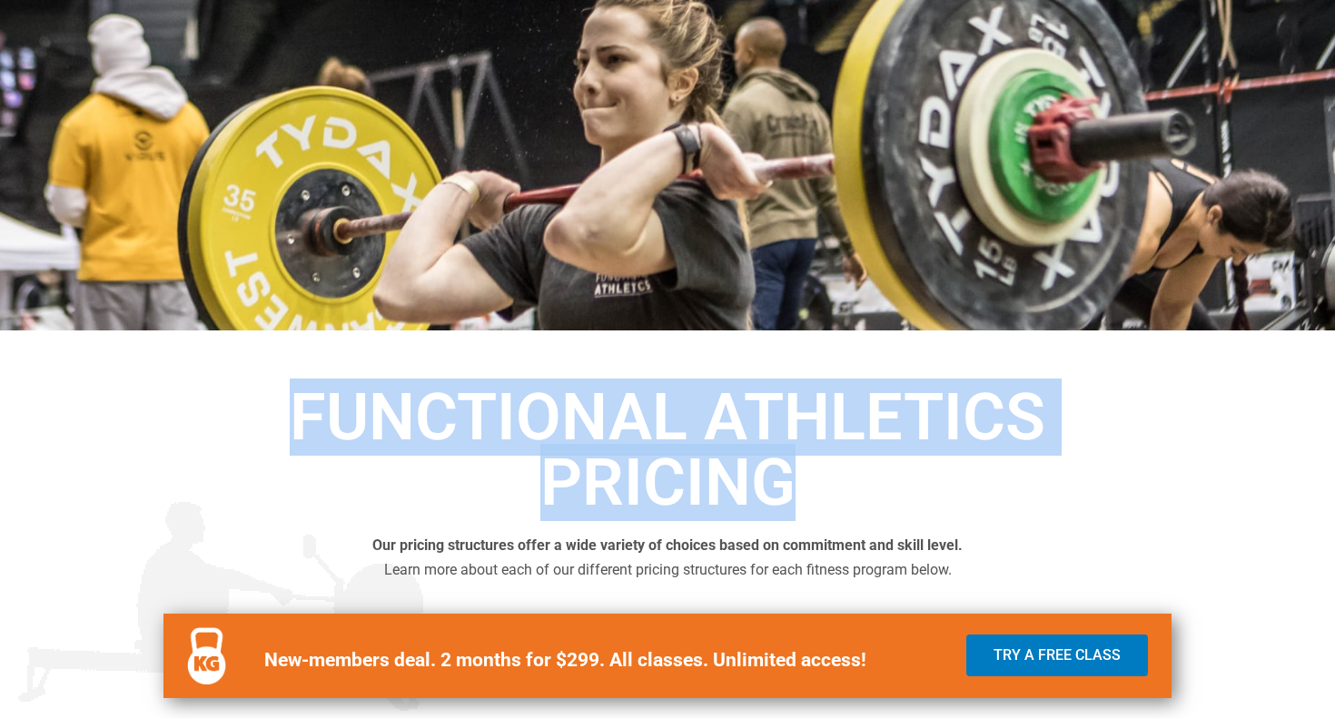
click at [609, 437] on h1 "Functional Athletics Pricing" at bounding box center [667, 450] width 1017 height 131
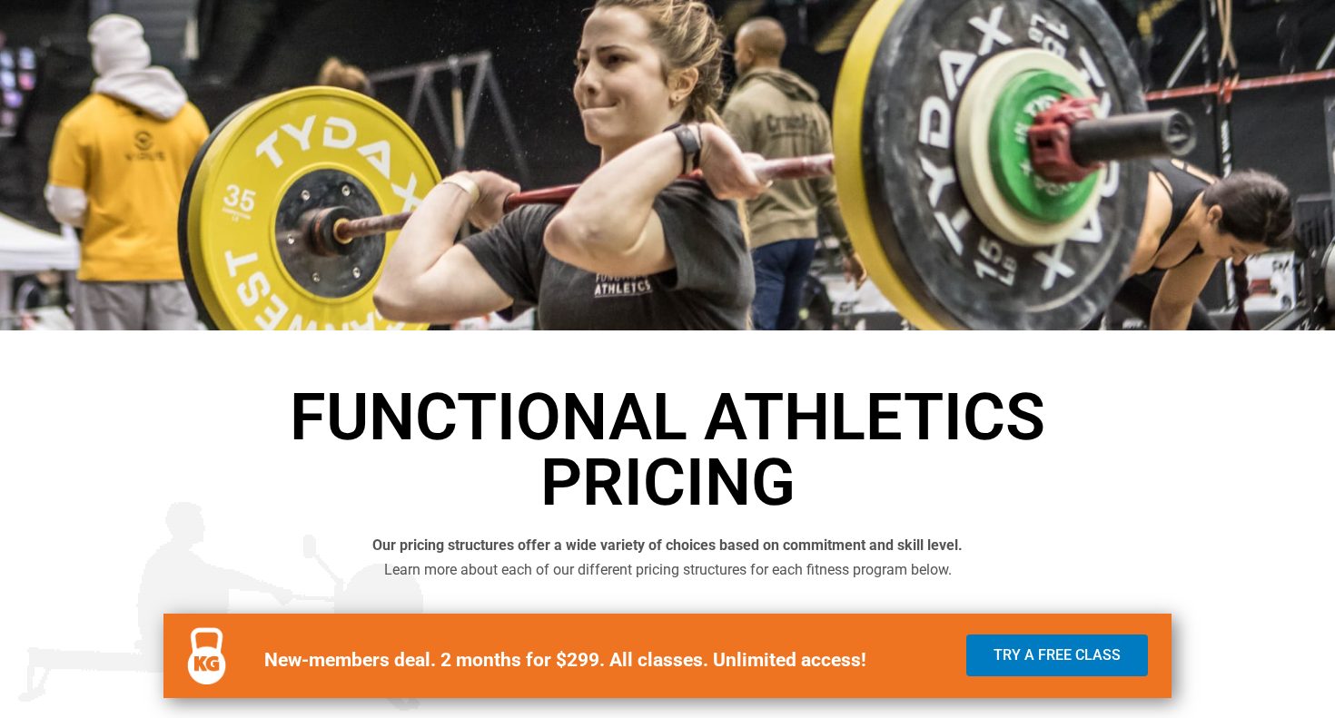
click at [582, 571] on span "Learn more about each of our different pricing structures for each fitness prog…" at bounding box center [667, 569] width 567 height 17
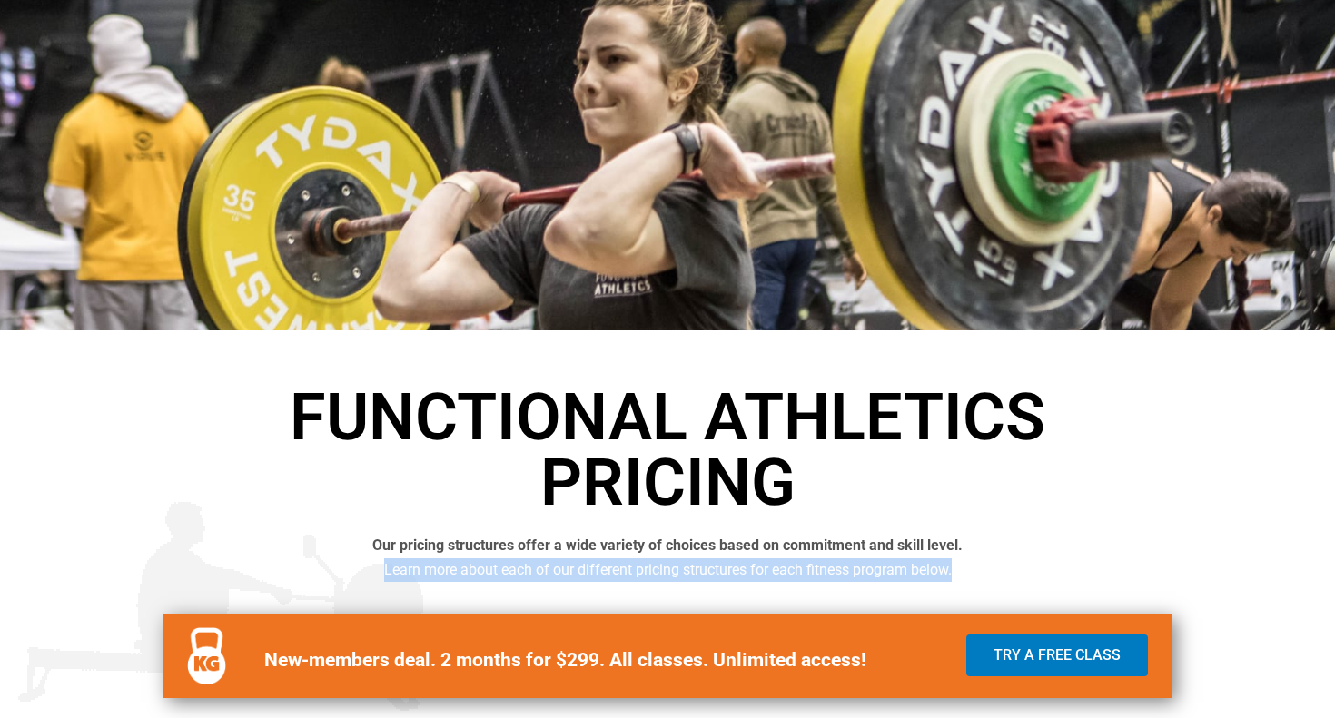
click at [582, 571] on span "Learn more about each of our different pricing structures for each fitness prog…" at bounding box center [667, 569] width 567 height 17
click at [582, 561] on span "Learn more about each of our different pricing structures for each fitness prog…" at bounding box center [667, 569] width 567 height 17
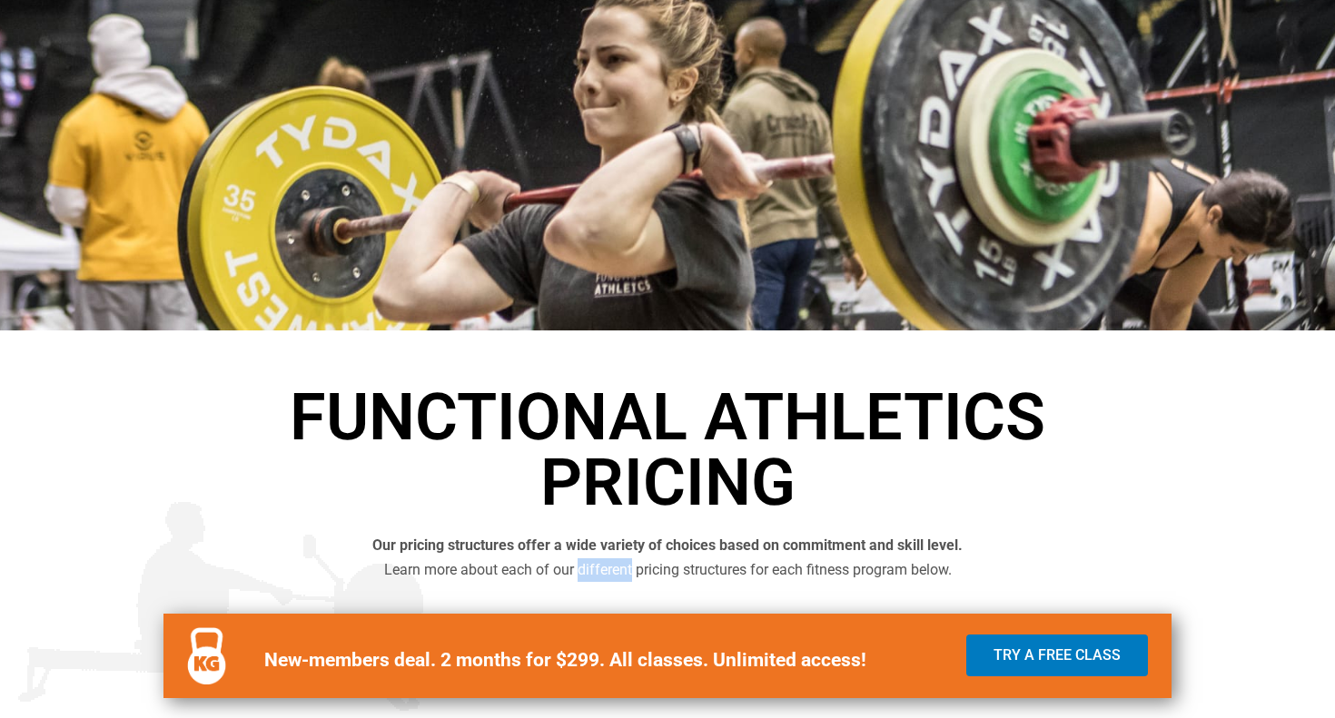
click at [582, 561] on span "Learn more about each of our different pricing structures for each fitness prog…" at bounding box center [667, 569] width 567 height 17
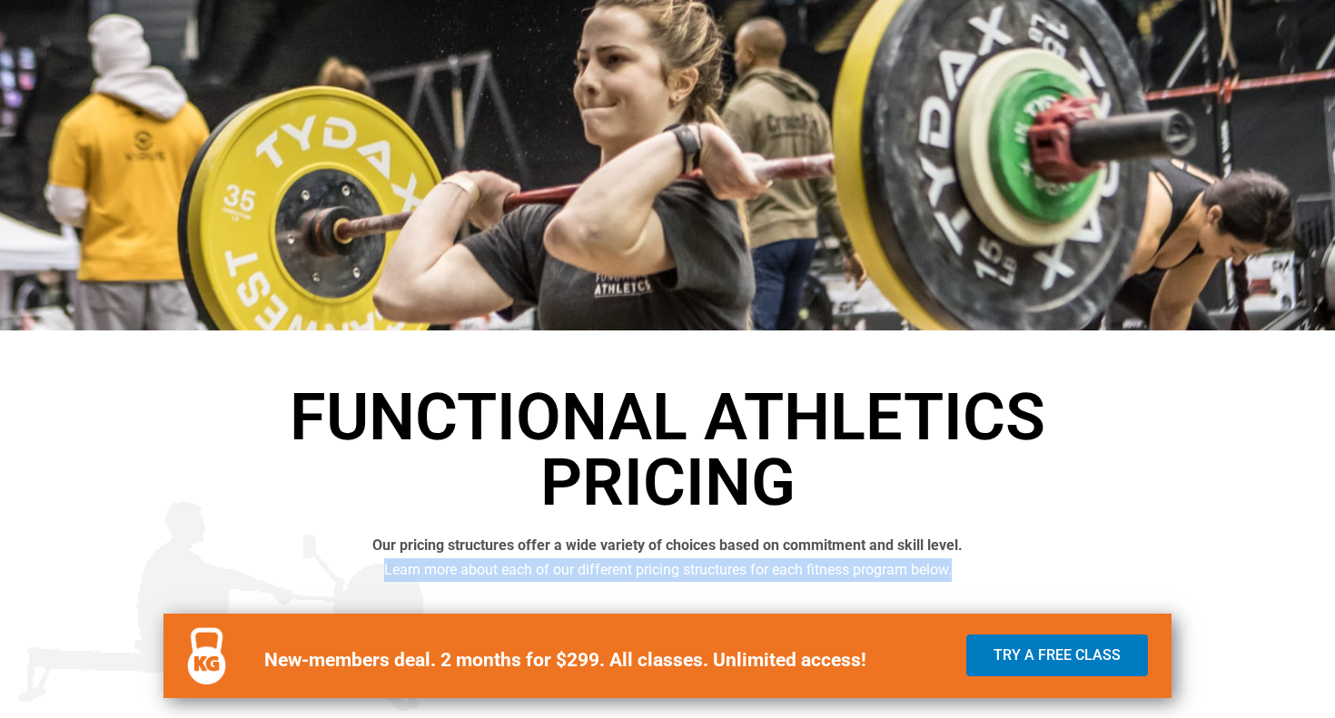
click at [582, 561] on span "Learn more about each of our different pricing structures for each fitness prog…" at bounding box center [667, 569] width 567 height 17
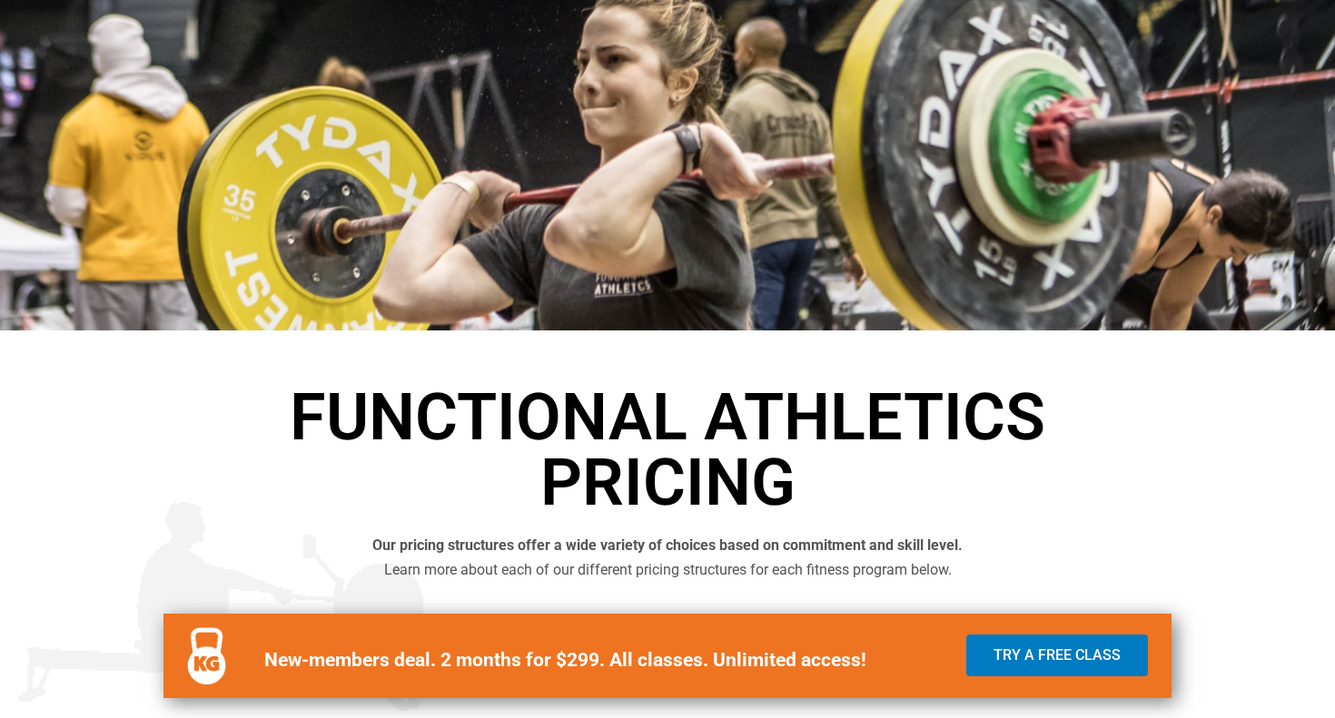
click at [601, 534] on p "Our pricing structures offer a wide variety of choices based on commitment and …" at bounding box center [667, 558] width 1017 height 48
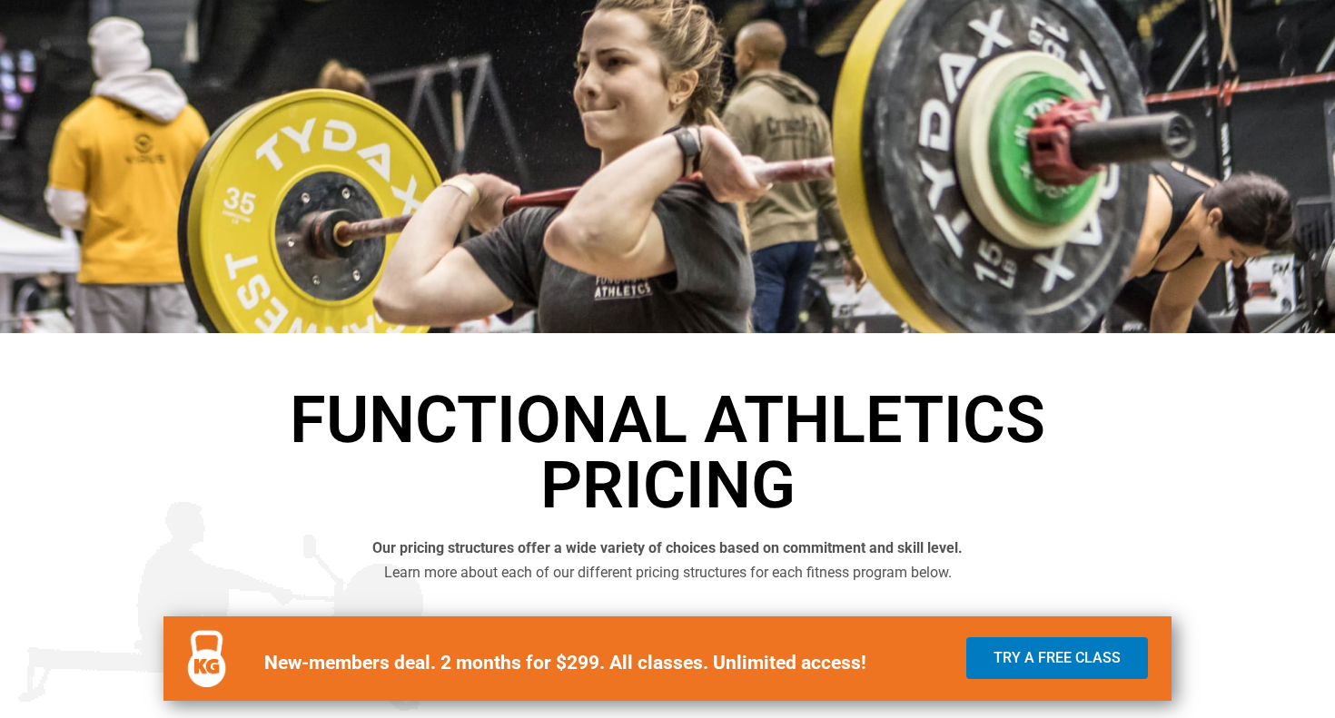
scroll to position [0, 0]
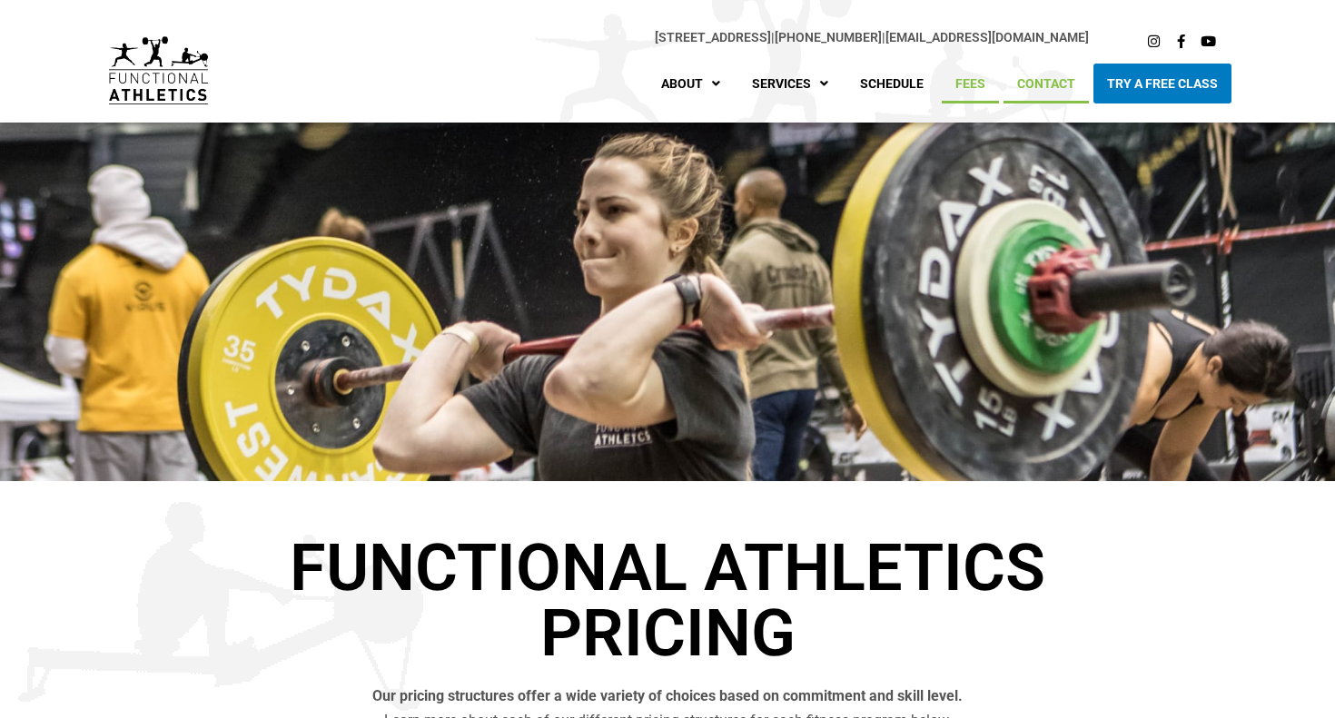
click at [1054, 79] on link "Contact" at bounding box center [1045, 84] width 85 height 40
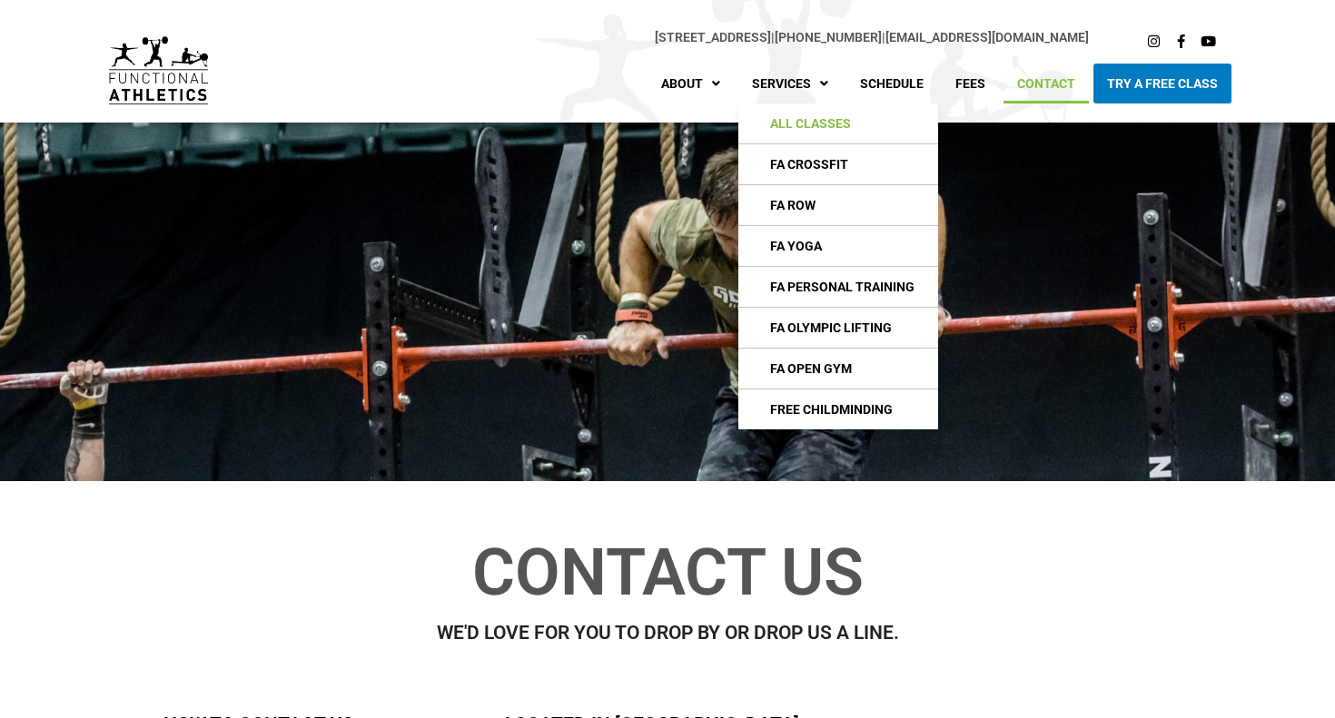
click at [817, 113] on link "All Classes" at bounding box center [838, 124] width 200 height 40
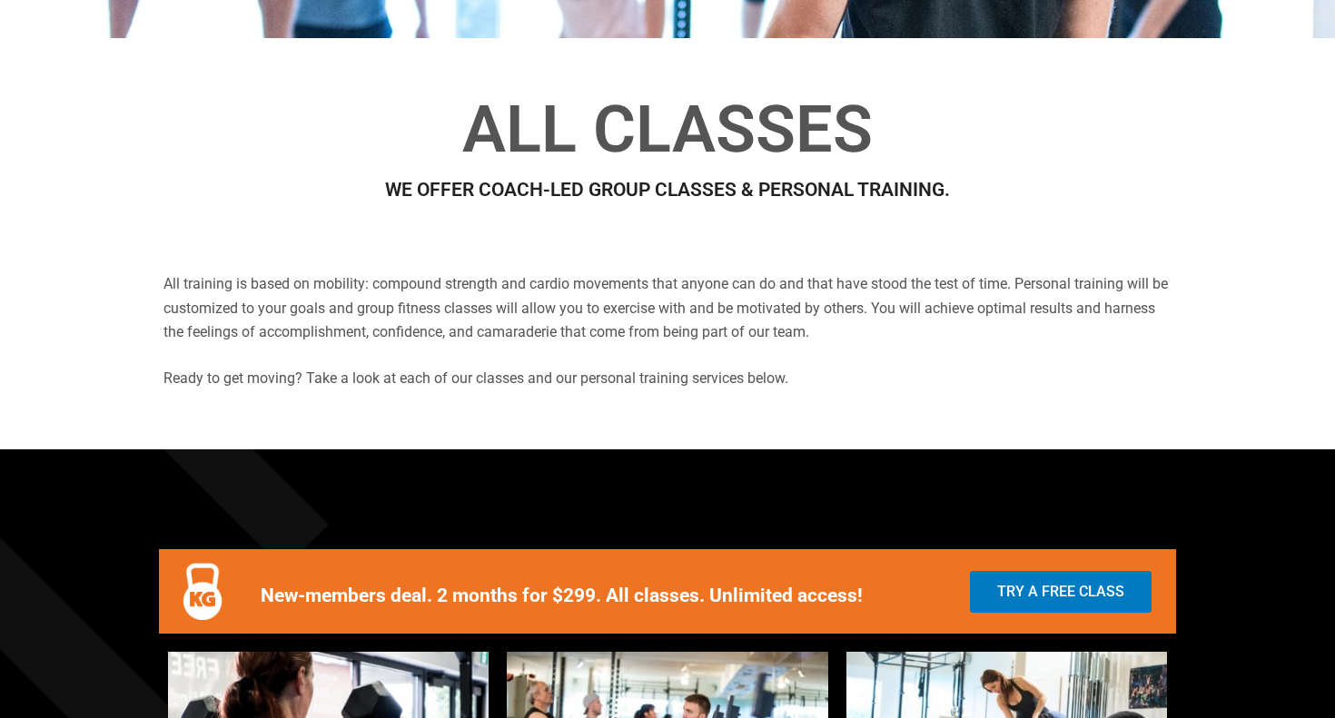
scroll to position [445, 0]
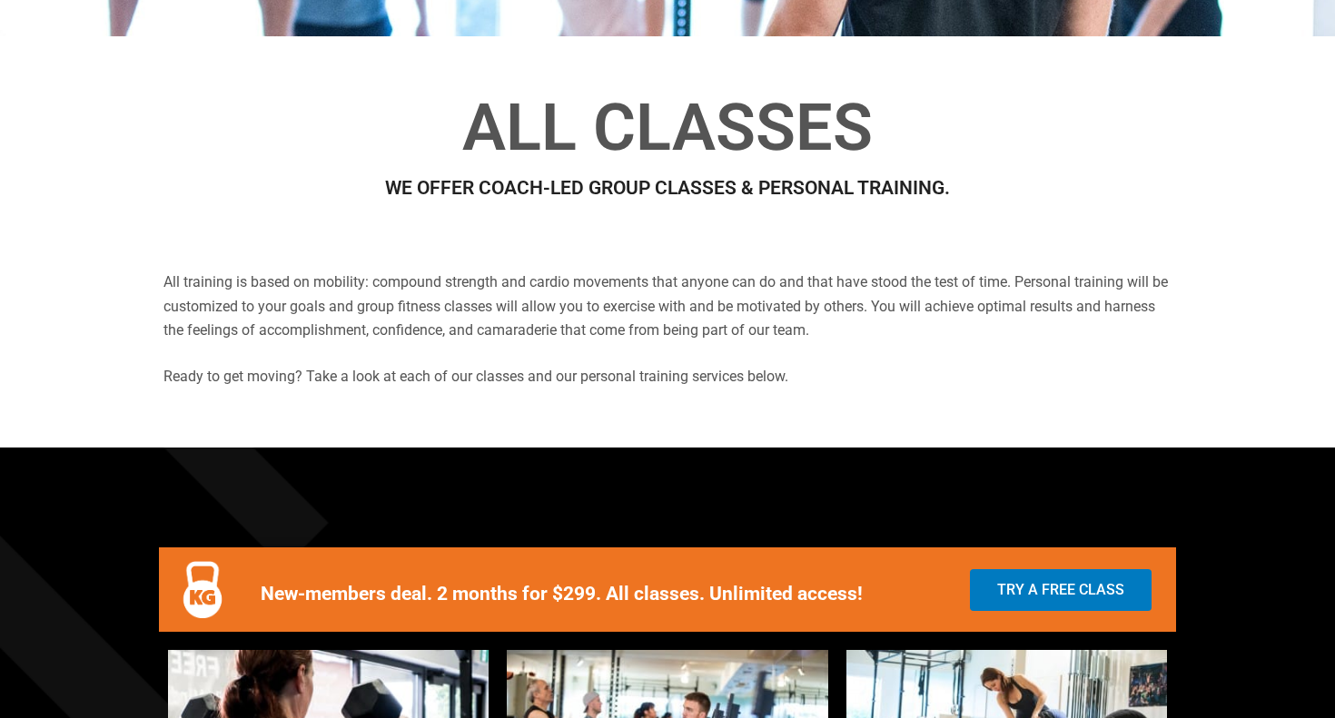
click at [400, 319] on p "All training is based on mobility: compound strength and cardio movements that …" at bounding box center [667, 307] width 1008 height 72
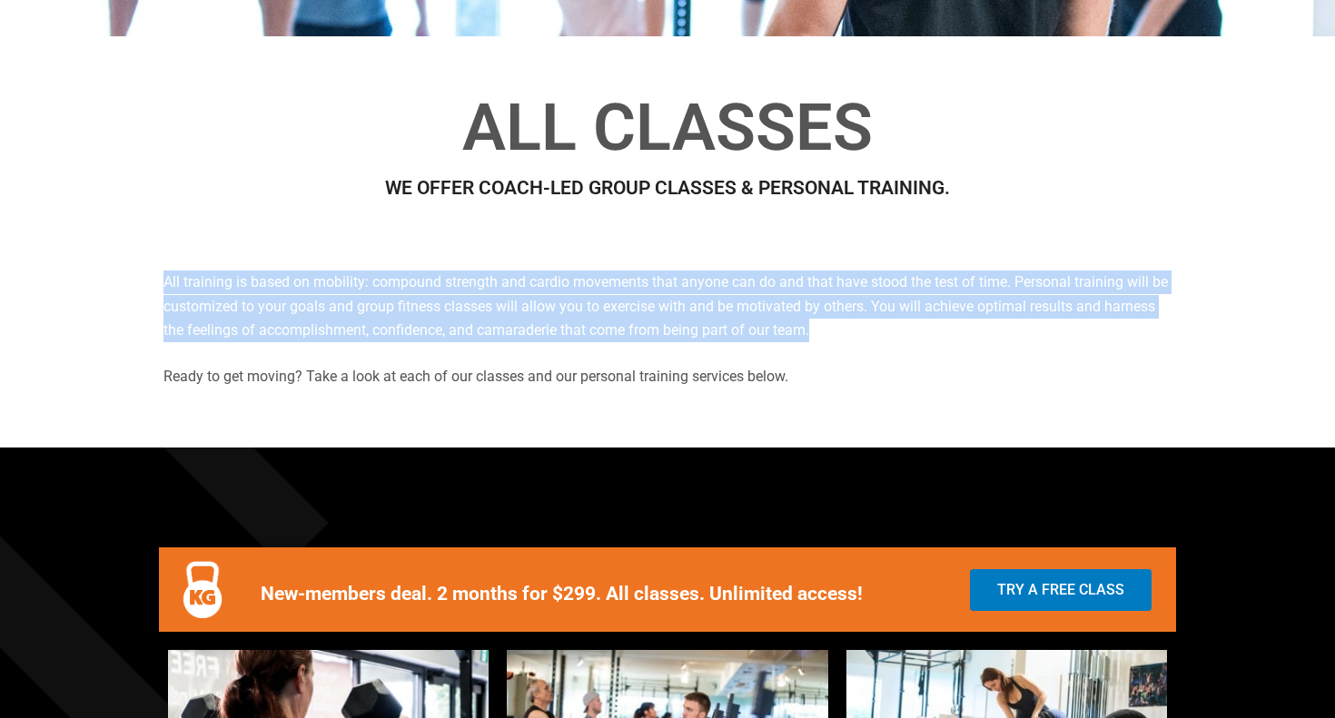
click at [400, 319] on p "All training is based on mobility: compound strength and cardio movements that …" at bounding box center [667, 307] width 1008 height 72
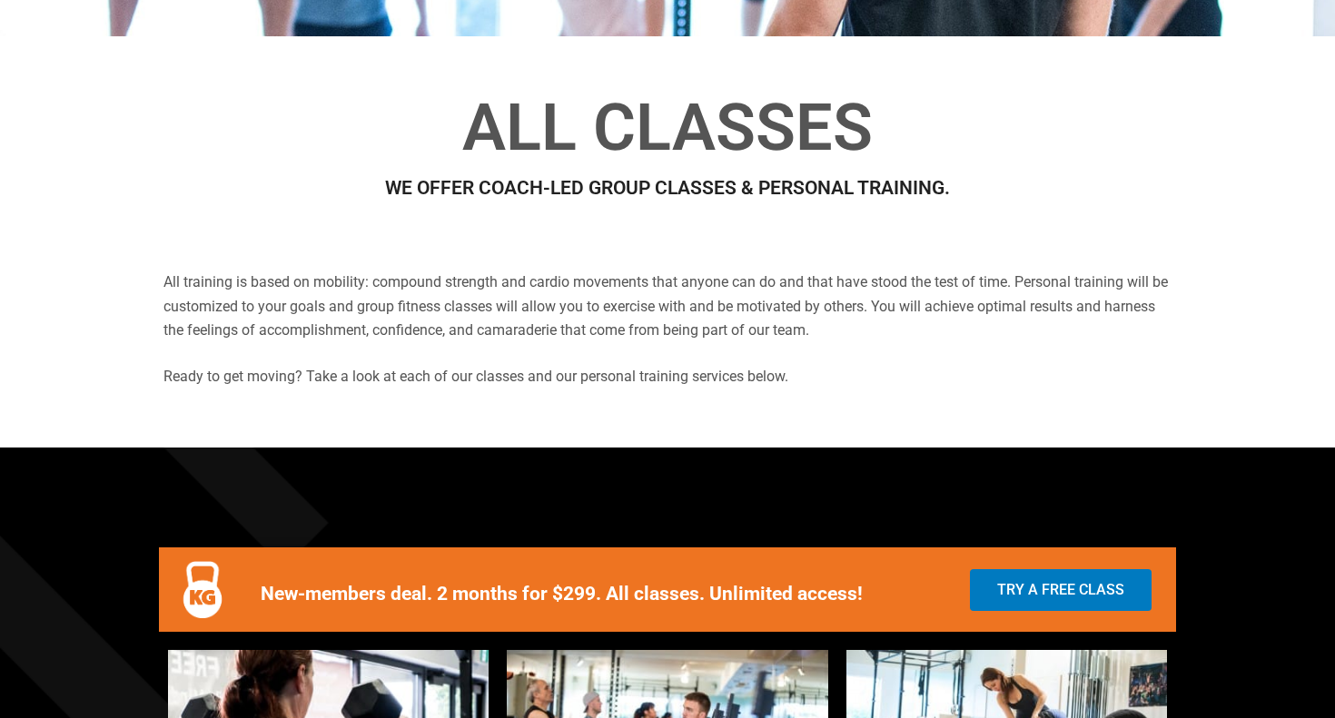
click at [399, 378] on span "Ready to get moving? Take a look at each of our classes and our personal traini…" at bounding box center [475, 376] width 625 height 17
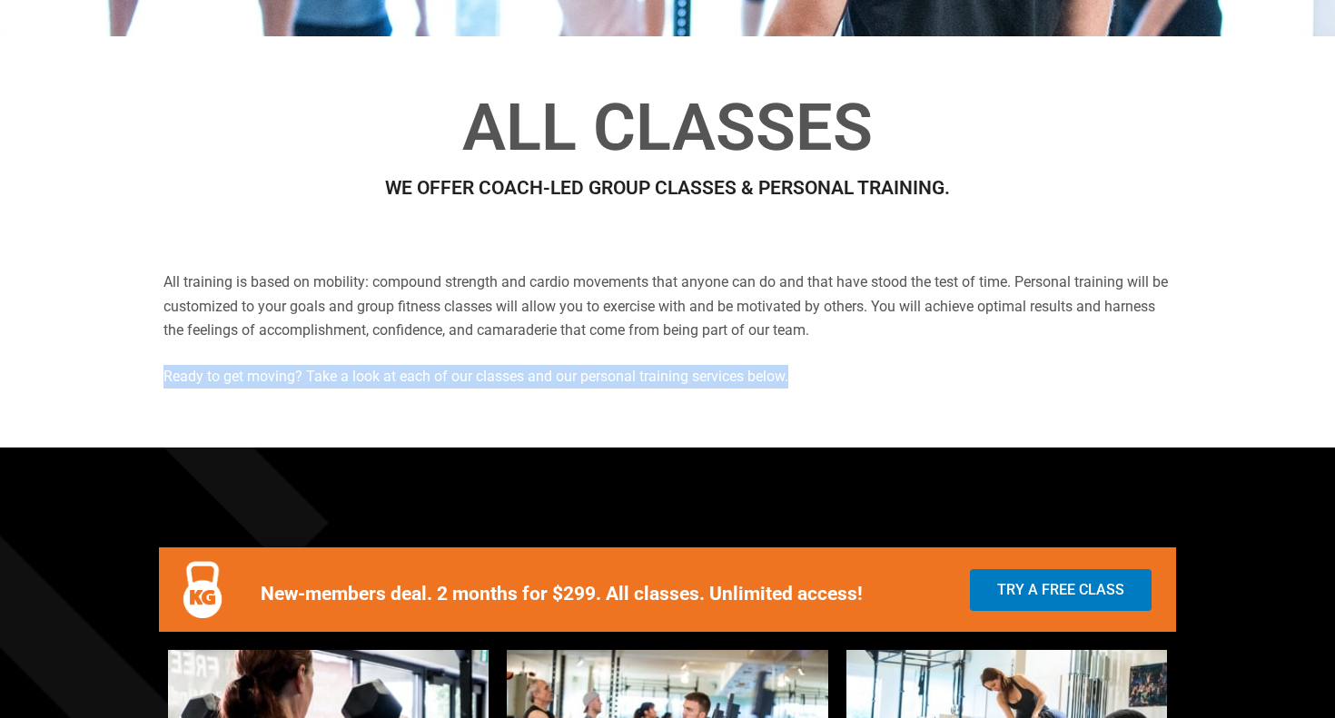
click at [399, 378] on span "Ready to get moving? Take a look at each of our classes and our personal traini…" at bounding box center [475, 376] width 625 height 17
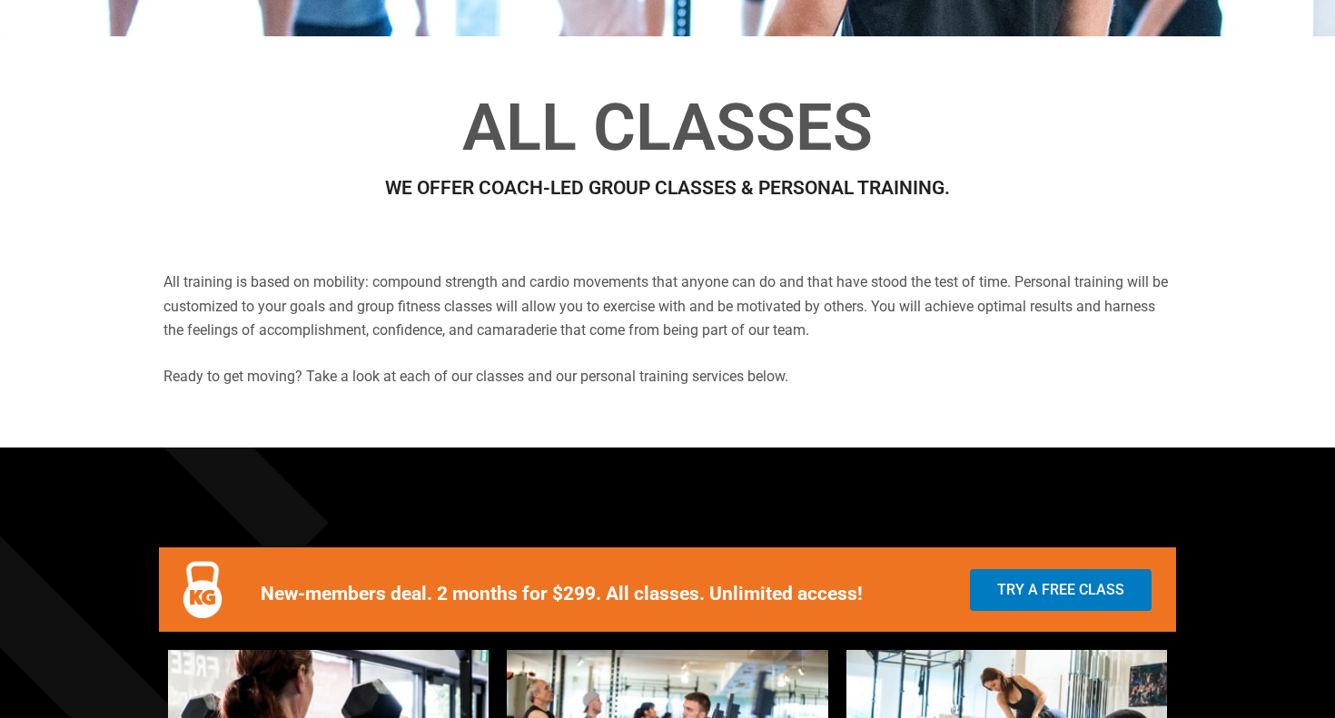
click at [475, 321] on p "All training is based on mobility: compound strength and cardio movements that …" at bounding box center [667, 307] width 1008 height 72
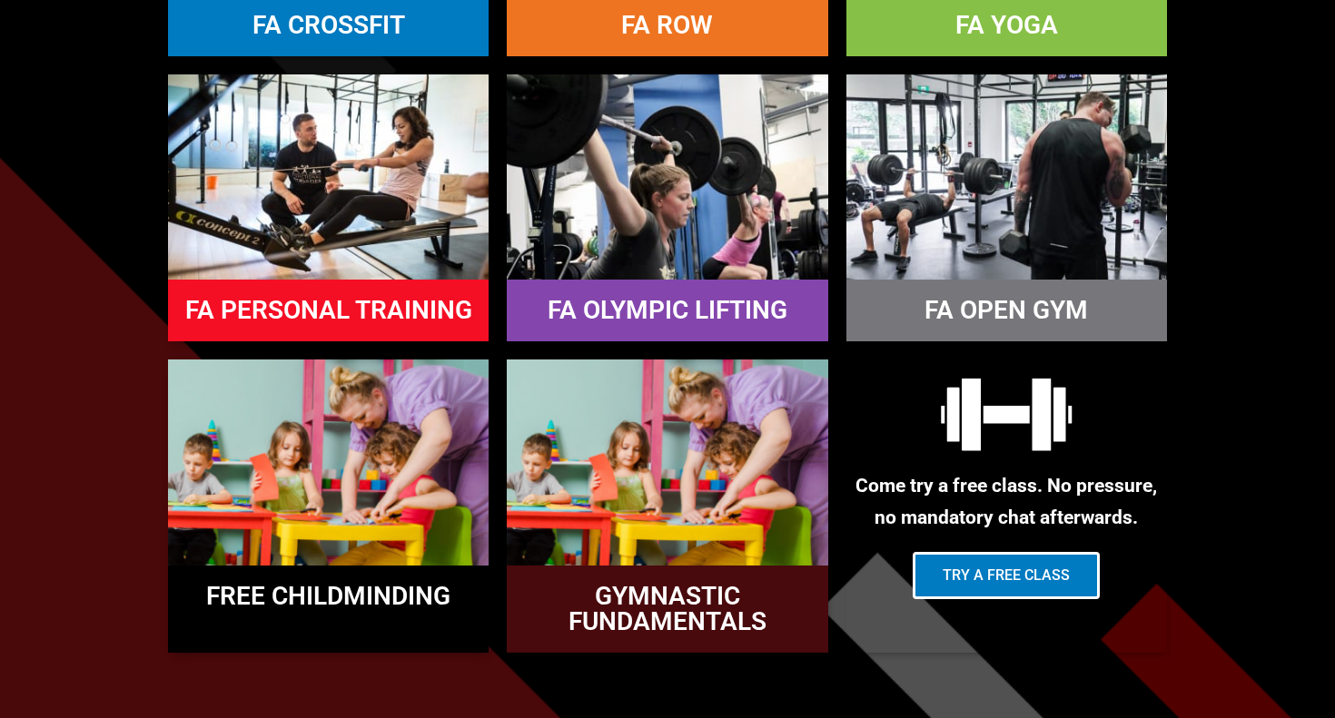
scroll to position [1312, 0]
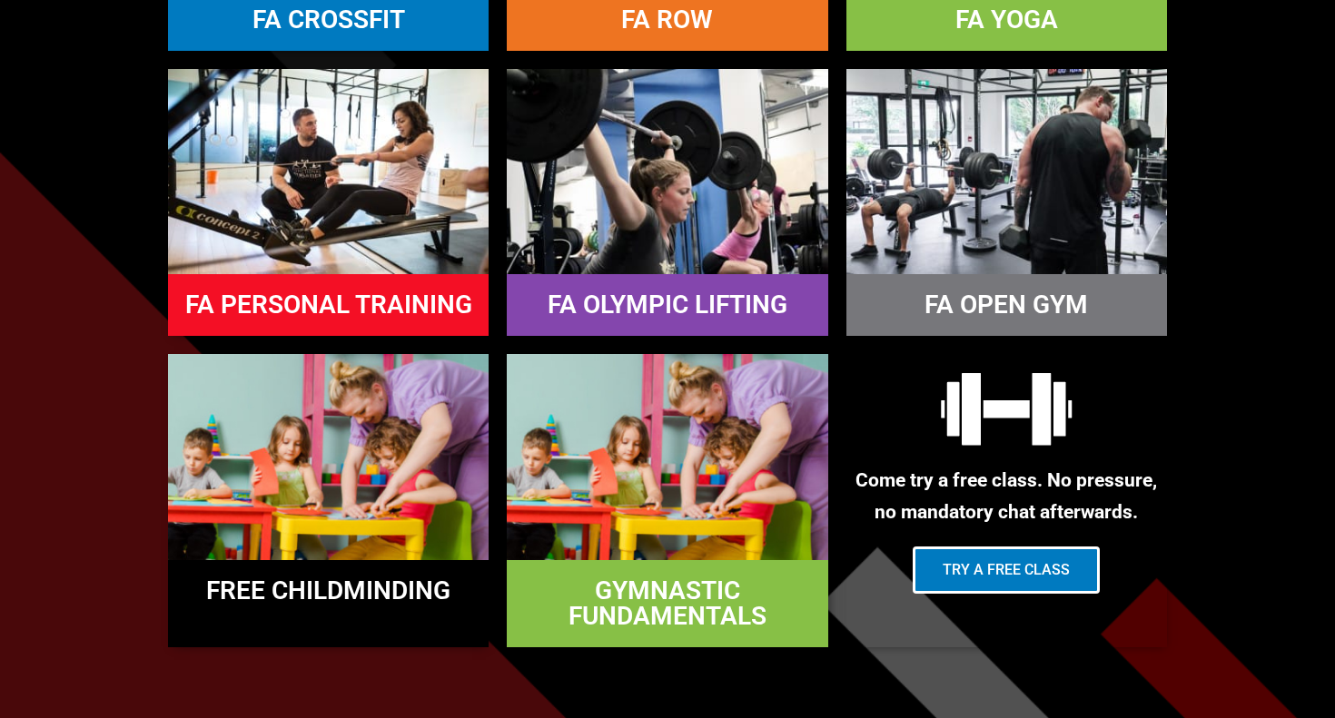
click at [678, 578] on link "GYMNASTIC FUNDAMENTALS" at bounding box center [667, 603] width 198 height 55
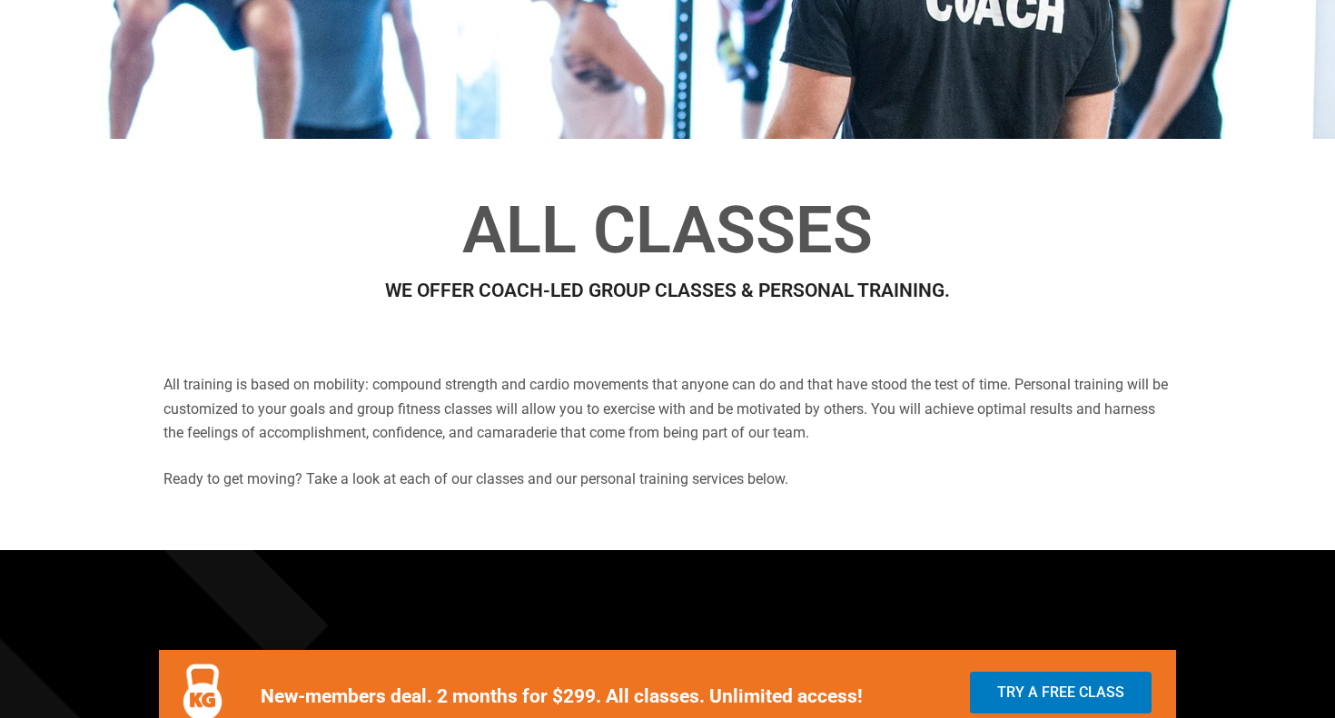
scroll to position [0, 0]
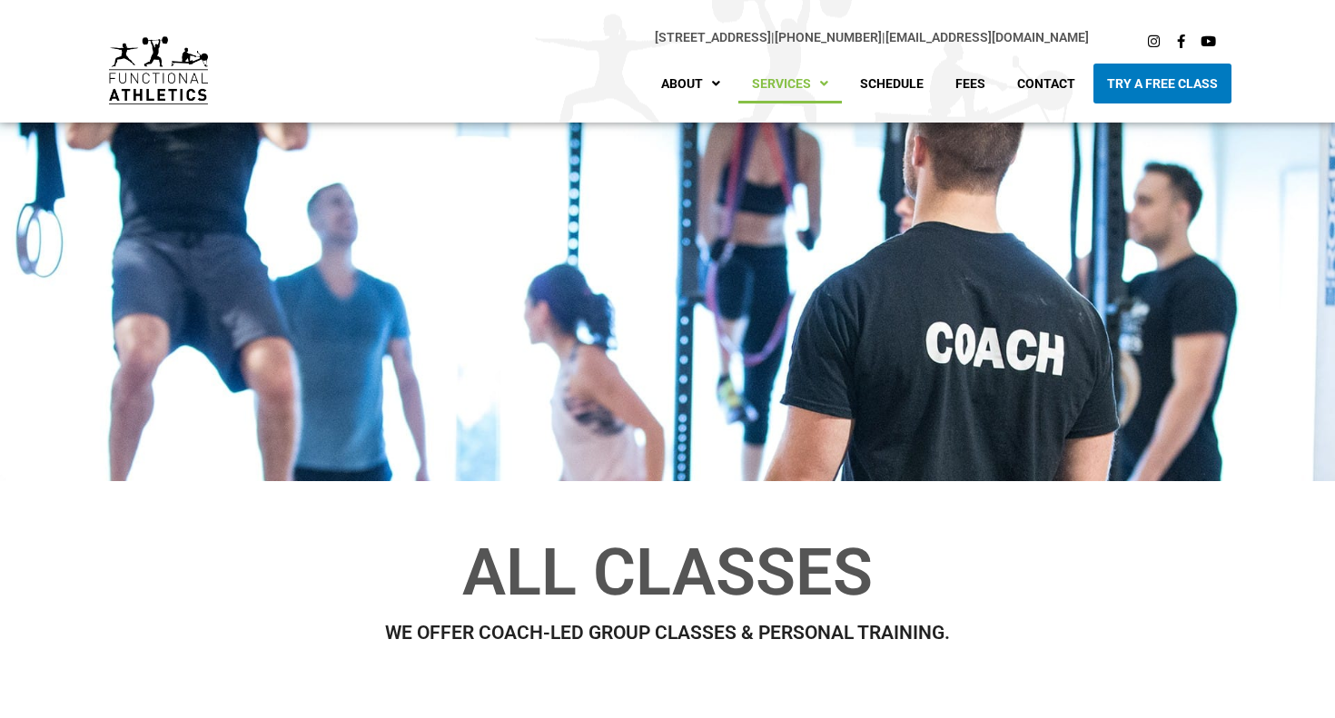
click at [611, 624] on h2 "WE OFFER COACH-LED GROUP CLASSES & PERSONAL TRAINING." at bounding box center [667, 633] width 1008 height 19
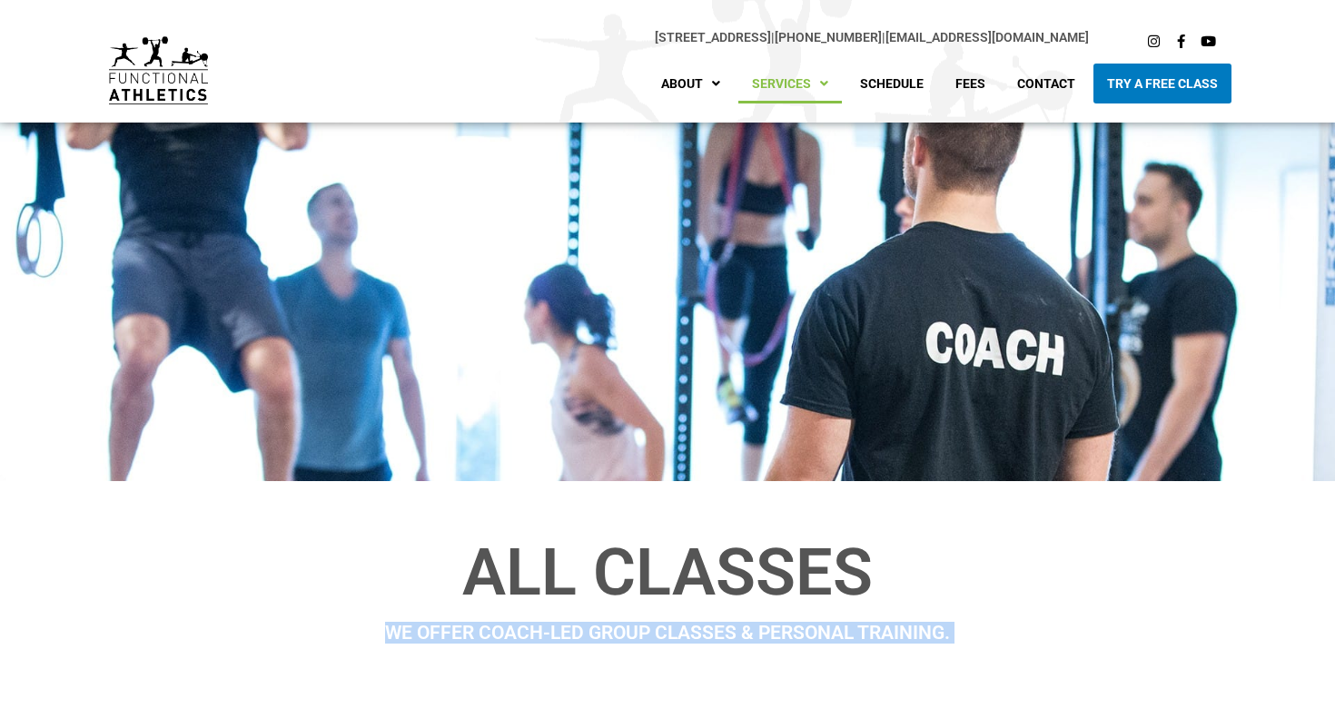
click at [611, 624] on h2 "WE OFFER COACH-LED GROUP CLASSES & PERSONAL TRAINING." at bounding box center [667, 633] width 1008 height 19
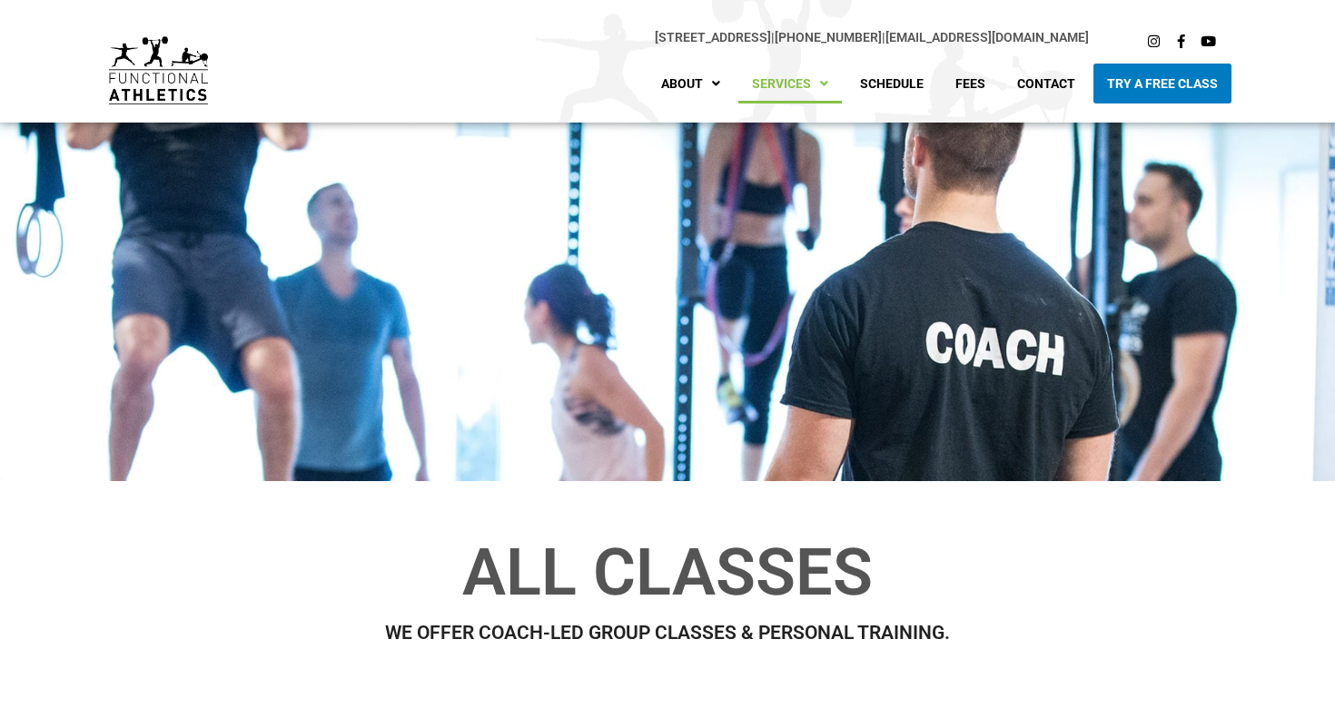
click at [788, 575] on h1 "All Classes" at bounding box center [667, 572] width 1008 height 65
click at [1042, 67] on link "Contact" at bounding box center [1045, 84] width 85 height 40
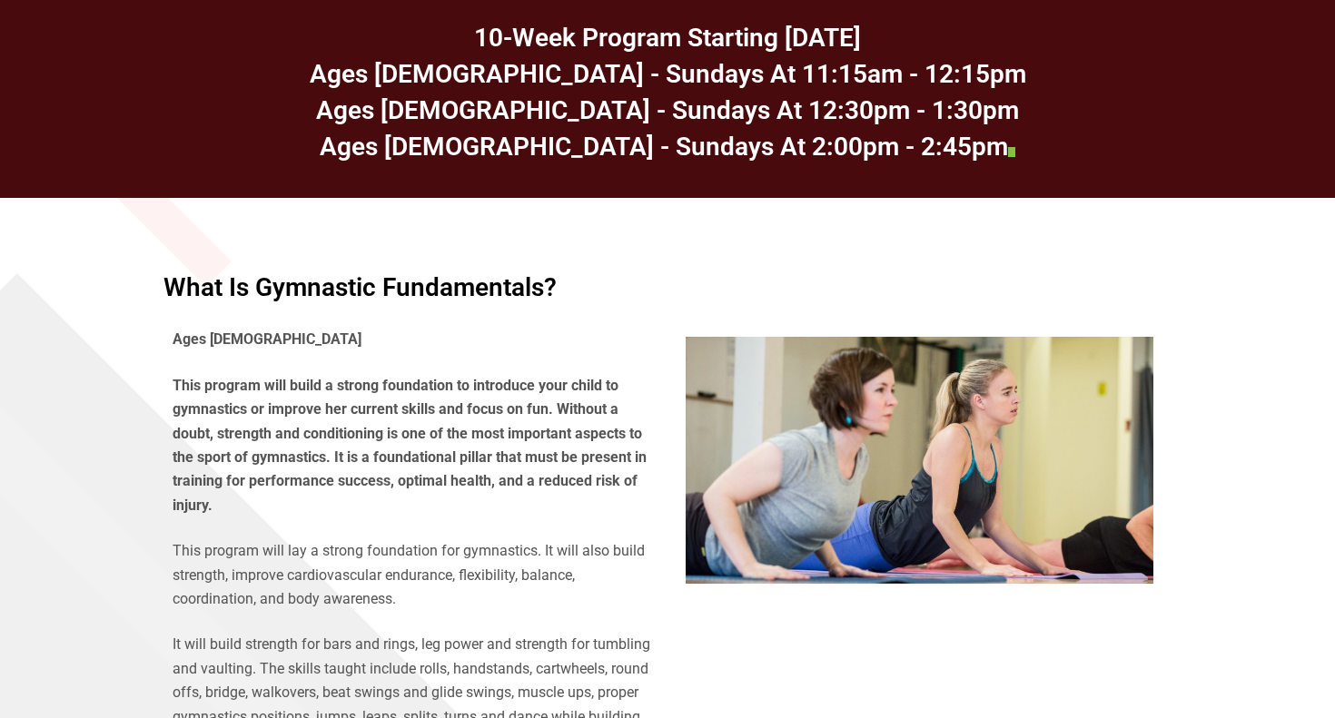
scroll to position [745, 0]
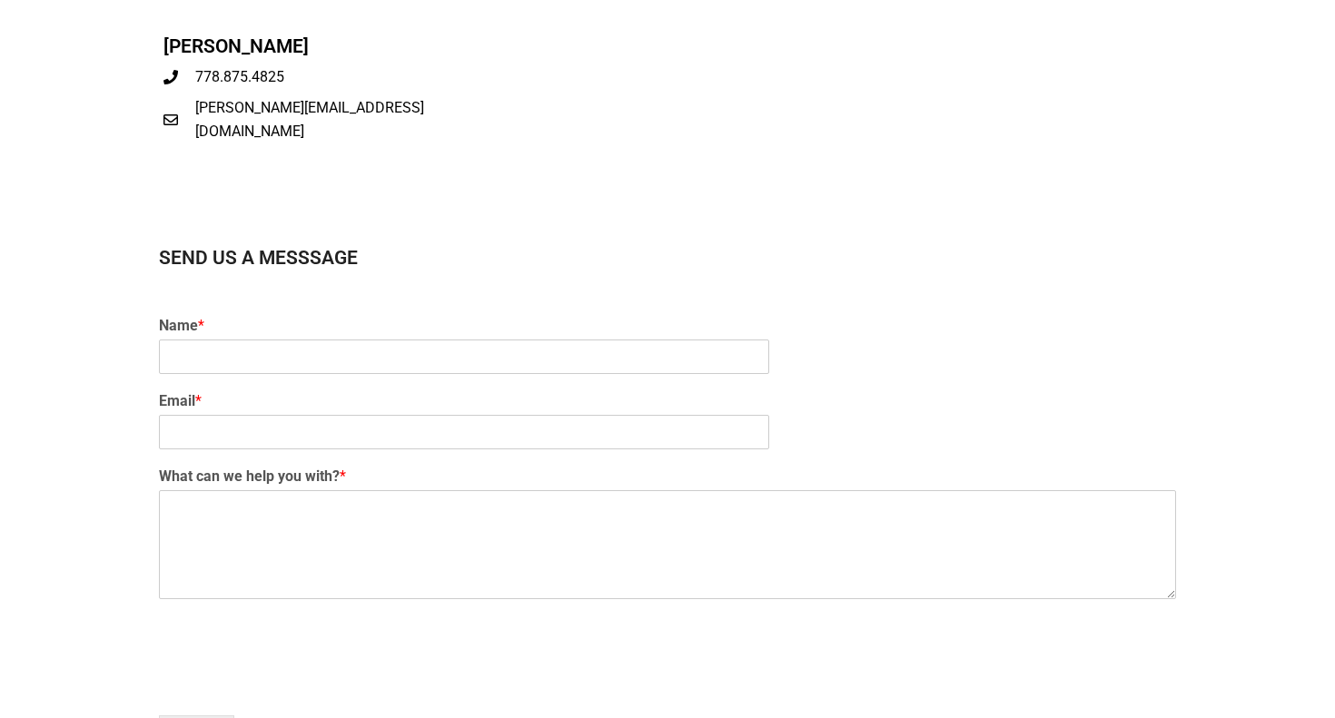
scroll to position [1114, 0]
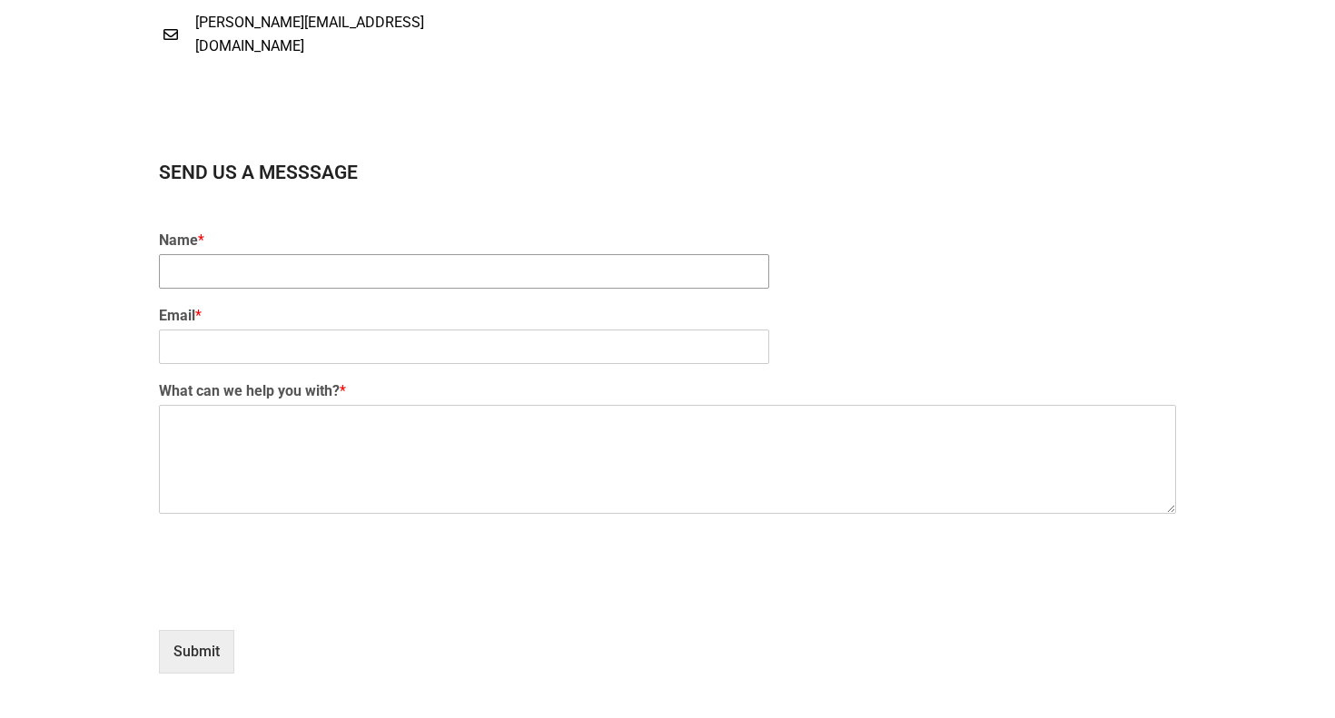
click at [293, 265] on input "Name *" at bounding box center [464, 271] width 610 height 35
type input "[PERSON_NAME]"
type input "[EMAIL_ADDRESS][DOMAIN_NAME]"
click at [213, 461] on textarea "What can we help you with? *" at bounding box center [667, 459] width 1017 height 109
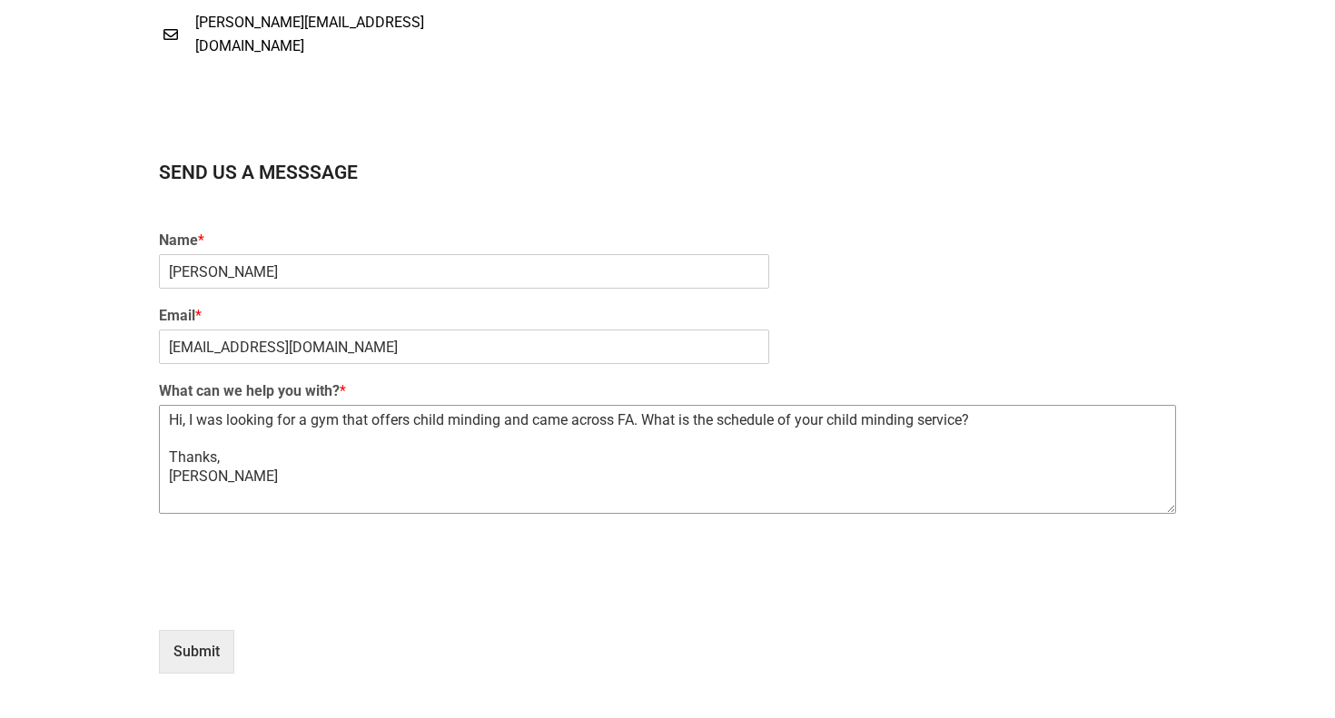
click at [407, 435] on textarea "Hi, I was looking for a gym that offers child minding and came across FA. What …" at bounding box center [667, 459] width 1017 height 109
click at [407, 429] on textarea "Hi, I was looking for a gym that offers child minding and came across FA. What …" at bounding box center [667, 459] width 1017 height 109
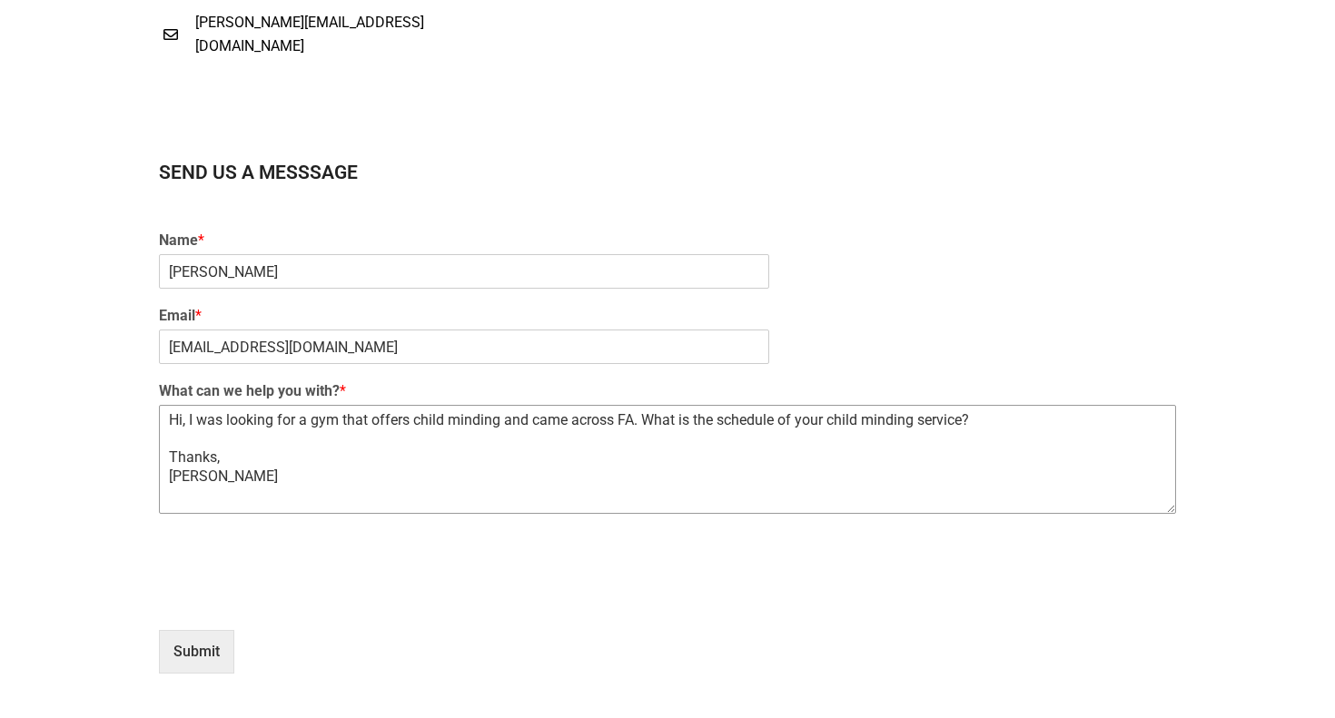
click at [407, 429] on textarea "Hi, I was looking for a gym that offers child minding and came across FA. What …" at bounding box center [667, 459] width 1017 height 109
click at [406, 463] on textarea "Hi, I was looking for a gym that offers child minding and came across FA. What …" at bounding box center [667, 459] width 1017 height 109
click at [666, 429] on textarea "Hi, I was looking for a gym that offers child minding and came across FA. What …" at bounding box center [667, 459] width 1017 height 109
click at [649, 426] on textarea "Hi, I was looking for a gym that offers child minding and came across FA. What …" at bounding box center [667, 459] width 1017 height 109
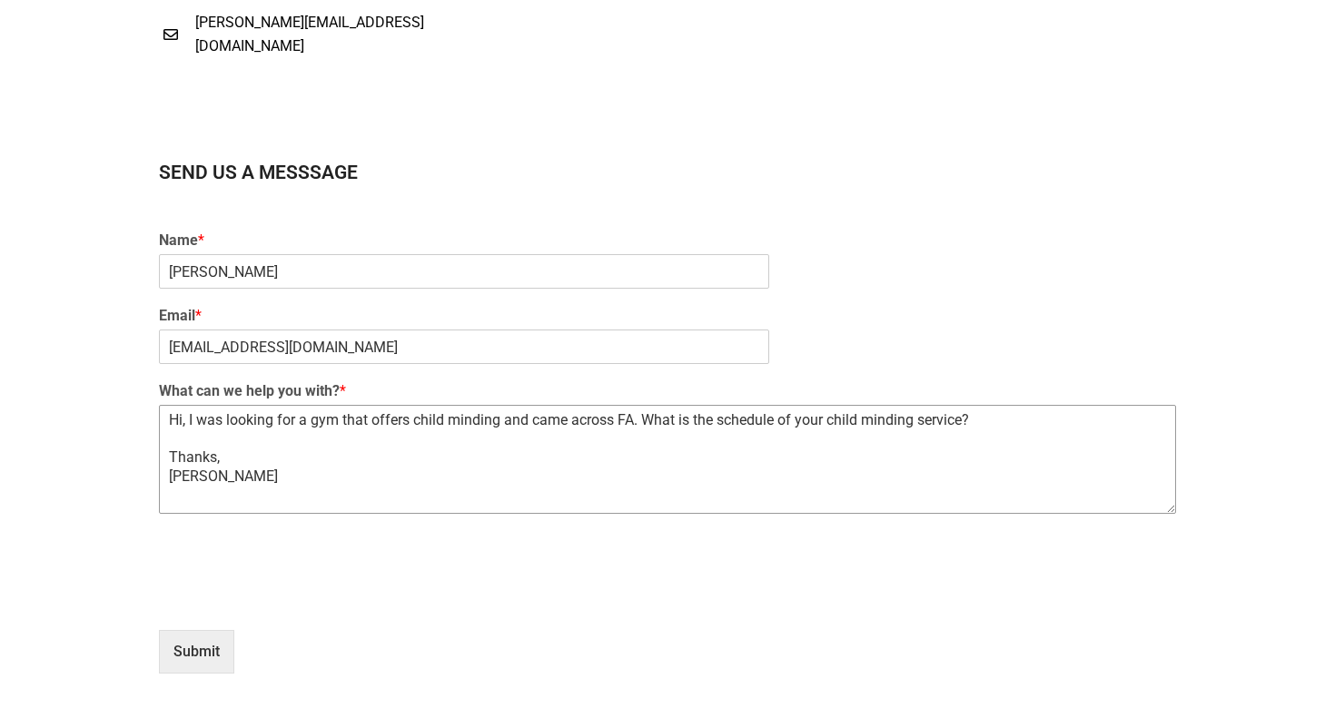
click at [649, 426] on textarea "Hi, I was looking for a gym that offers child minding and came across FA. What …" at bounding box center [667, 459] width 1017 height 109
click at [725, 423] on textarea "Hi, I was looking for a gym that offers child minding and came across FA. What …" at bounding box center [667, 459] width 1017 height 109
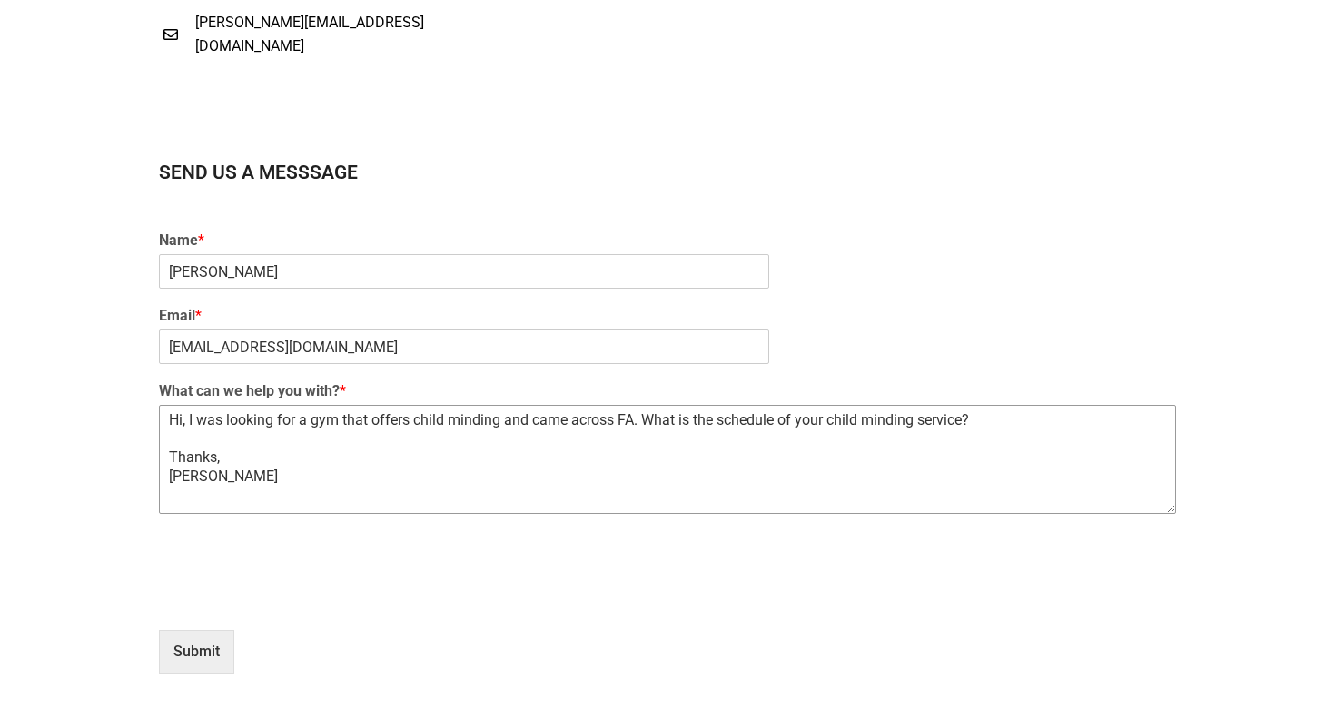
click at [925, 424] on textarea "Hi, I was looking for a gym that offers child minding and came across FA. What …" at bounding box center [667, 459] width 1017 height 109
click at [875, 424] on textarea "Hi, I was looking for a gym that offers child minding and came across FA. What …" at bounding box center [667, 459] width 1017 height 109
click at [932, 424] on textarea "Hi, I was looking for a gym that offers child minding and came across FA. What …" at bounding box center [667, 459] width 1017 height 109
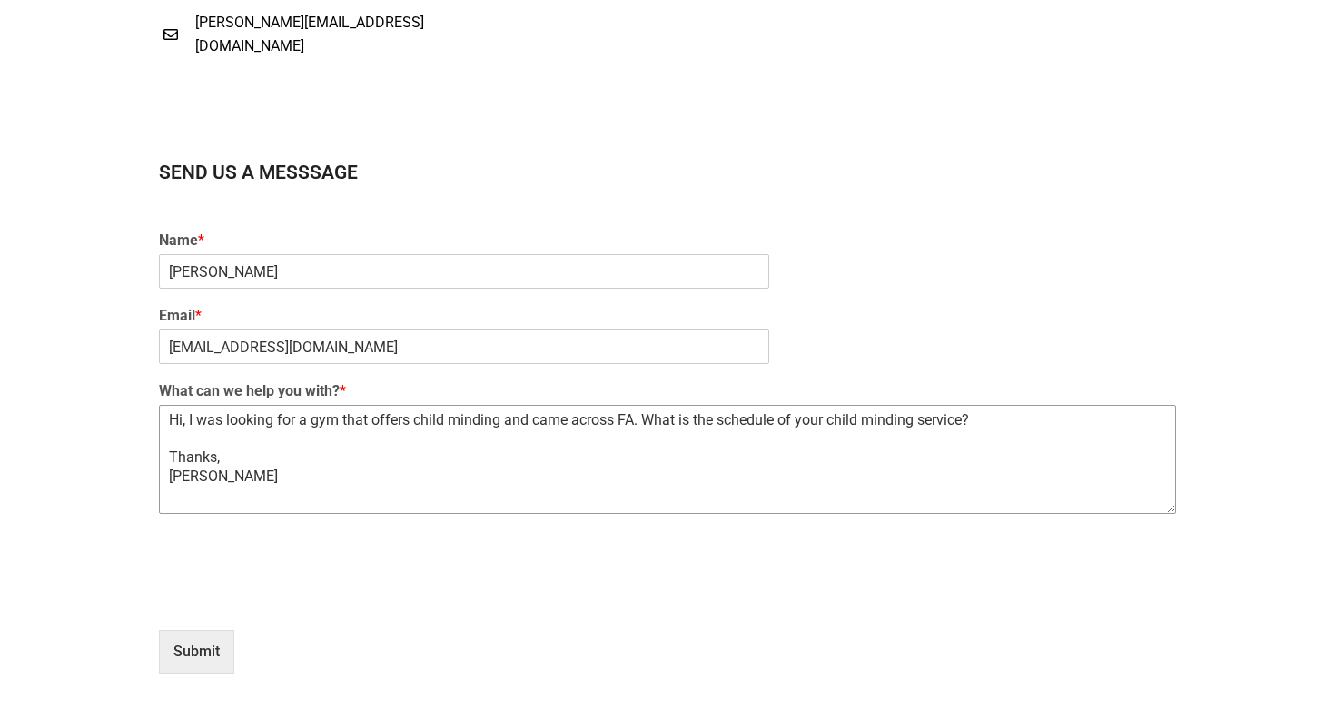
click at [932, 424] on textarea "Hi, I was looking for a gym that offers child minding and came across FA. What …" at bounding box center [667, 459] width 1017 height 109
click at [983, 424] on textarea "Hi, I was looking for a gym that offers child minding and came across FA. What …" at bounding box center [667, 459] width 1017 height 109
click at [917, 424] on textarea "Hi, I was looking for a gym that offers child minding and came across FA. What …" at bounding box center [667, 459] width 1017 height 109
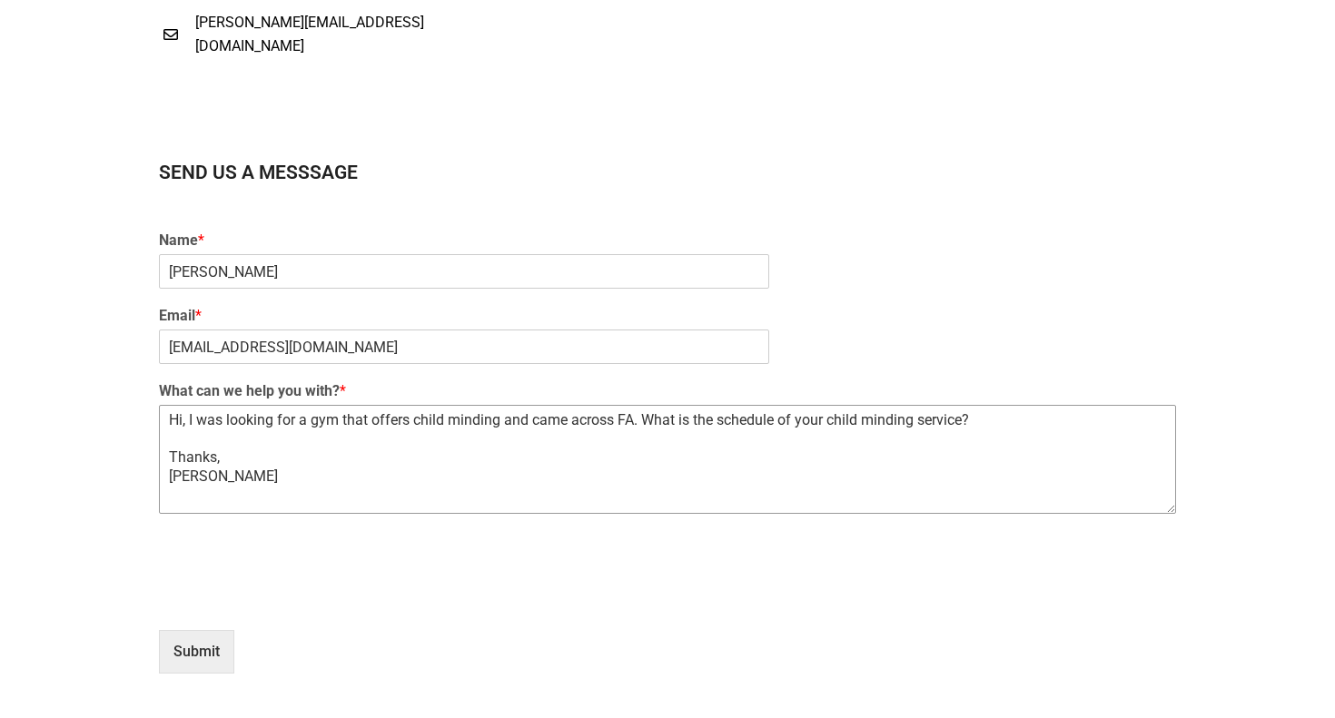
click at [907, 459] on textarea "Hi, I was looking for a gym that offers child minding and came across FA. What …" at bounding box center [667, 459] width 1017 height 109
type textarea "Hi, I was looking for a gym that offers child minding and came across FA. What …"
type input "1"
click at [273, 463] on textarea "Hi, I was looking for a gym that offers child minding and came across FA. What …" at bounding box center [667, 459] width 1017 height 109
click at [267, 469] on textarea "Hi, I was looking for a gym that offers child minding and came across FA. What …" at bounding box center [667, 459] width 1017 height 109
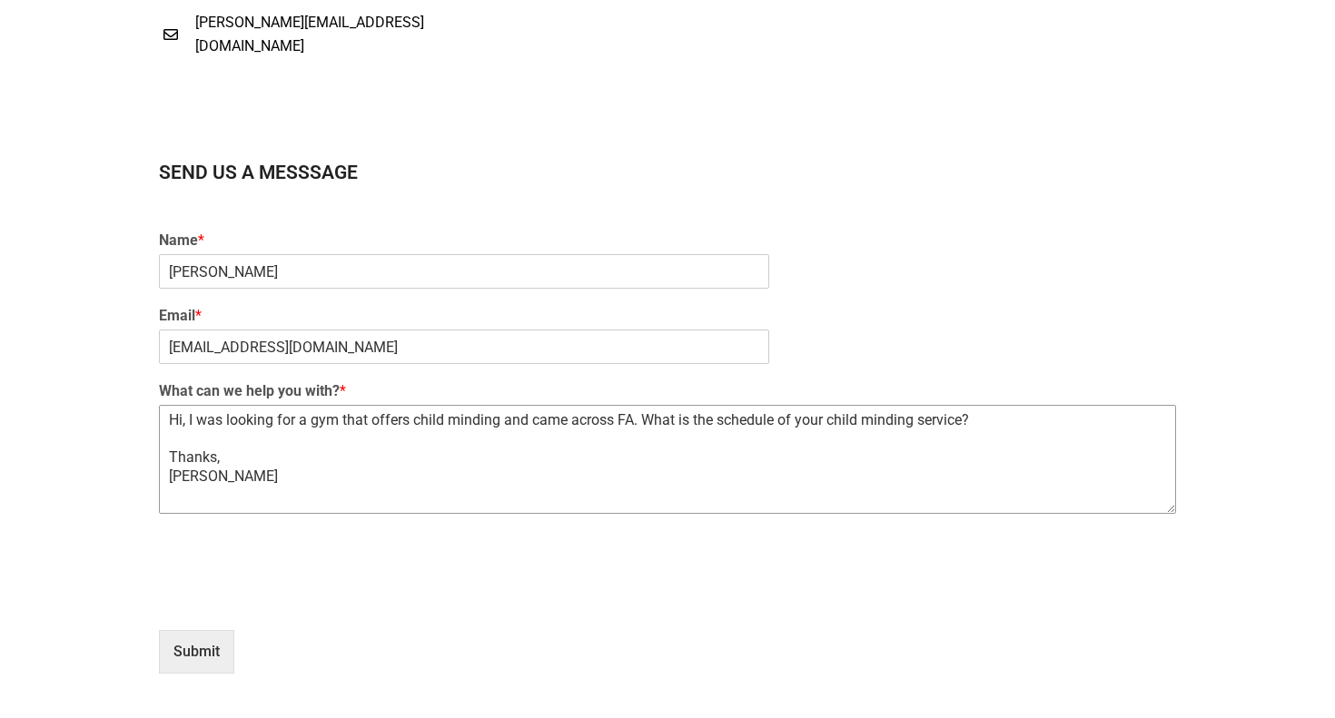
click at [258, 457] on textarea "Hi, I was looking for a gym that offers child minding and came across FA. What …" at bounding box center [667, 459] width 1017 height 109
click at [256, 439] on textarea "Hi, I was looking for a gym that offers child minding and came across FA. What …" at bounding box center [667, 459] width 1017 height 109
click at [169, 419] on textarea "Hi, I was looking for a gym that offers child minding and came across FA. What …" at bounding box center [667, 459] width 1017 height 109
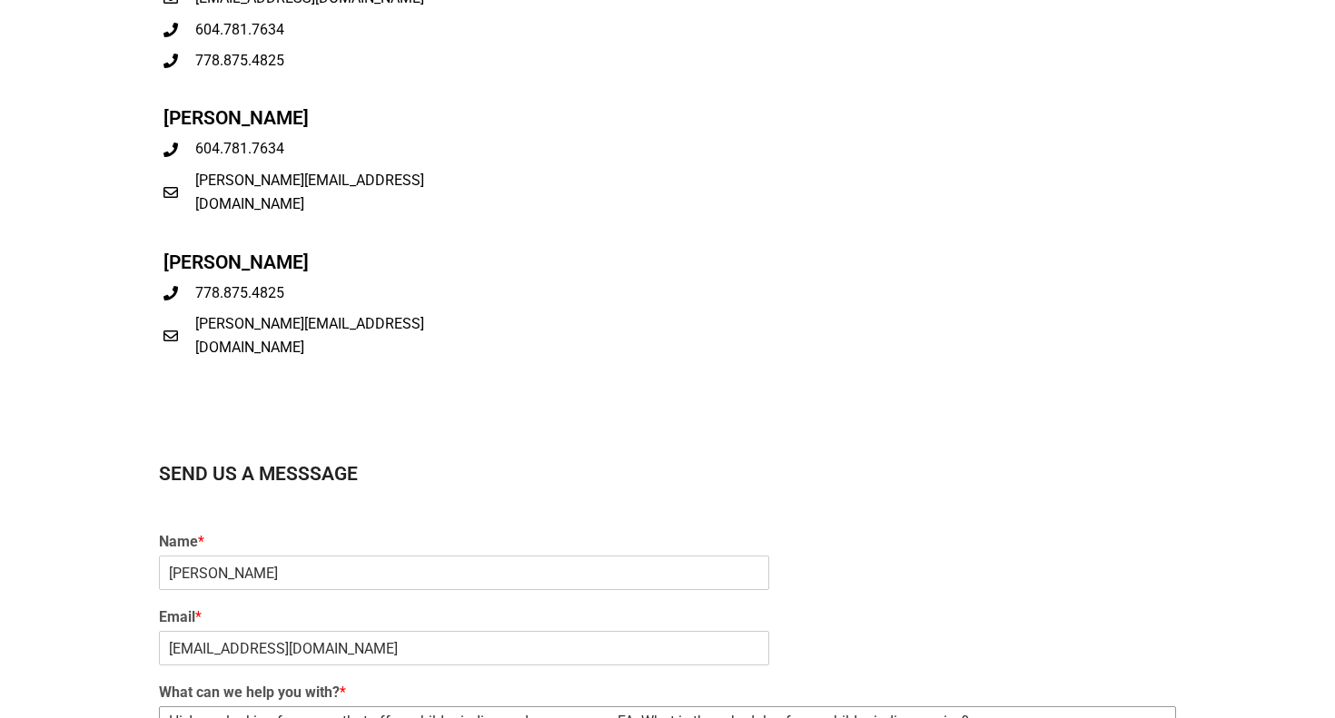
scroll to position [1253, 0]
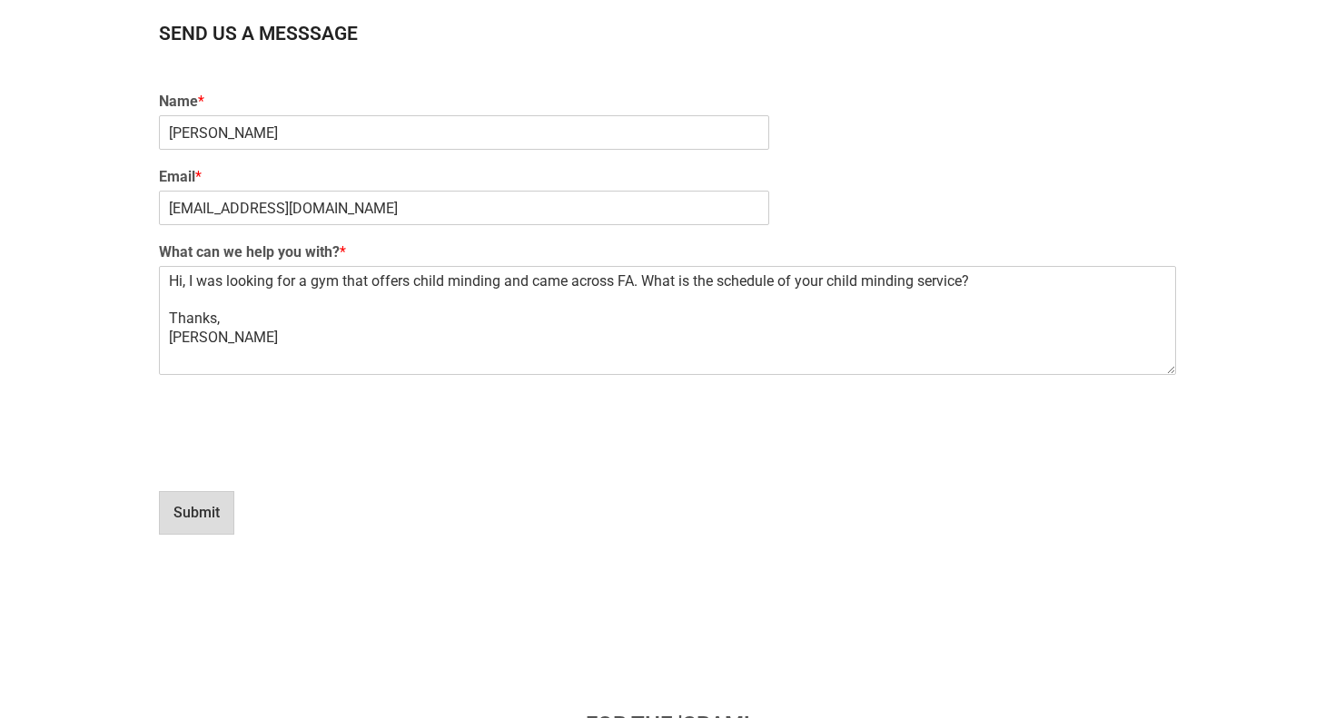
click at [188, 503] on button "Submit" at bounding box center [196, 513] width 75 height 44
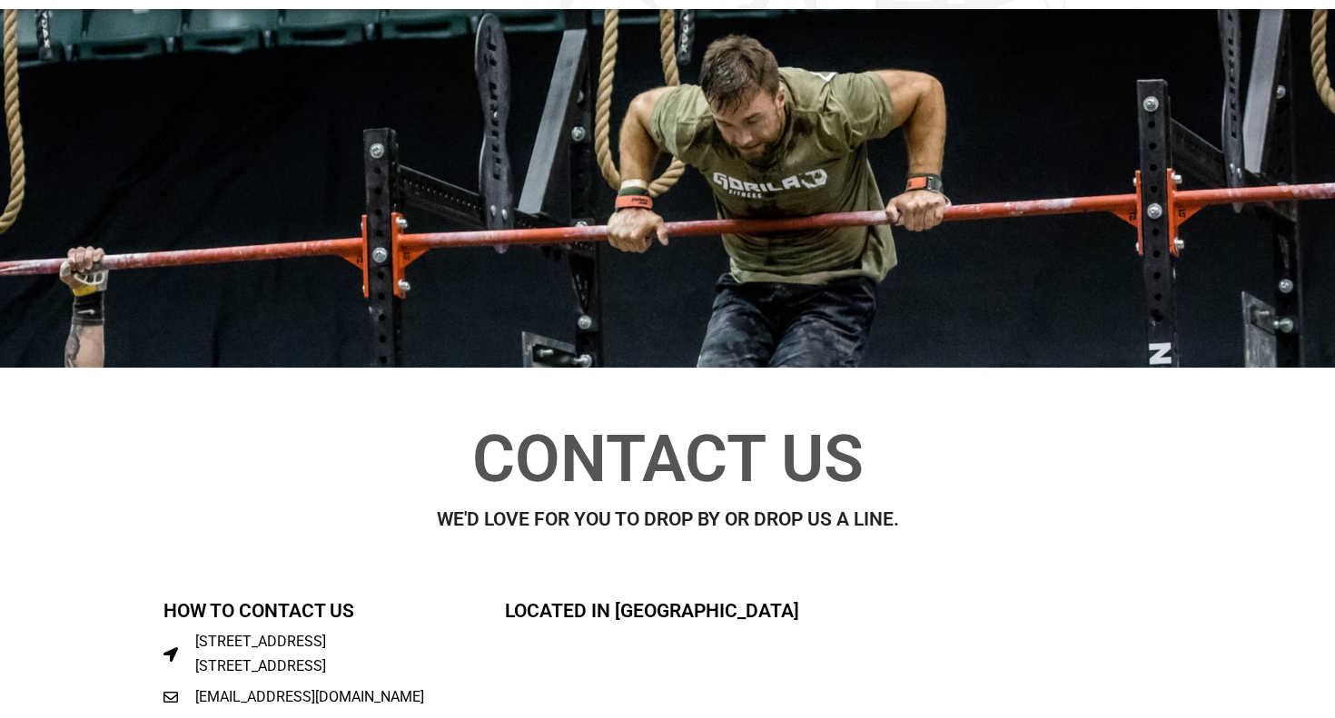
scroll to position [0, 0]
